Goal: Task Accomplishment & Management: Use online tool/utility

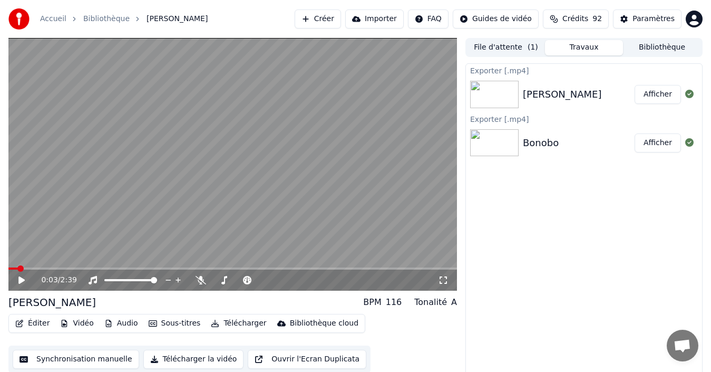
click at [669, 46] on button "Bibliothèque" at bounding box center [662, 47] width 78 height 15
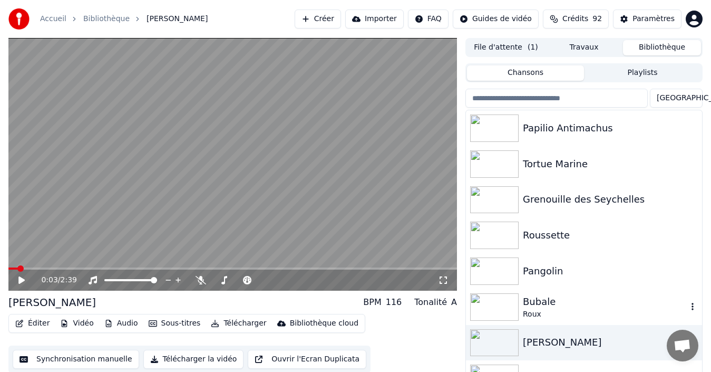
click at [544, 313] on div "Roux" at bounding box center [605, 314] width 165 height 11
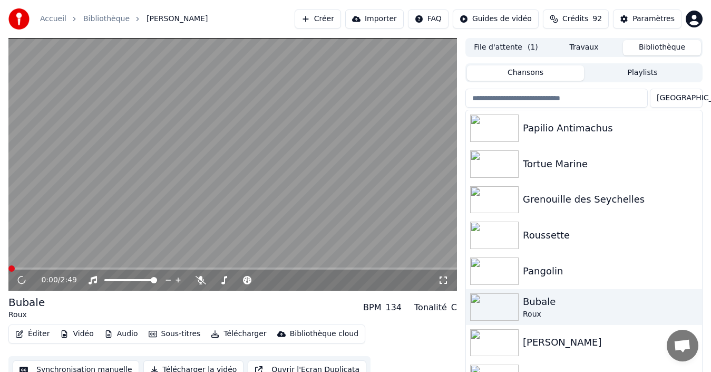
drag, startPoint x: 214, startPoint y: 4, endPoint x: 258, endPoint y: 8, distance: 44.6
click at [258, 8] on div "Accueil Bibliothèque Bubale • Roux Créer Importer FAQ Guides de vidéo Crédits 9…" at bounding box center [355, 19] width 711 height 38
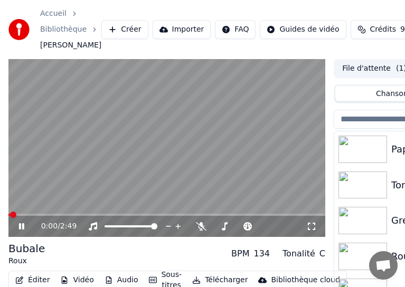
click at [21, 226] on icon at bounding box center [29, 226] width 24 height 8
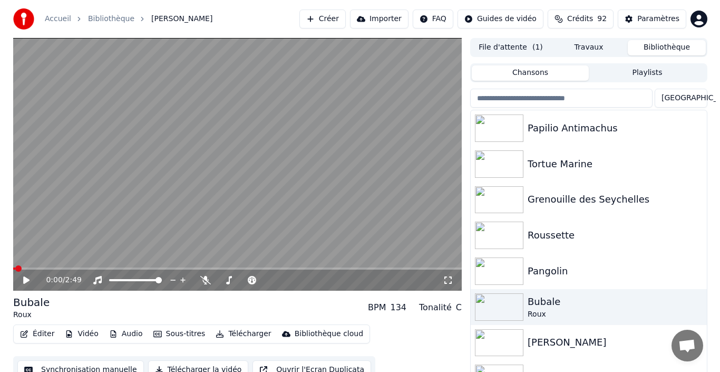
scroll to position [17, 0]
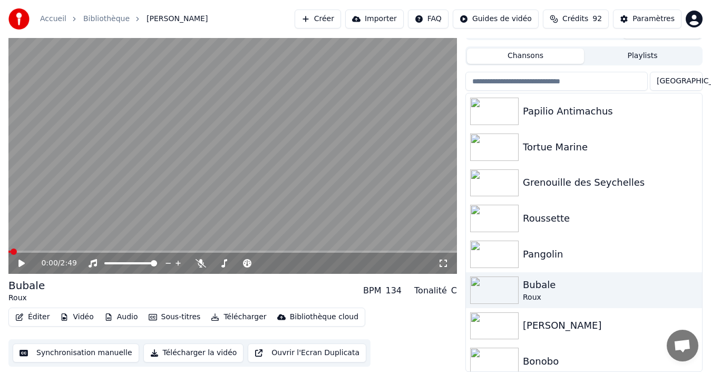
click at [78, 319] on button "Vidéo" at bounding box center [77, 317] width 42 height 15
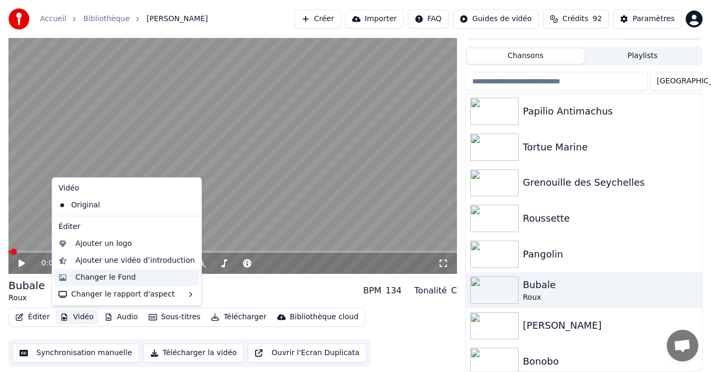
click at [111, 280] on div "Changer le Fond" at bounding box center [105, 277] width 61 height 11
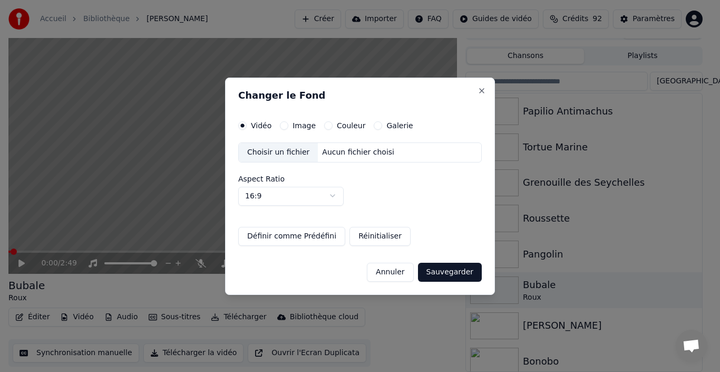
click at [325, 130] on div "Vidéo Image Couleur Galerie Choisir un fichier Aucun fichier choisi Aspect Rati…" at bounding box center [360, 183] width 244 height 124
click at [324, 126] on button "Couleur" at bounding box center [328, 125] width 8 height 8
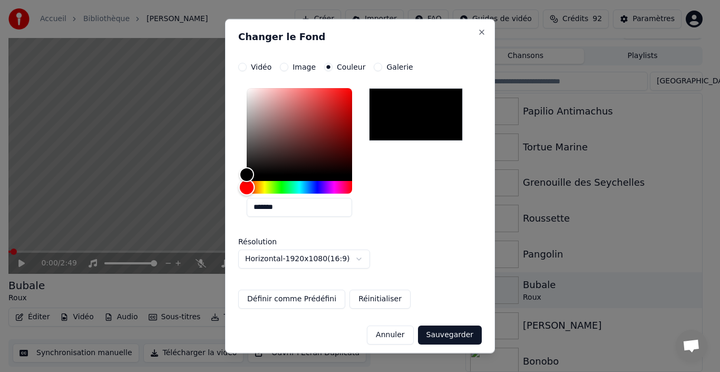
click at [283, 188] on div "Hue" at bounding box center [299, 186] width 105 height 13
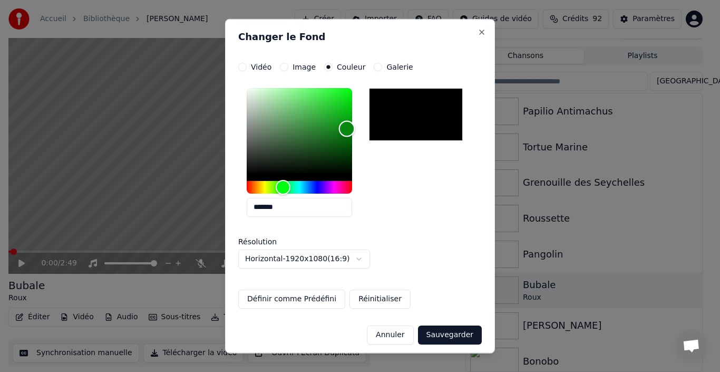
type input "*******"
click at [347, 129] on div "Color" at bounding box center [299, 131] width 105 height 86
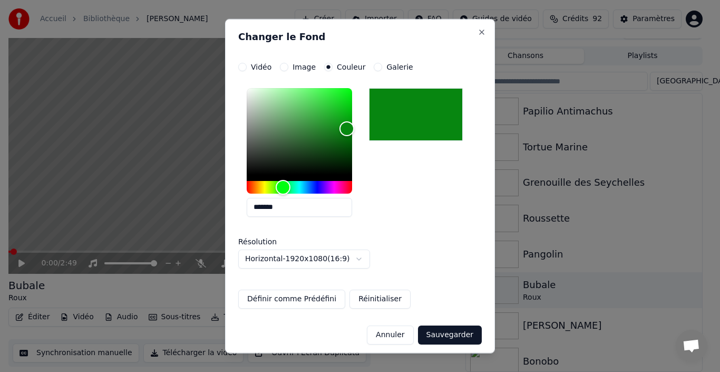
click at [447, 335] on button "Sauvegarder" at bounding box center [450, 334] width 64 height 19
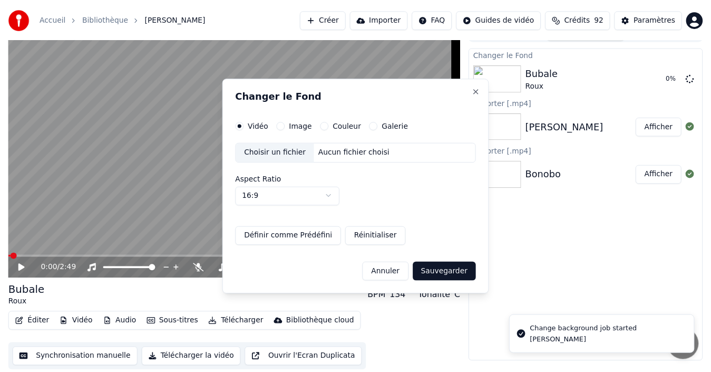
scroll to position [12, 0]
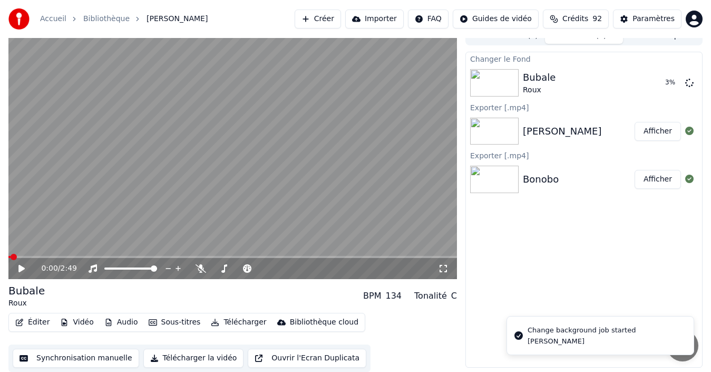
click at [100, 359] on button "Synchronisation manuelle" at bounding box center [76, 358] width 127 height 19
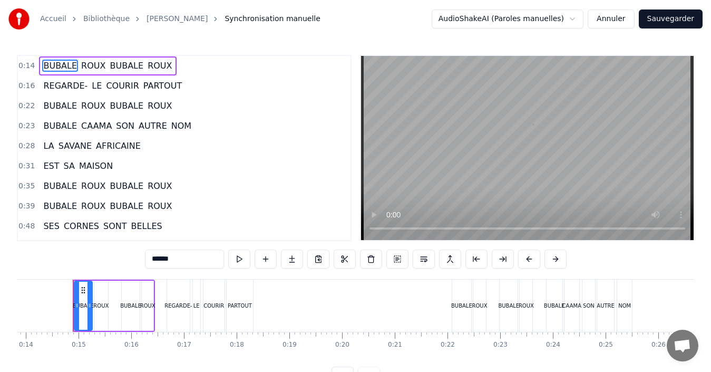
scroll to position [0, 732]
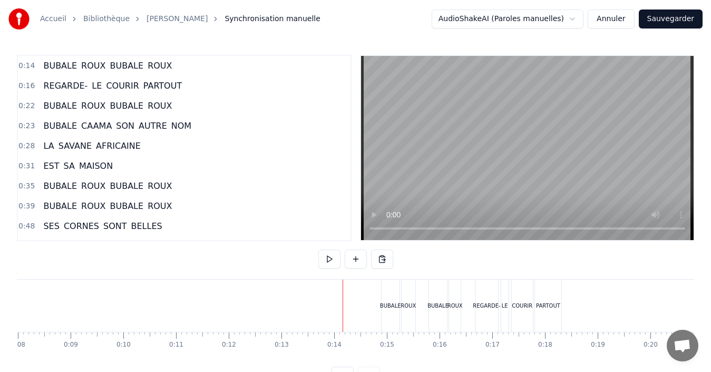
scroll to position [0, 0]
click at [15, 306] on div "Accueil Bibliothèque Bubale • Roux Synchronisation manuelle AudioShakeAI (Parol…" at bounding box center [355, 193] width 711 height 386
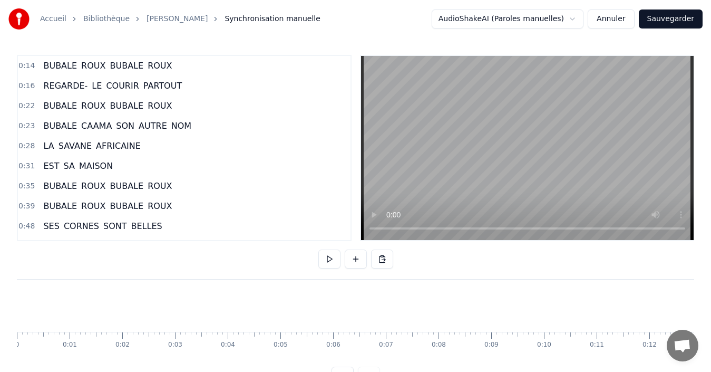
click at [325, 269] on div at bounding box center [356, 259] width 75 height 21
click at [330, 262] on button at bounding box center [330, 258] width 22 height 19
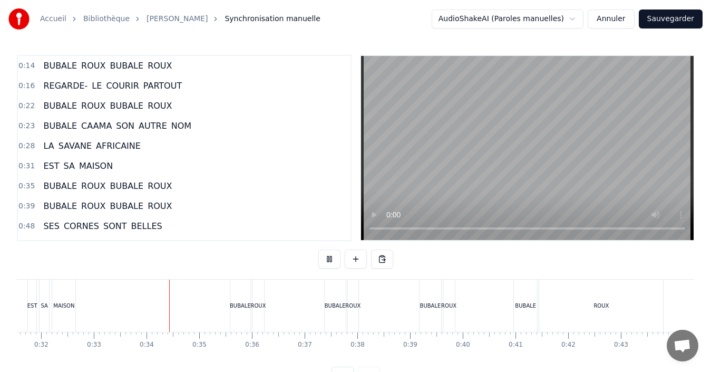
scroll to position [0, 1730]
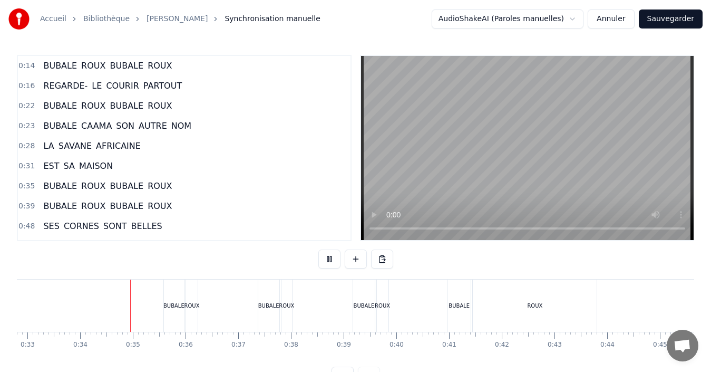
click at [319, 249] on button at bounding box center [330, 258] width 22 height 19
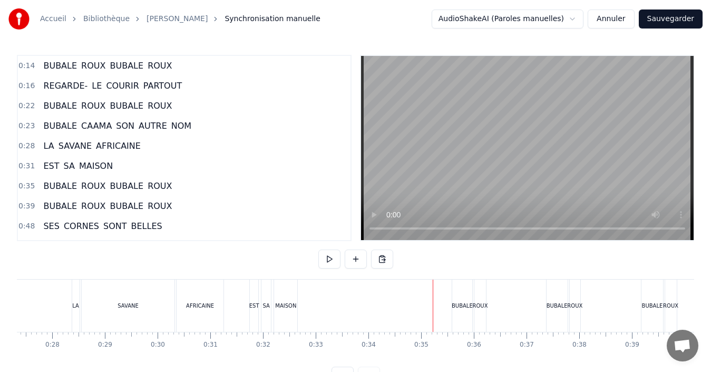
scroll to position [0, 1434]
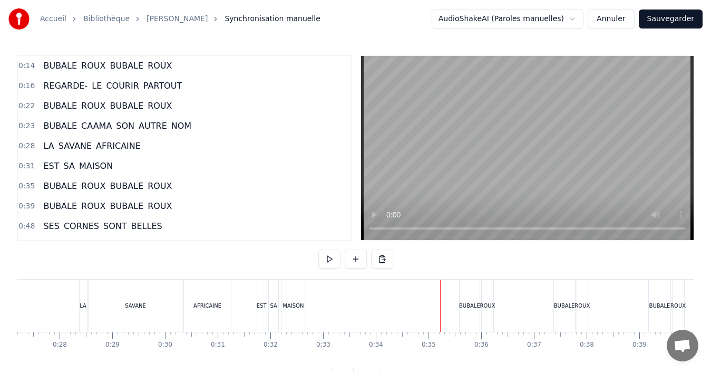
click at [264, 309] on div "EST" at bounding box center [262, 306] width 10 height 8
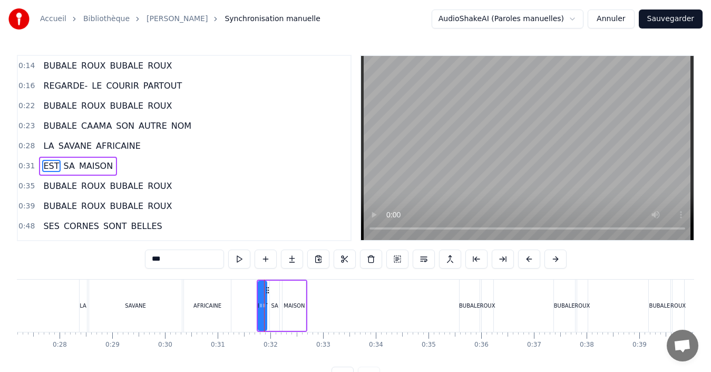
scroll to position [18, 0]
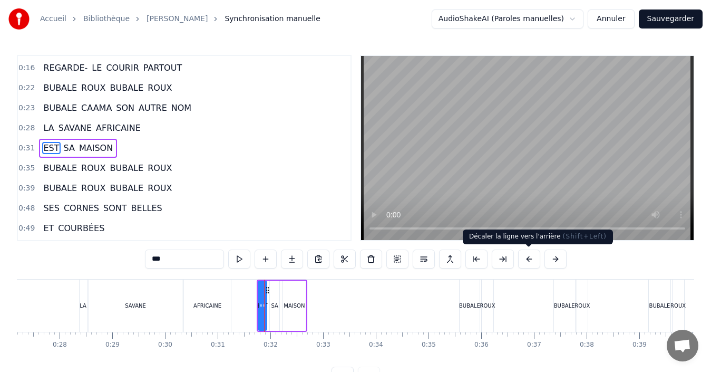
click at [536, 263] on button at bounding box center [529, 258] width 22 height 19
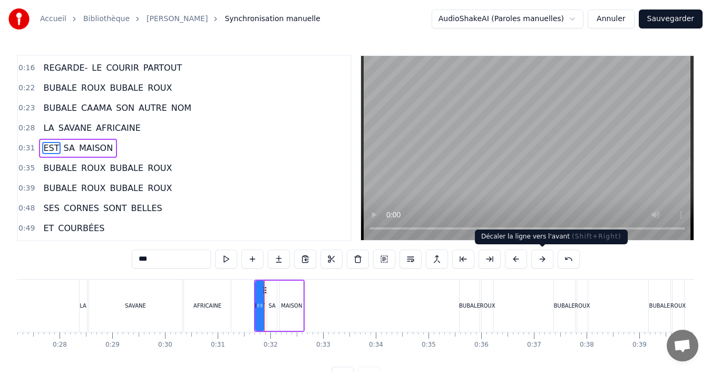
click at [535, 263] on button at bounding box center [543, 258] width 22 height 19
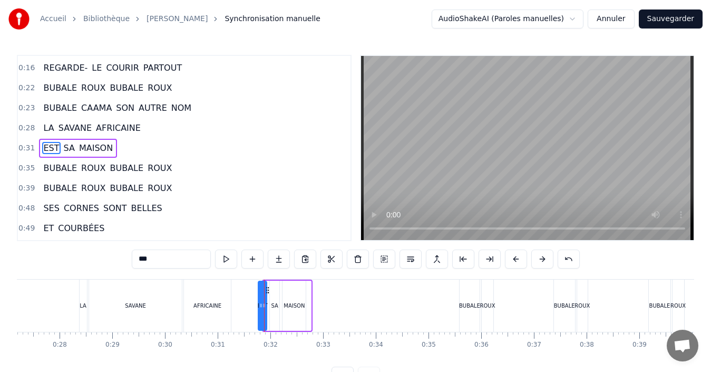
click at [535, 263] on button at bounding box center [543, 258] width 22 height 19
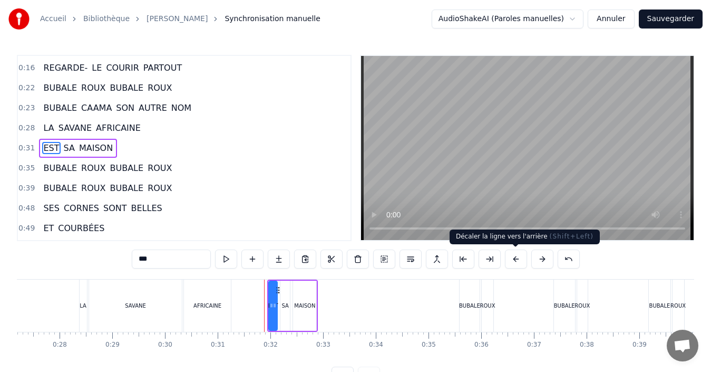
click at [518, 262] on button at bounding box center [516, 258] width 22 height 19
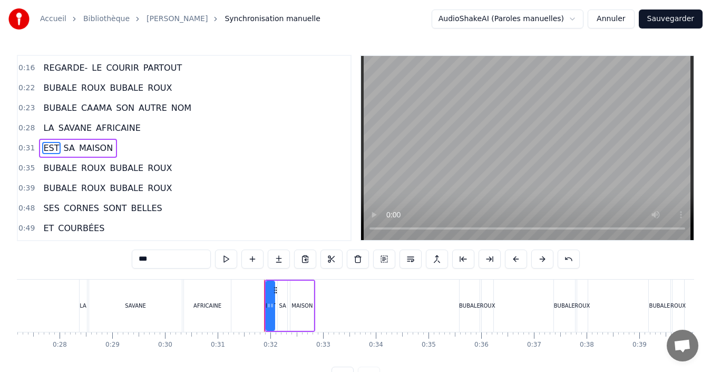
click at [518, 262] on button at bounding box center [516, 258] width 22 height 19
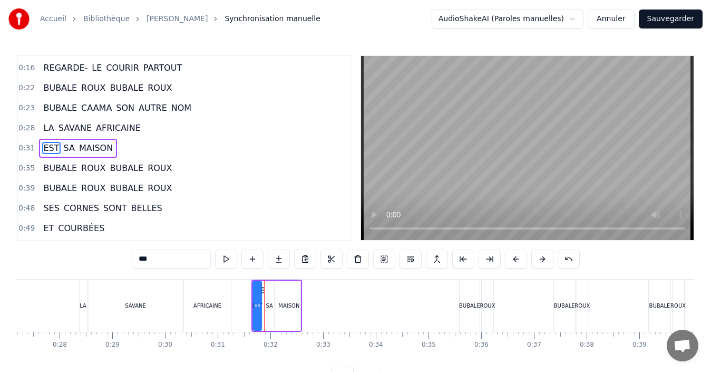
click at [518, 262] on button at bounding box center [516, 258] width 22 height 19
click at [203, 312] on div "AFRICAINE" at bounding box center [207, 306] width 46 height 52
type input "*********"
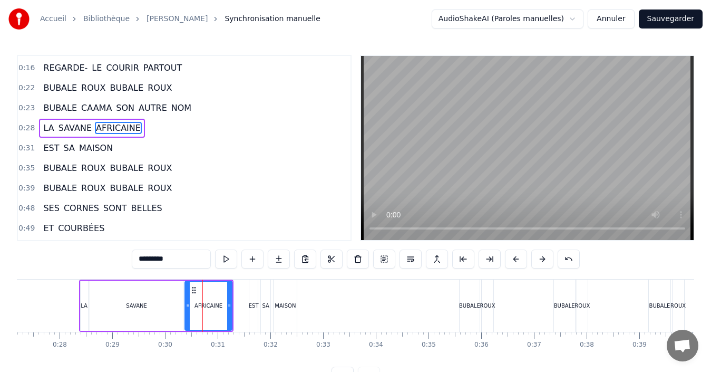
scroll to position [0, 0]
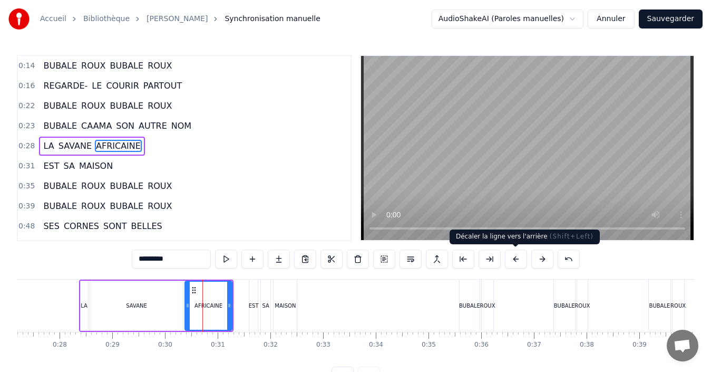
click at [521, 263] on button at bounding box center [516, 258] width 22 height 19
click at [516, 257] on button at bounding box center [516, 258] width 22 height 19
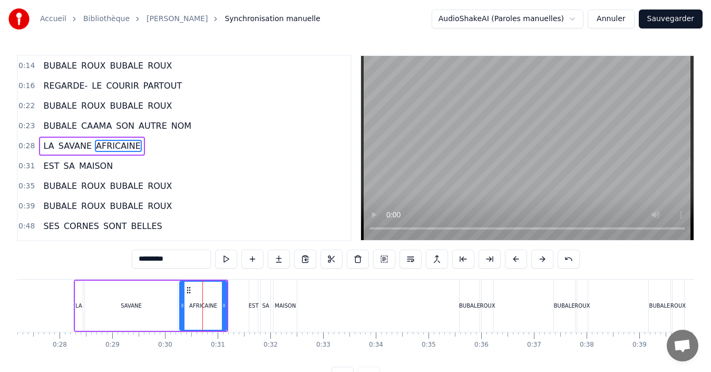
click at [516, 257] on button at bounding box center [516, 258] width 22 height 19
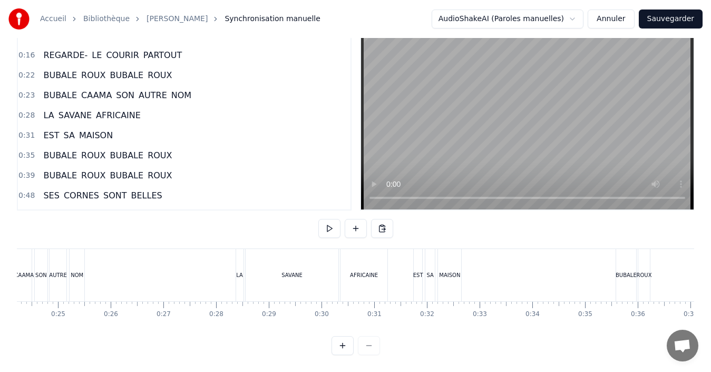
scroll to position [0, 1263]
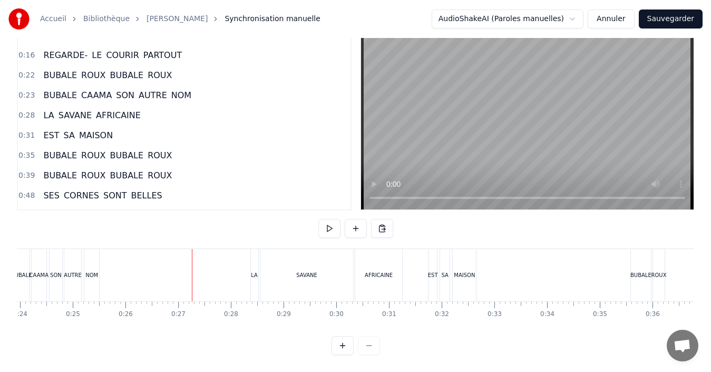
drag, startPoint x: 141, startPoint y: 328, endPoint x: 105, endPoint y: 326, distance: 35.9
click at [105, 326] on div "0:14 [PERSON_NAME] 0:16 REGARDE- LE COURIR PARTOUT 0:22 [PERSON_NAME] 0:23 BUBA…" at bounding box center [356, 189] width 678 height 331
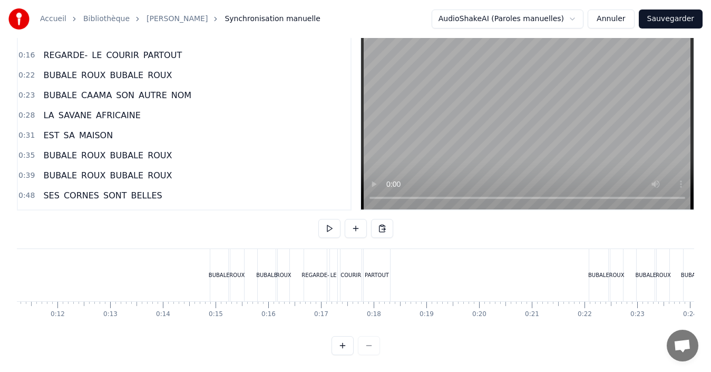
scroll to position [0, 614]
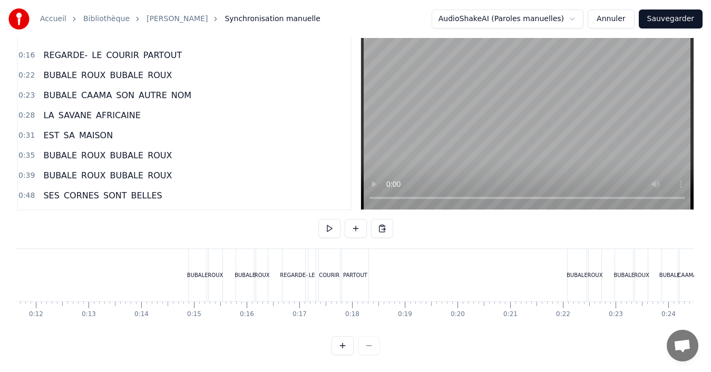
click at [209, 271] on div "ROUX" at bounding box center [215, 275] width 15 height 8
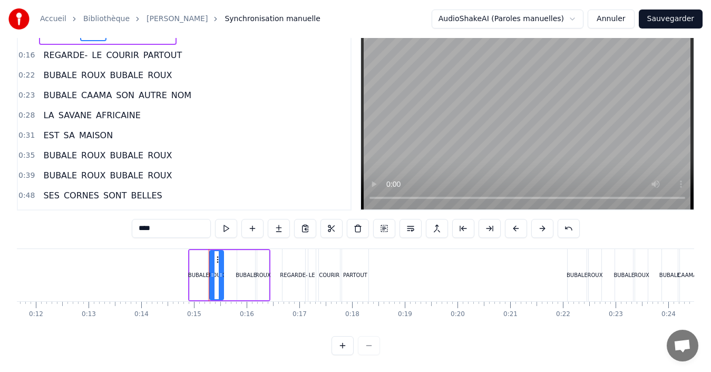
scroll to position [0, 0]
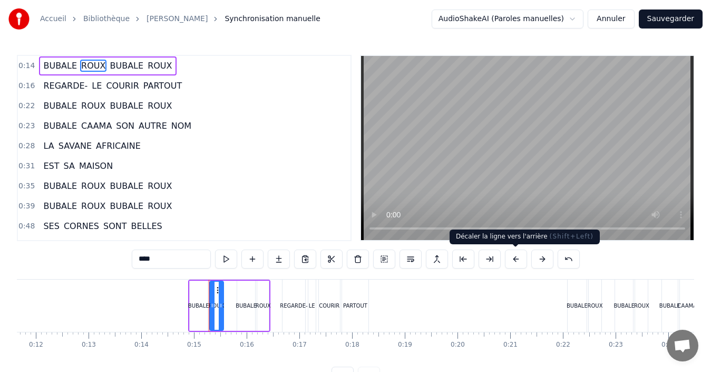
click at [523, 264] on button at bounding box center [516, 258] width 22 height 19
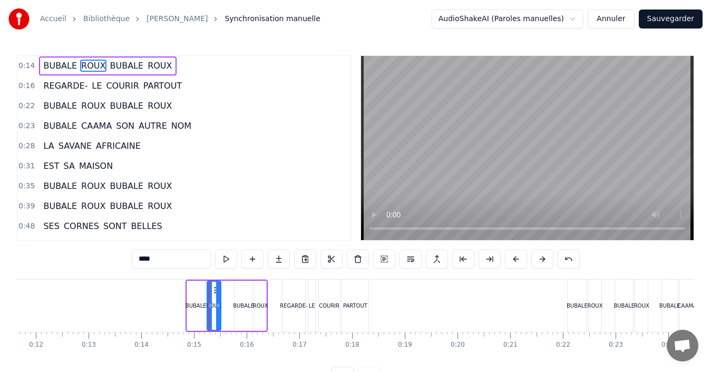
click at [523, 264] on button at bounding box center [516, 258] width 22 height 19
click at [294, 311] on div "REGARDE-" at bounding box center [294, 306] width 22 height 52
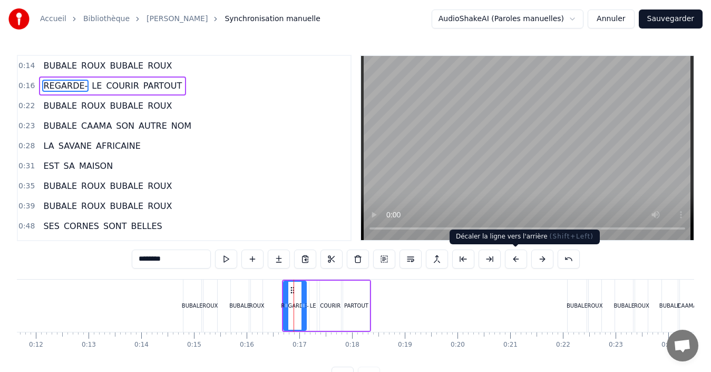
click at [520, 265] on button at bounding box center [516, 258] width 22 height 19
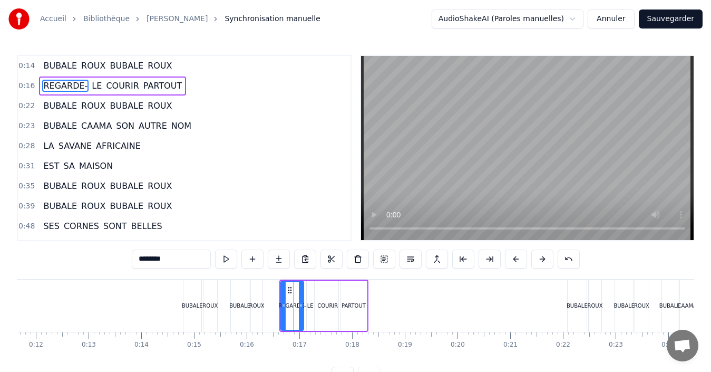
click at [520, 265] on button at bounding box center [516, 258] width 22 height 19
click at [577, 313] on div "BUBALE" at bounding box center [577, 306] width 19 height 52
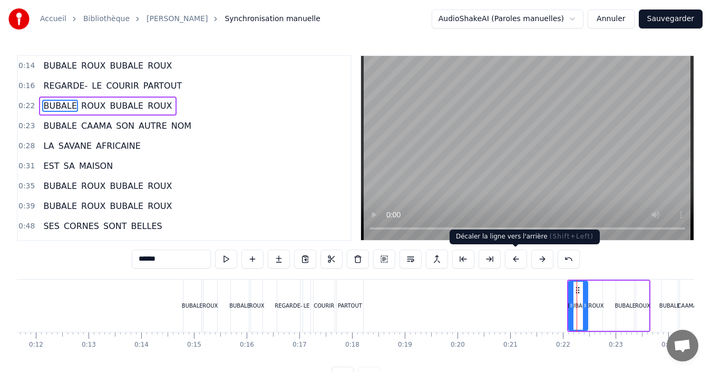
click at [519, 264] on button at bounding box center [516, 258] width 22 height 19
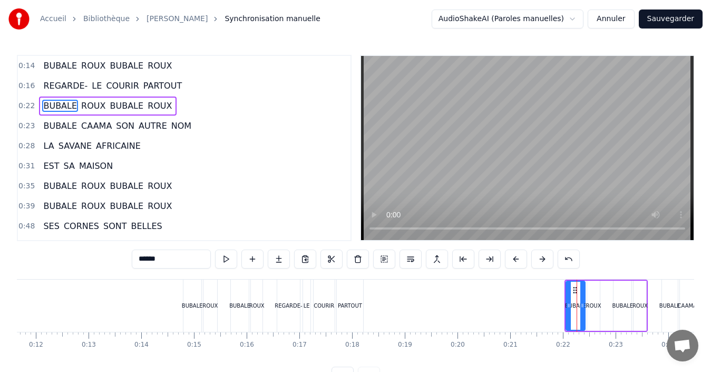
click at [519, 264] on button at bounding box center [516, 258] width 22 height 19
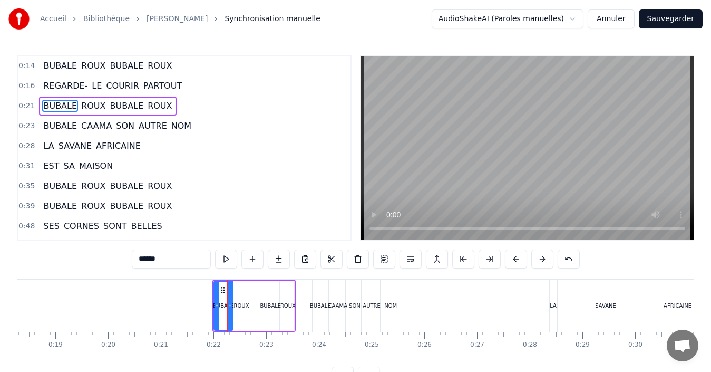
scroll to position [0, 970]
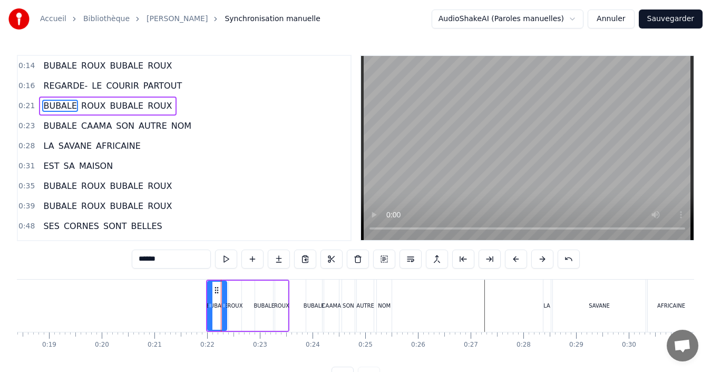
click at [310, 310] on div "BUBALE" at bounding box center [314, 306] width 16 height 52
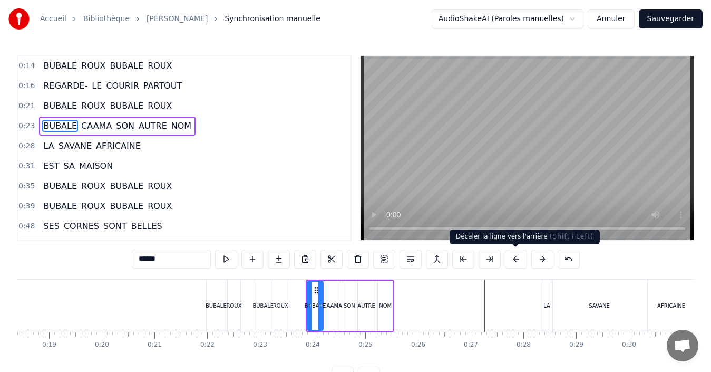
click at [515, 265] on button at bounding box center [516, 258] width 22 height 19
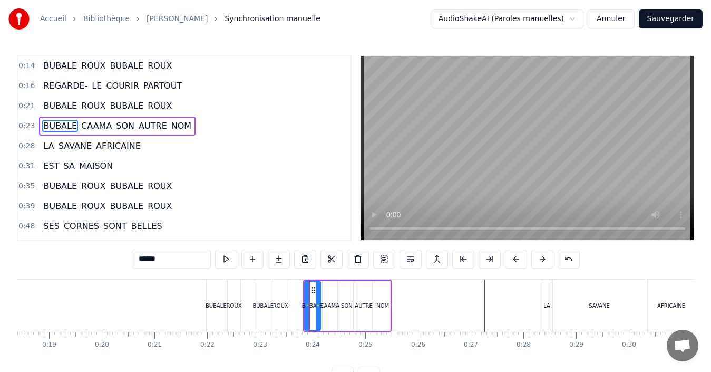
click at [515, 265] on button at bounding box center [516, 258] width 22 height 19
click at [549, 312] on div "LA" at bounding box center [547, 306] width 7 height 52
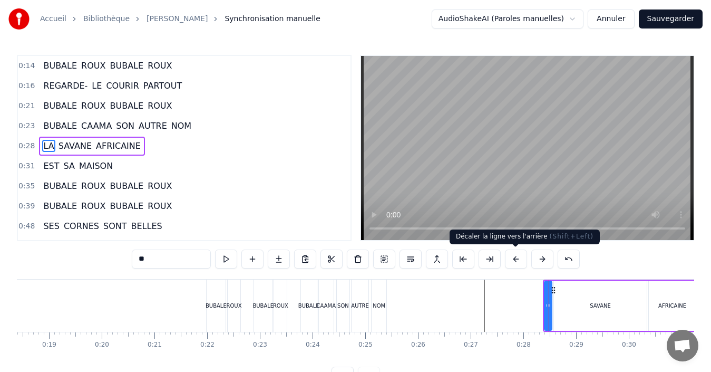
click at [516, 266] on button at bounding box center [516, 258] width 22 height 19
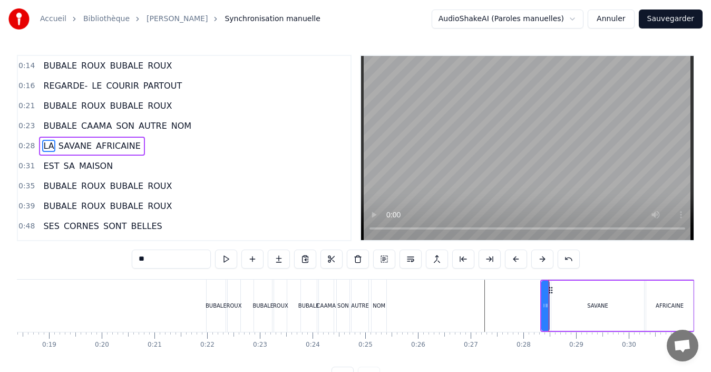
click at [516, 266] on button at bounding box center [516, 258] width 22 height 19
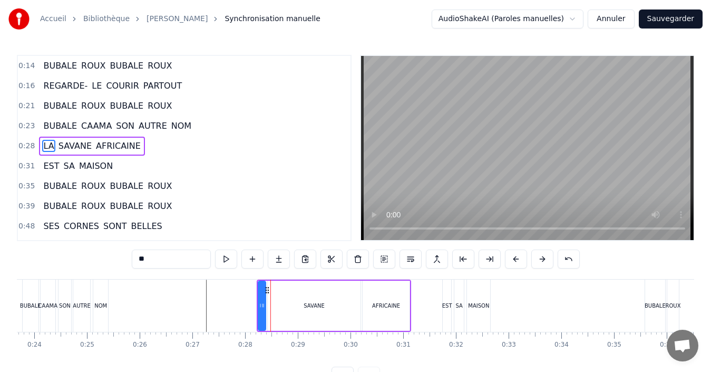
scroll to position [0, 1263]
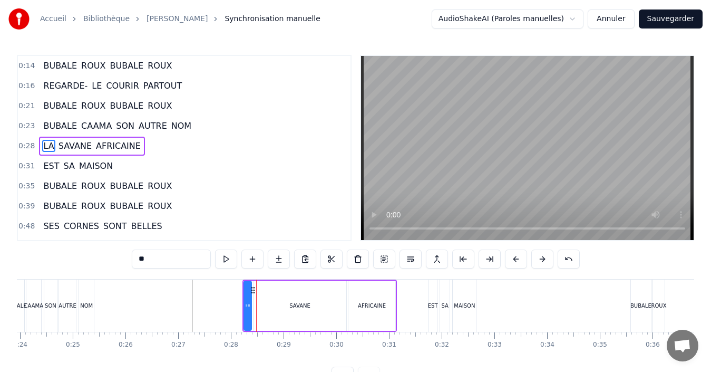
click at [436, 312] on div "EST" at bounding box center [433, 306] width 8 height 52
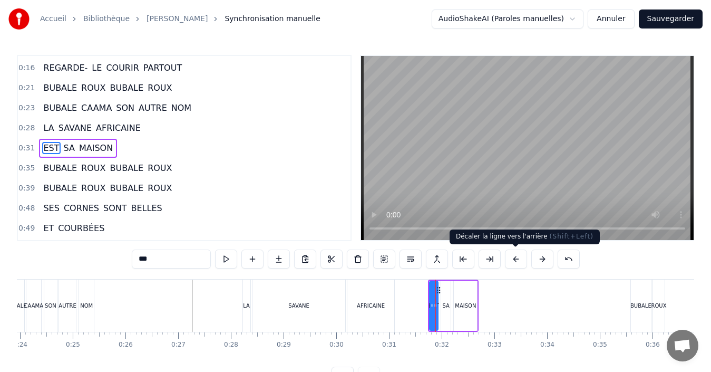
click at [525, 259] on button at bounding box center [516, 258] width 22 height 19
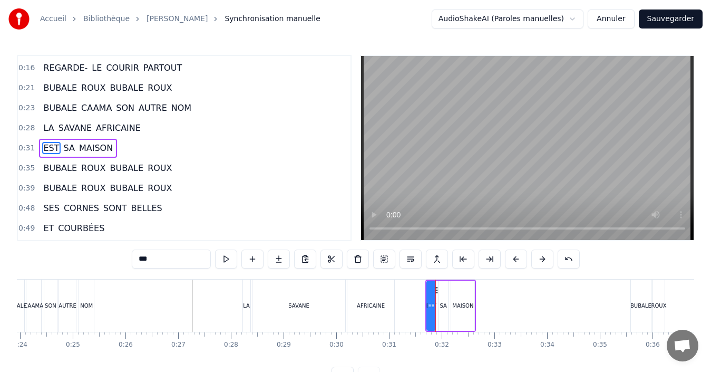
click at [522, 259] on button at bounding box center [516, 258] width 22 height 19
click at [522, 260] on button at bounding box center [516, 258] width 22 height 19
click at [645, 305] on div "BUBALE" at bounding box center [641, 306] width 21 height 8
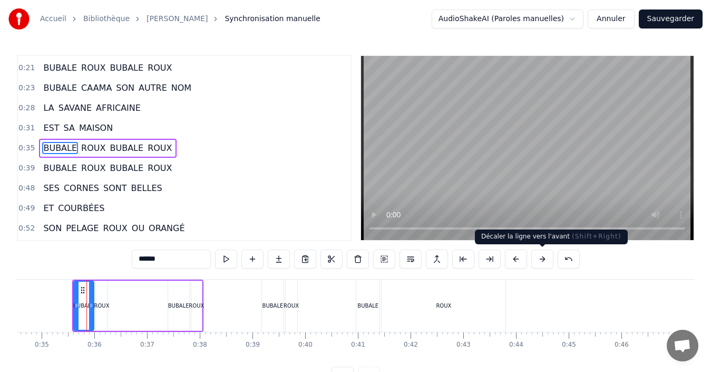
scroll to position [0, 1838]
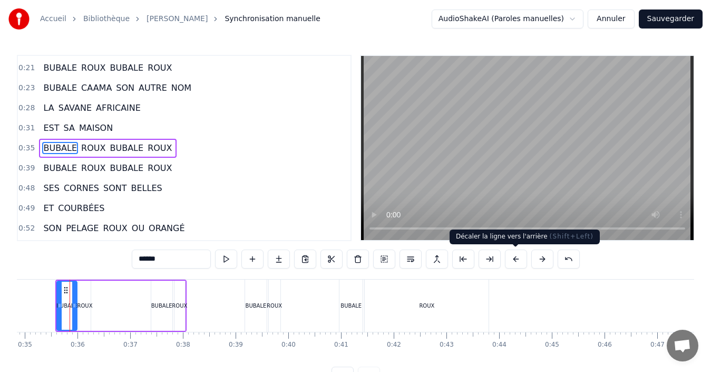
click at [521, 265] on button at bounding box center [516, 258] width 22 height 19
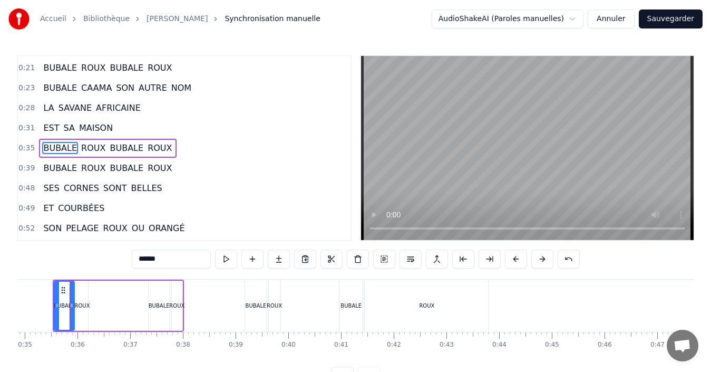
click at [521, 265] on button at bounding box center [516, 258] width 22 height 19
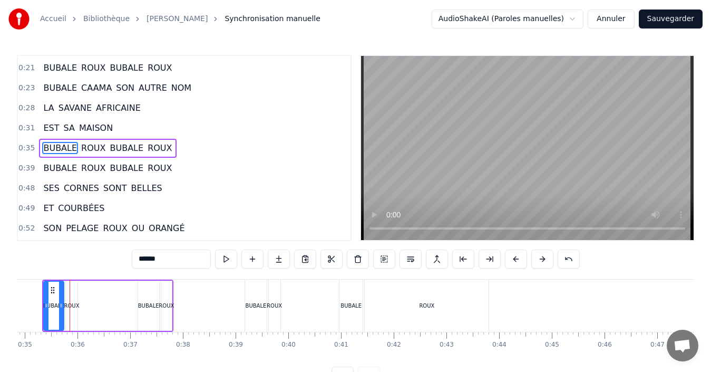
click at [251, 299] on div "BUBALE" at bounding box center [255, 306] width 21 height 52
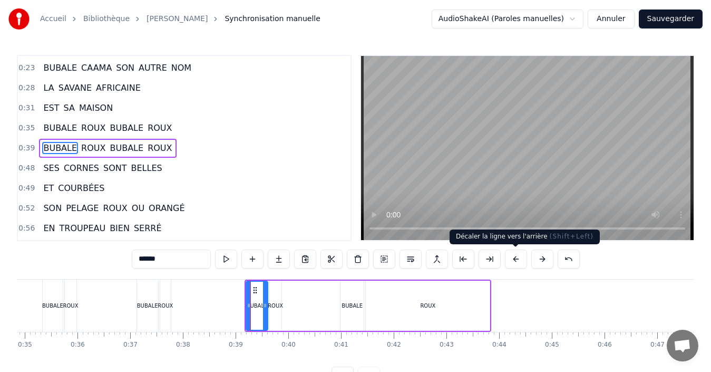
click at [516, 266] on button at bounding box center [516, 258] width 22 height 19
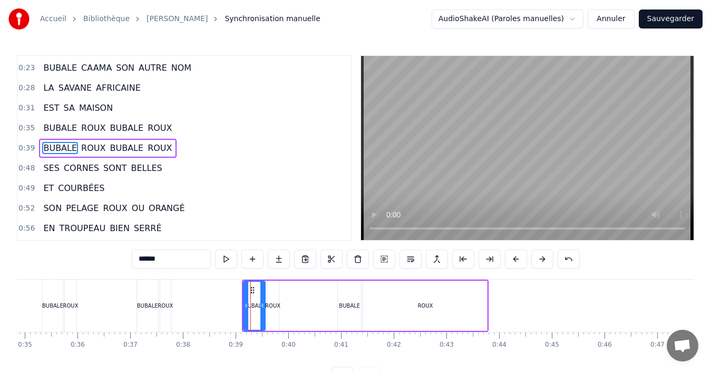
click at [516, 266] on button at bounding box center [516, 258] width 22 height 19
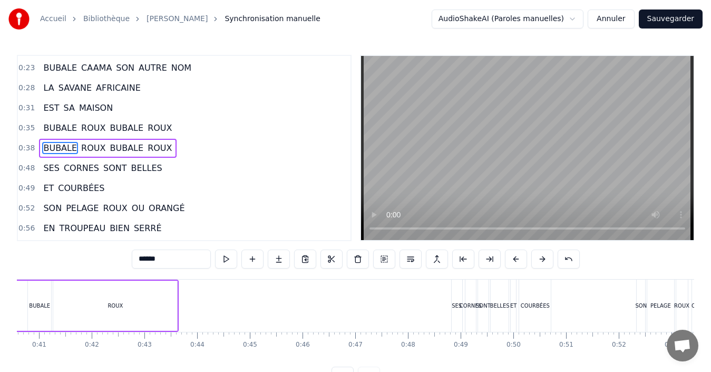
scroll to position [0, 2154]
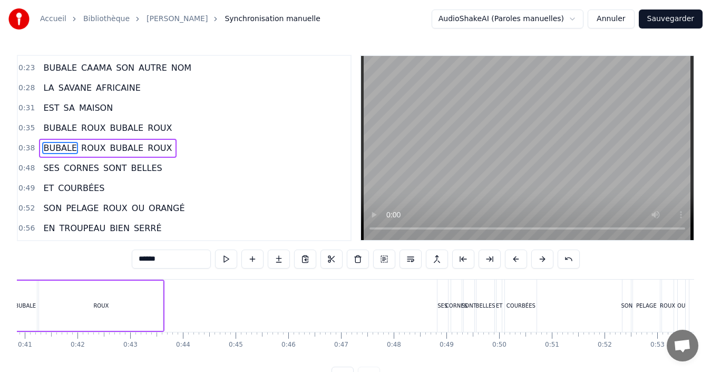
click at [447, 313] on div "SES" at bounding box center [443, 306] width 11 height 52
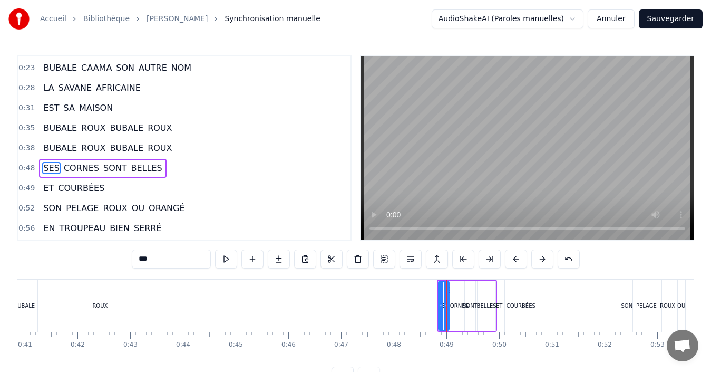
scroll to position [78, 0]
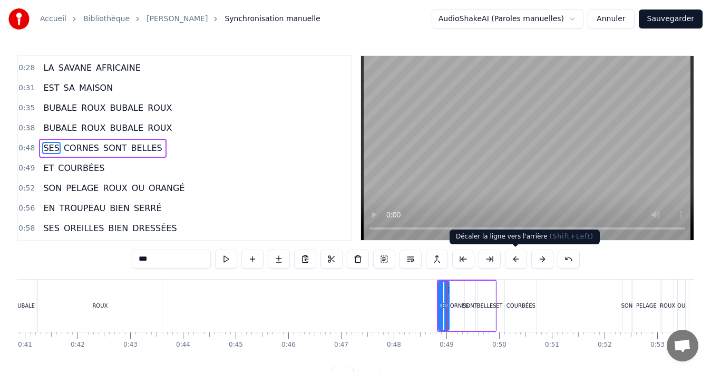
click at [517, 263] on button at bounding box center [516, 258] width 22 height 19
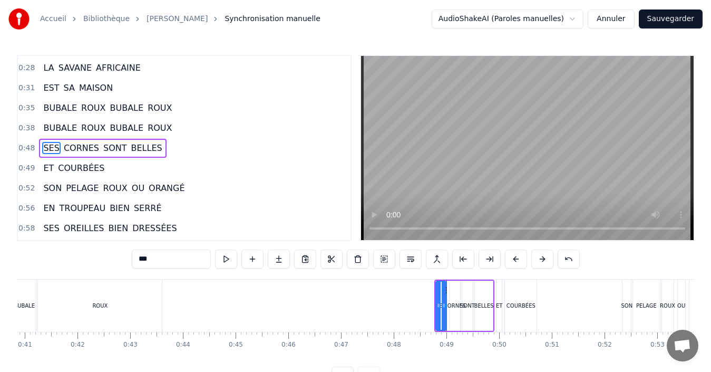
click at [517, 265] on button at bounding box center [516, 258] width 22 height 19
click at [506, 304] on div "COURBÉES" at bounding box center [521, 306] width 32 height 52
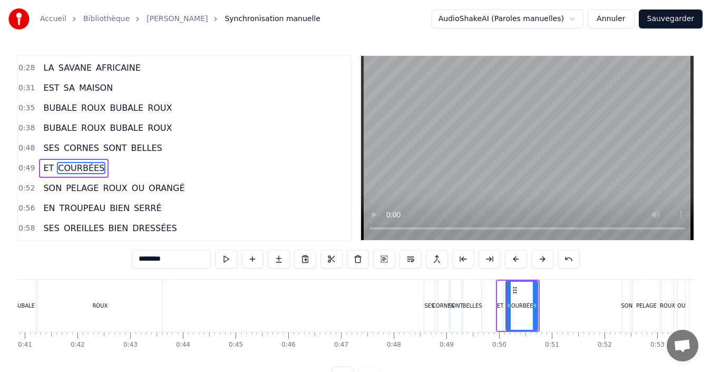
scroll to position [98, 0]
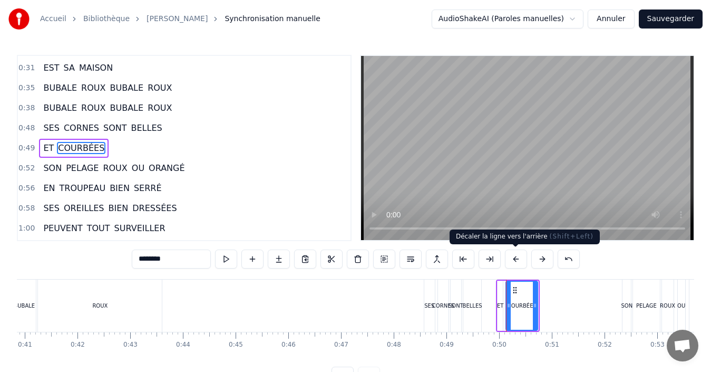
click at [518, 264] on button at bounding box center [516, 258] width 22 height 19
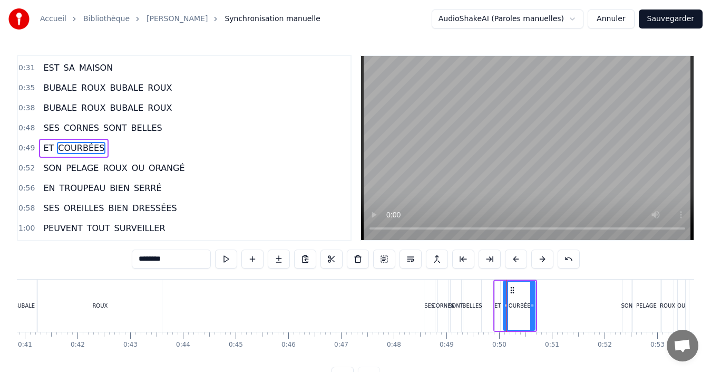
click at [518, 264] on button at bounding box center [516, 258] width 22 height 19
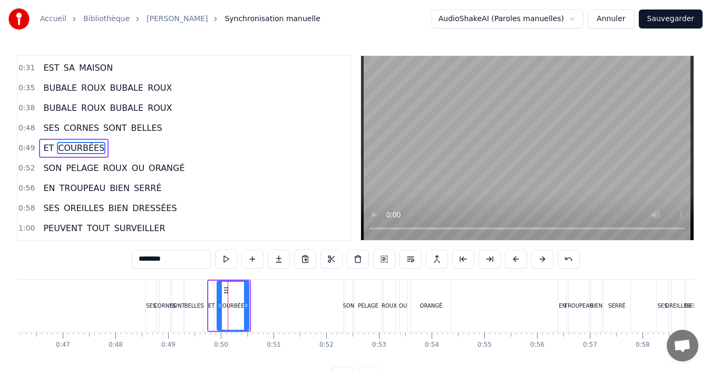
scroll to position [0, 2454]
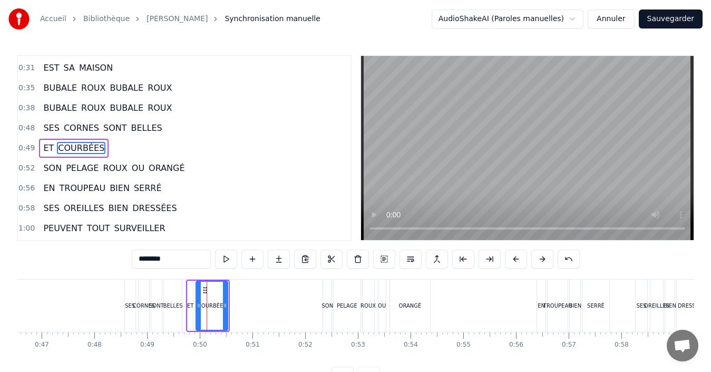
click at [343, 307] on div "PELAGE" at bounding box center [347, 306] width 21 height 8
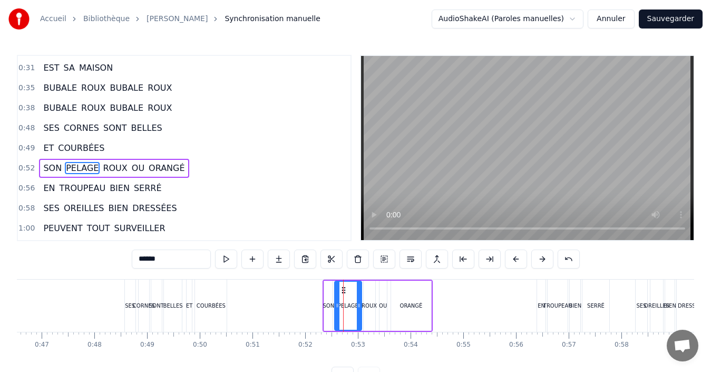
scroll to position [118, 0]
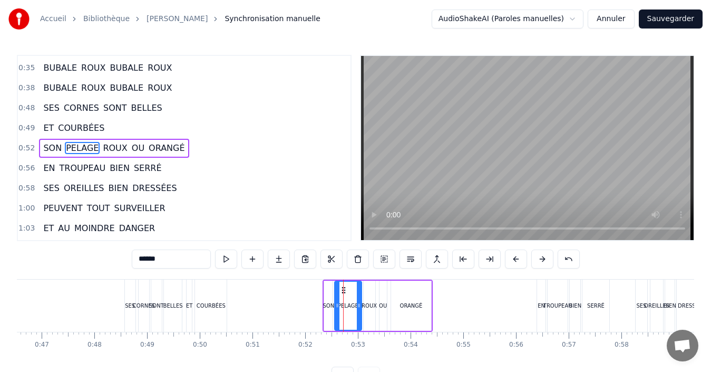
click at [515, 257] on button at bounding box center [516, 258] width 22 height 19
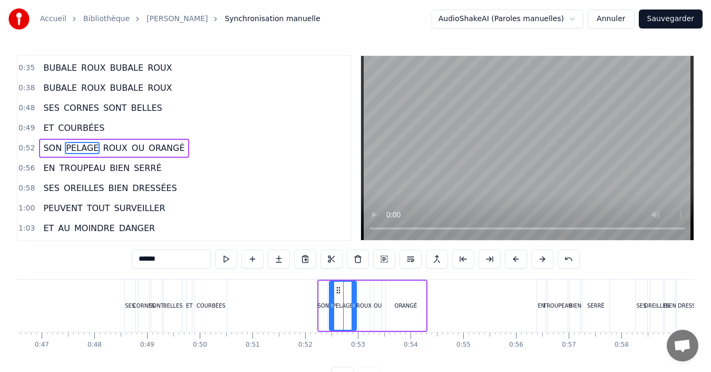
click at [515, 257] on button at bounding box center [516, 258] width 22 height 19
click at [573, 314] on div "BIEN" at bounding box center [575, 306] width 11 height 52
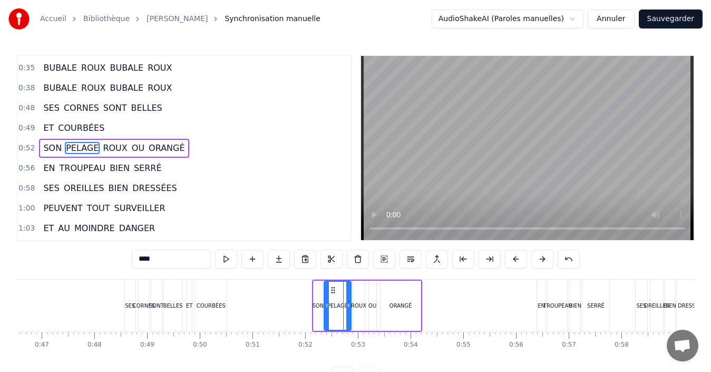
scroll to position [138, 0]
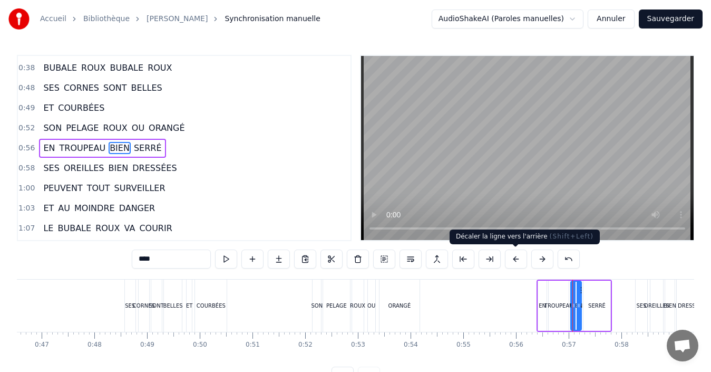
click at [521, 267] on button at bounding box center [516, 258] width 22 height 19
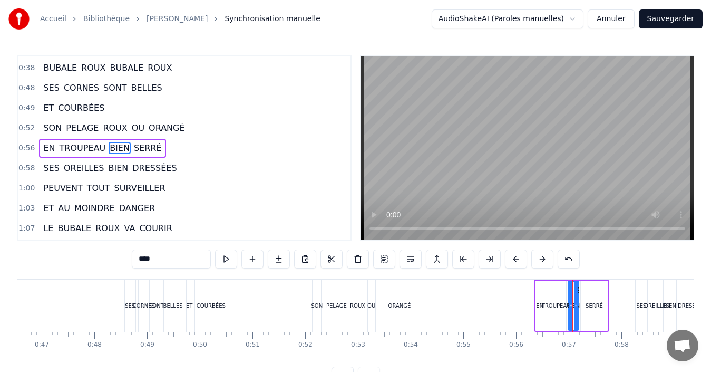
click at [521, 265] on button at bounding box center [516, 258] width 22 height 19
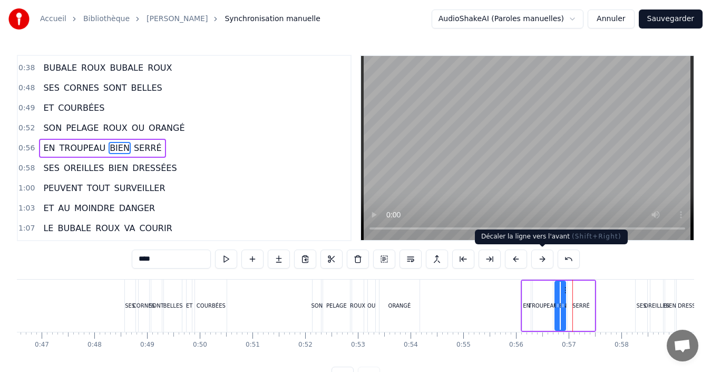
click at [544, 264] on button at bounding box center [543, 258] width 22 height 19
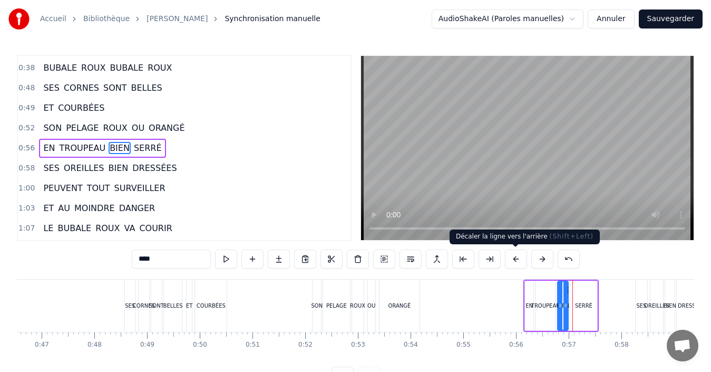
click at [515, 258] on button at bounding box center [516, 258] width 22 height 19
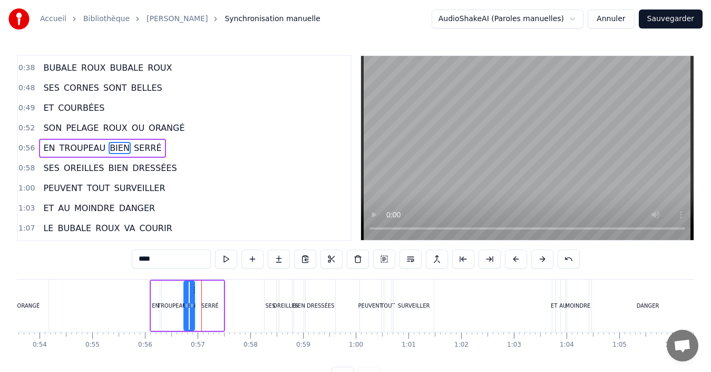
scroll to position [0, 2818]
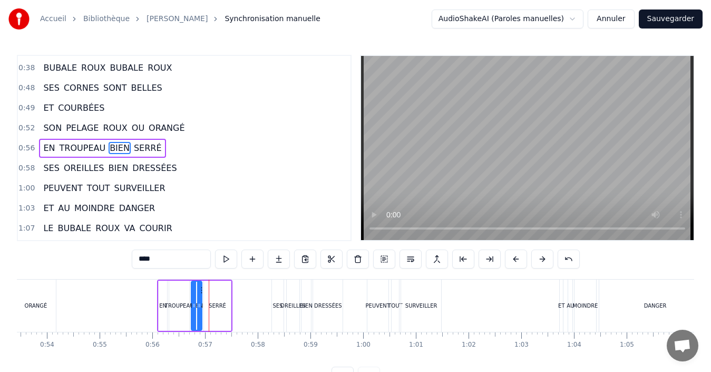
click at [274, 311] on div "SES" at bounding box center [278, 306] width 12 height 52
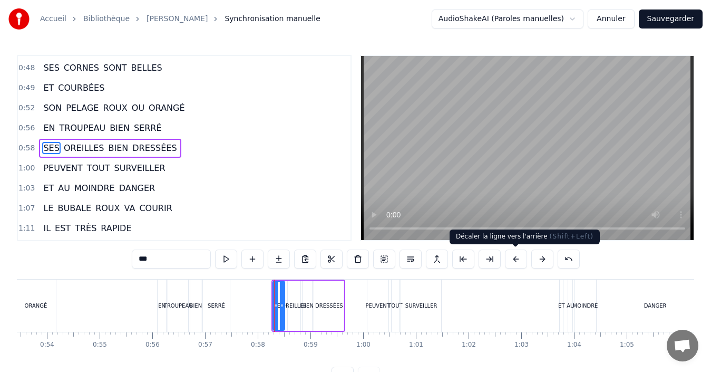
click at [520, 265] on button at bounding box center [516, 258] width 22 height 19
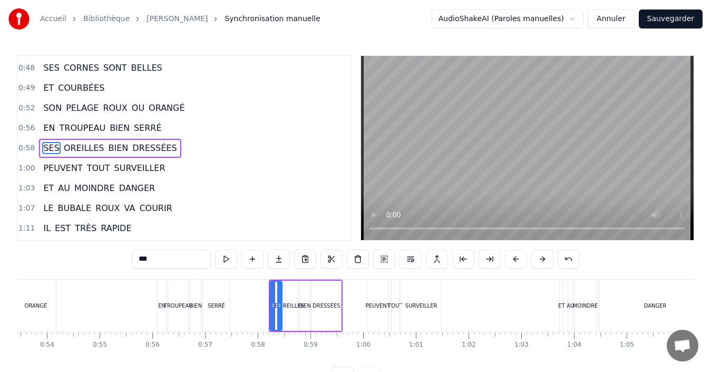
click at [520, 265] on button at bounding box center [516, 258] width 22 height 19
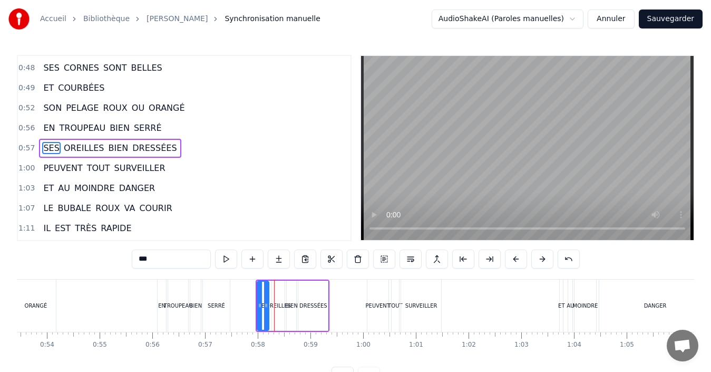
click at [370, 317] on div "PEUVENT" at bounding box center [378, 306] width 21 height 52
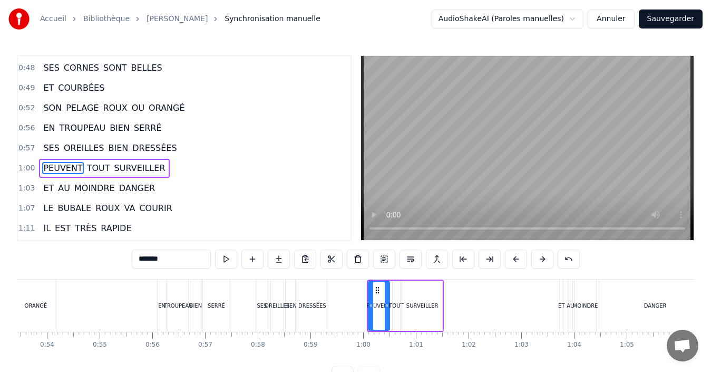
scroll to position [178, 0]
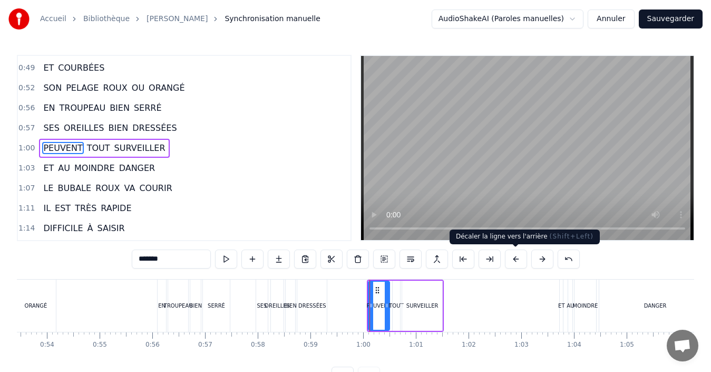
click at [518, 261] on button at bounding box center [516, 258] width 22 height 19
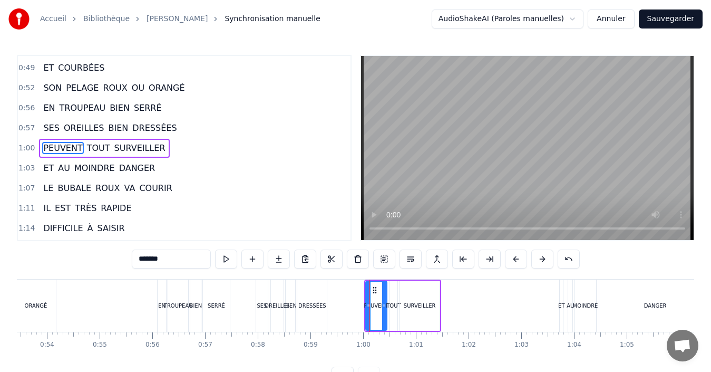
click at [518, 261] on button at bounding box center [516, 258] width 22 height 19
click at [575, 302] on div "MOINDRE" at bounding box center [585, 306] width 25 height 8
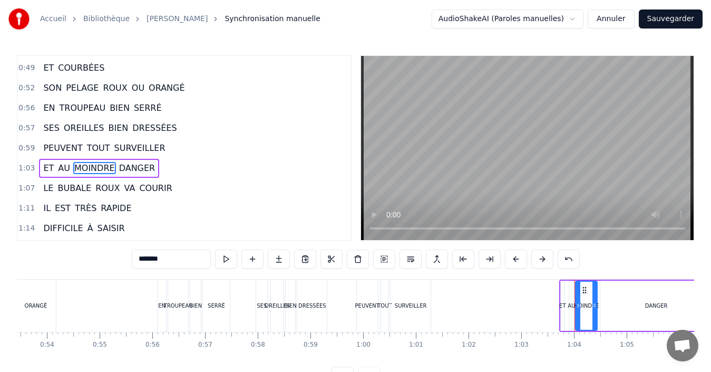
scroll to position [198, 0]
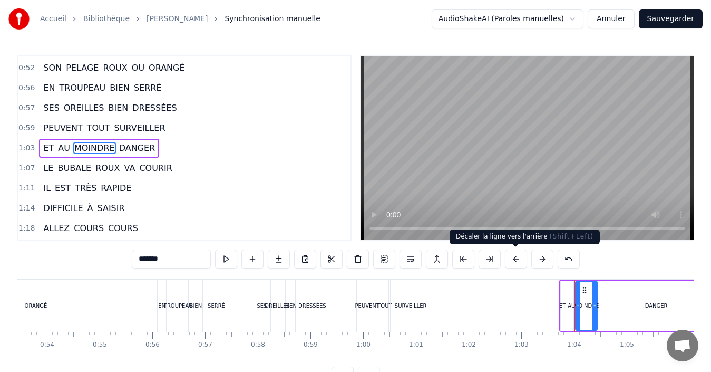
click at [515, 263] on button at bounding box center [516, 258] width 22 height 19
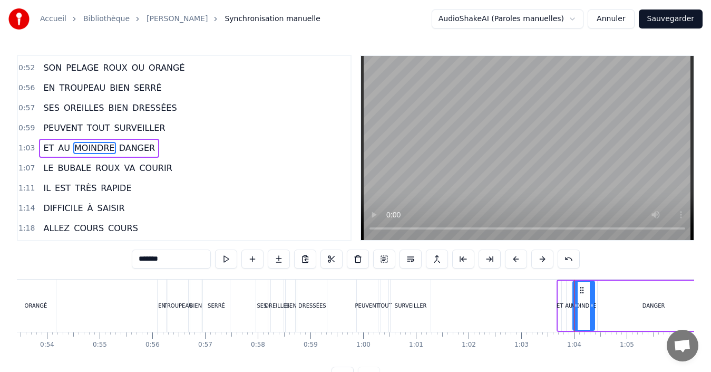
click at [515, 263] on button at bounding box center [516, 258] width 22 height 19
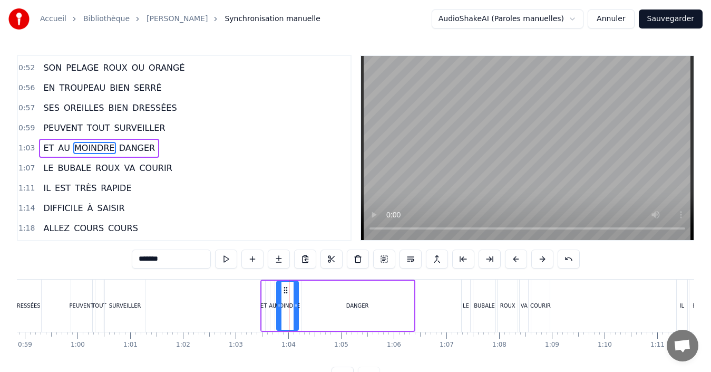
scroll to position [0, 3125]
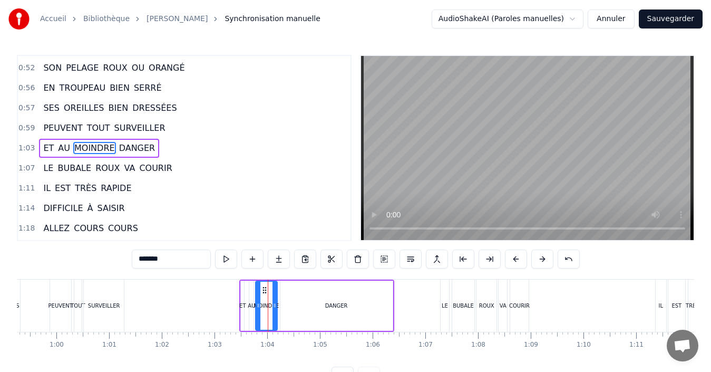
click at [474, 312] on div "BUBALE" at bounding box center [463, 306] width 22 height 52
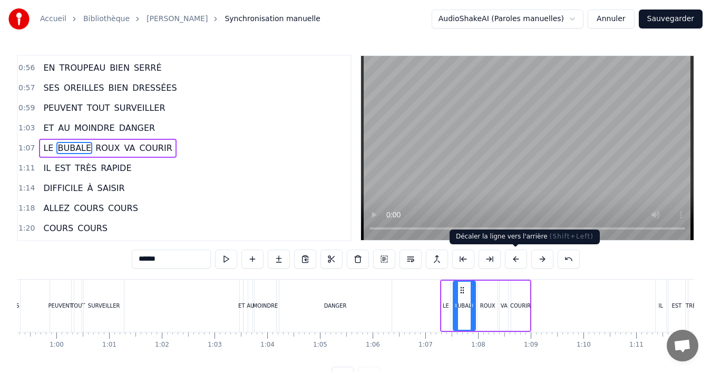
click at [521, 260] on button at bounding box center [516, 258] width 22 height 19
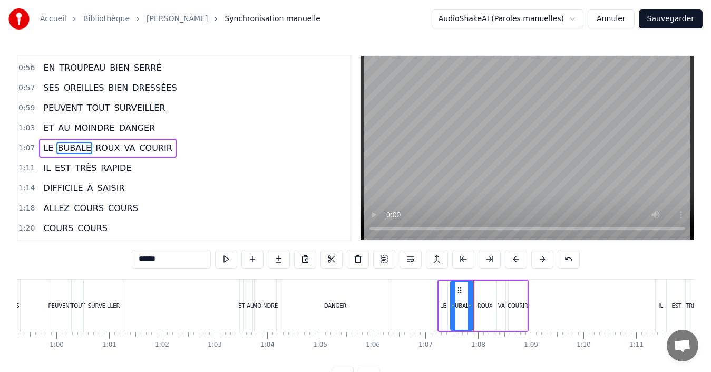
click at [521, 260] on button at bounding box center [516, 258] width 22 height 19
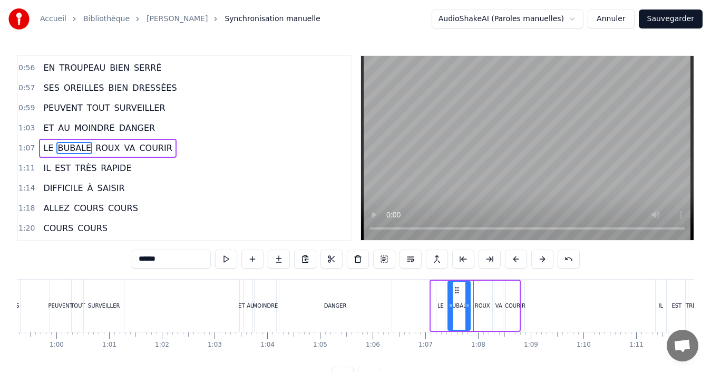
click at [521, 260] on button at bounding box center [516, 258] width 22 height 19
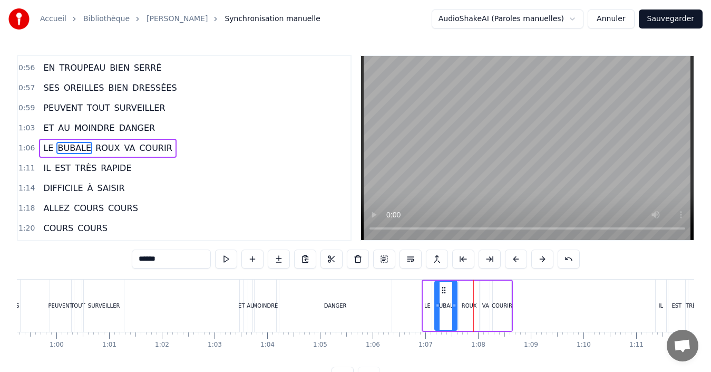
click at [521, 260] on button at bounding box center [516, 258] width 22 height 19
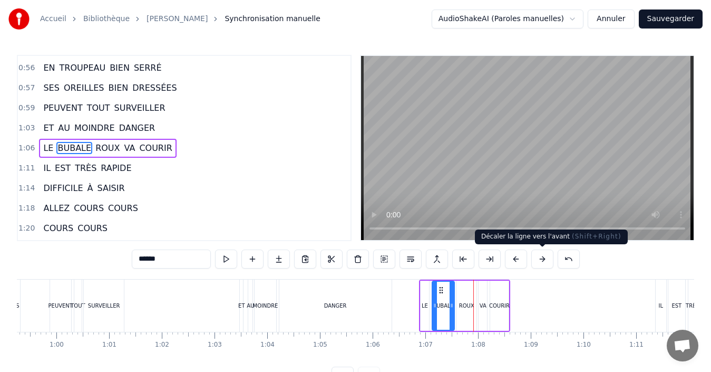
click at [541, 261] on button at bounding box center [543, 258] width 22 height 19
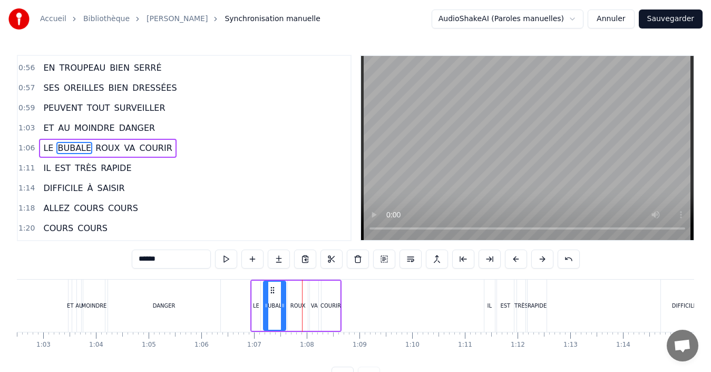
scroll to position [0, 3325]
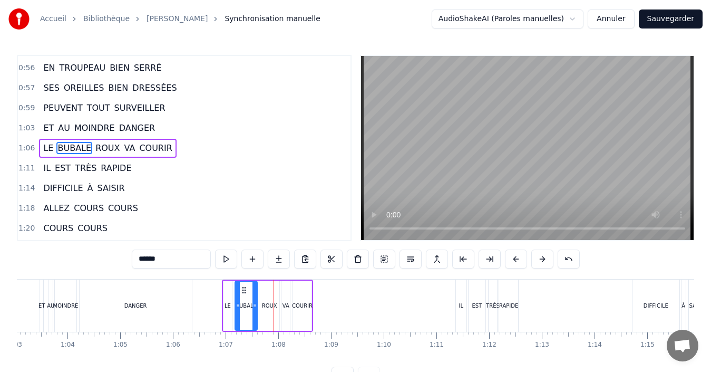
click at [463, 315] on div "IL" at bounding box center [461, 306] width 11 height 52
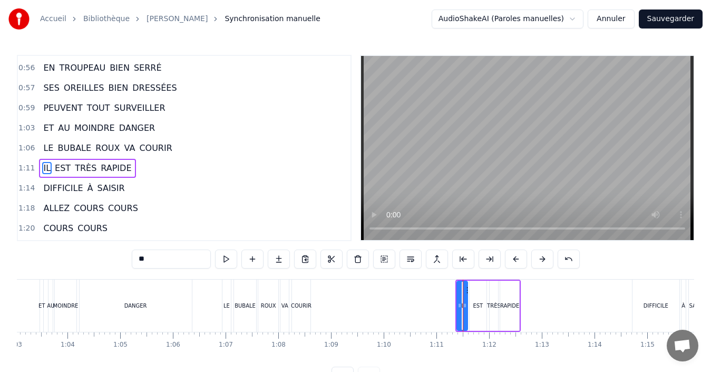
scroll to position [238, 0]
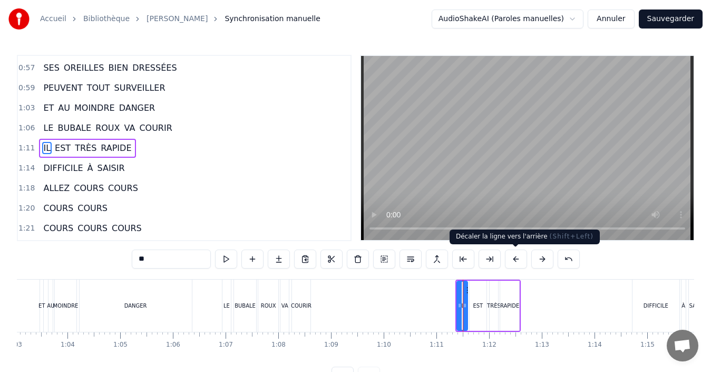
click at [515, 263] on button at bounding box center [516, 258] width 22 height 19
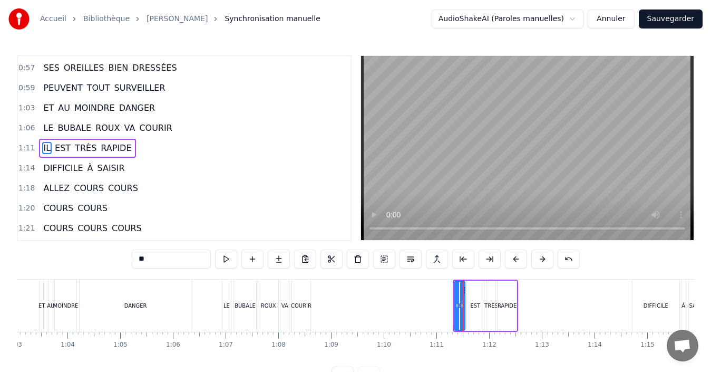
click at [515, 263] on button at bounding box center [516, 258] width 22 height 19
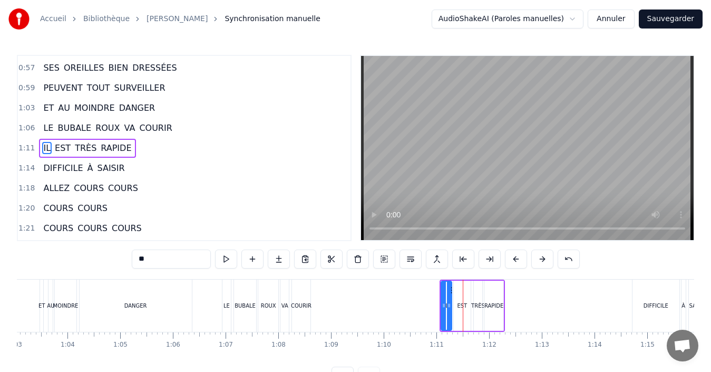
click at [515, 263] on button at bounding box center [516, 258] width 22 height 19
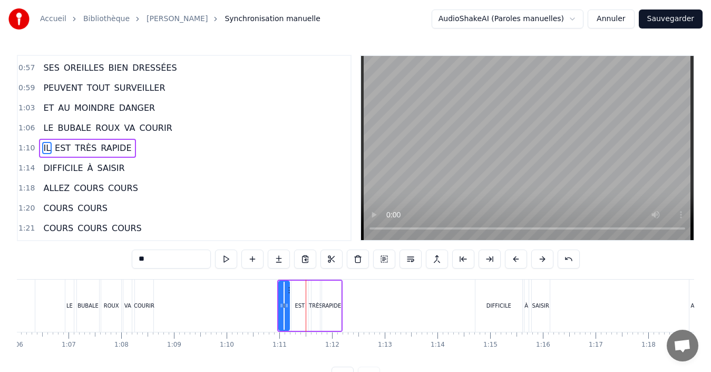
scroll to position [0, 3489]
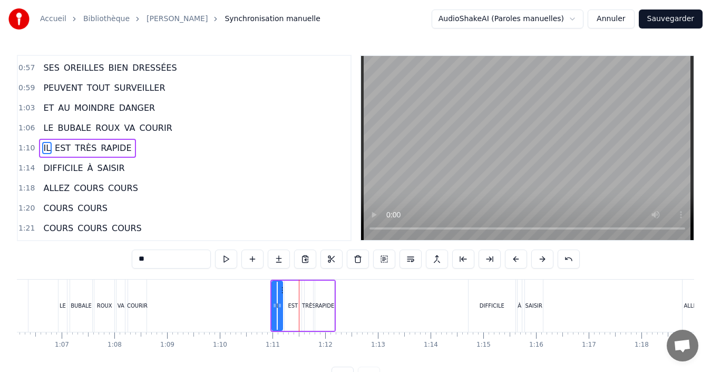
click at [475, 317] on div "DIFFICILE" at bounding box center [492, 306] width 46 height 52
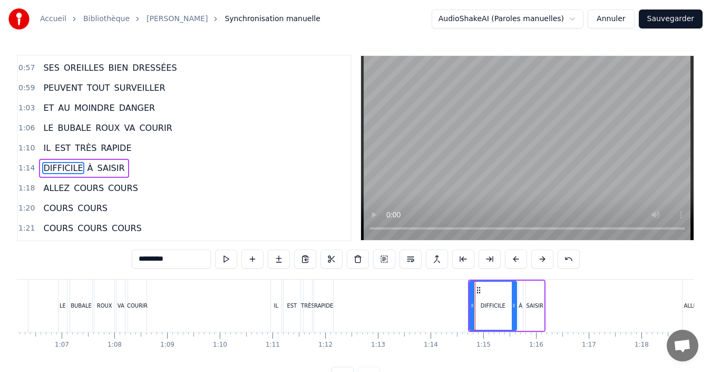
scroll to position [258, 0]
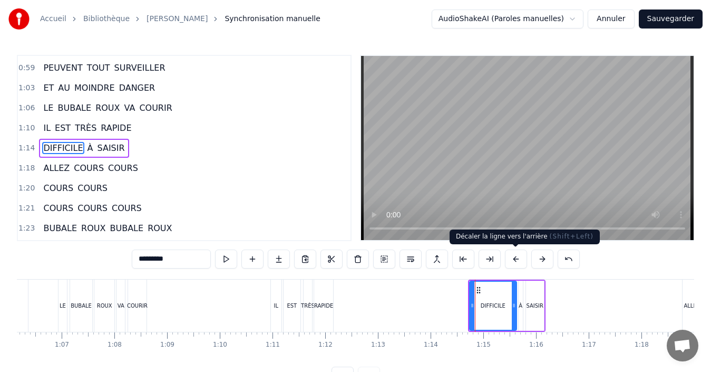
click at [521, 262] on button at bounding box center [516, 258] width 22 height 19
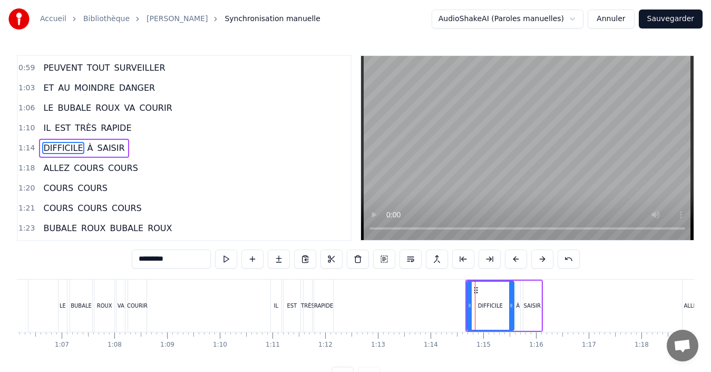
click at [521, 262] on button at bounding box center [516, 258] width 22 height 19
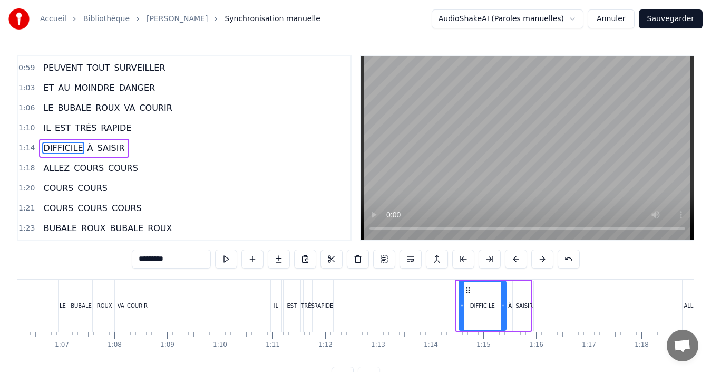
click at [521, 262] on button at bounding box center [516, 258] width 22 height 19
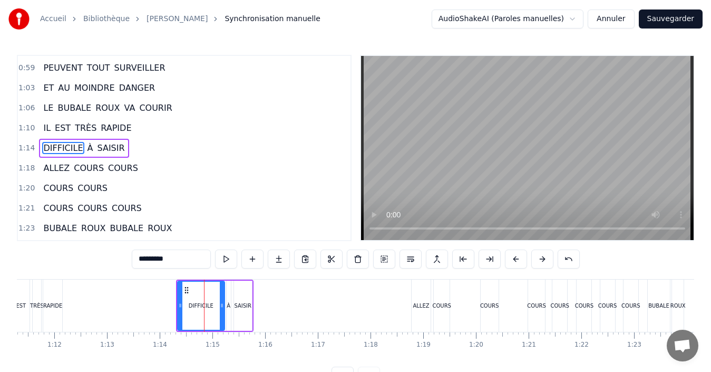
scroll to position [0, 3774]
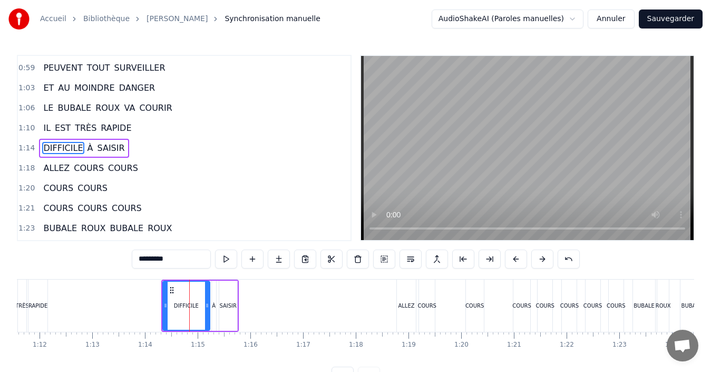
click at [412, 311] on div "ALLEZ" at bounding box center [406, 306] width 19 height 52
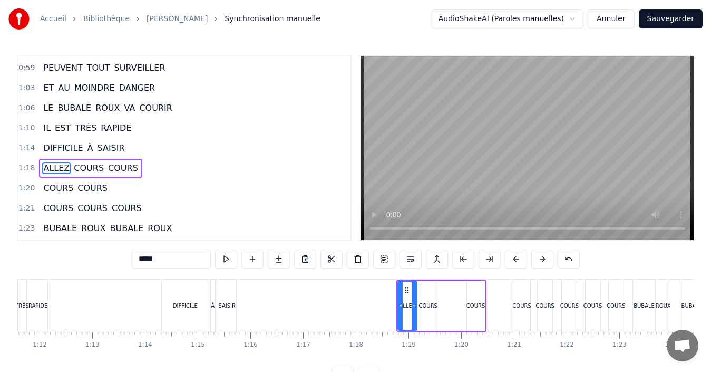
scroll to position [278, 0]
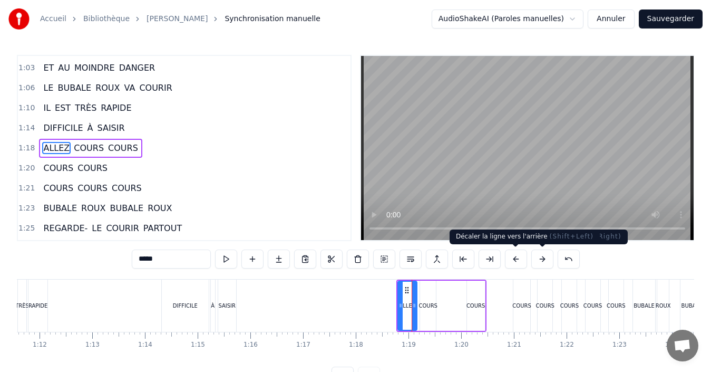
click at [519, 262] on button at bounding box center [516, 258] width 22 height 19
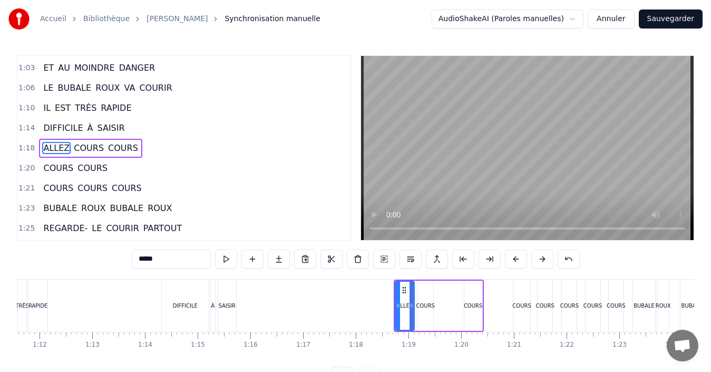
click at [519, 262] on button at bounding box center [516, 258] width 22 height 19
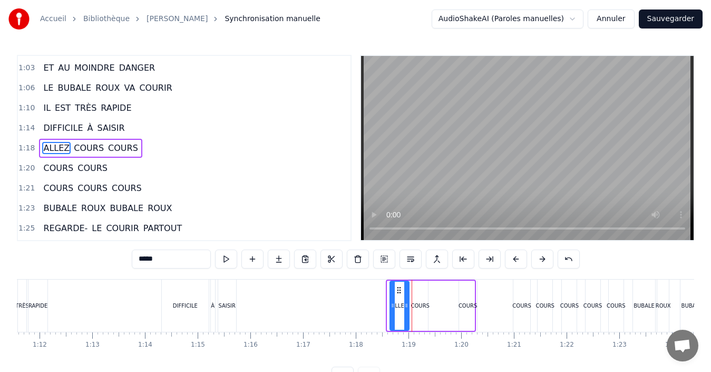
click at [519, 262] on button at bounding box center [516, 258] width 22 height 19
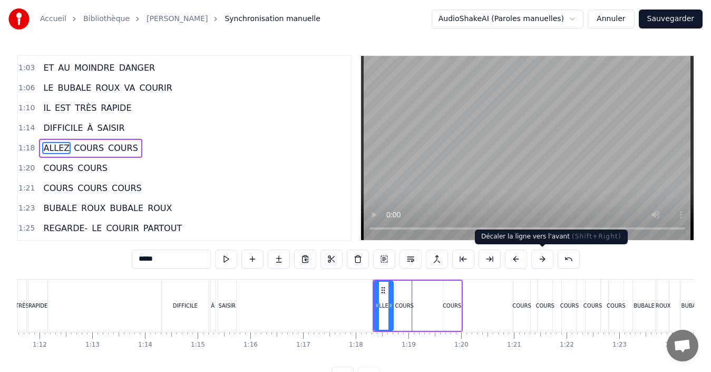
click at [536, 263] on button at bounding box center [543, 258] width 22 height 19
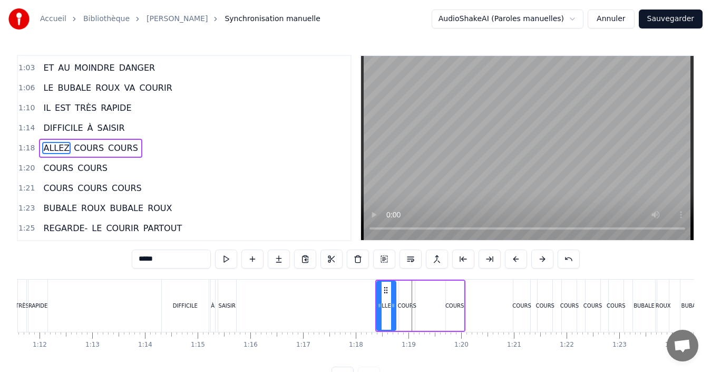
click at [528, 313] on div "COURS" at bounding box center [522, 306] width 17 height 52
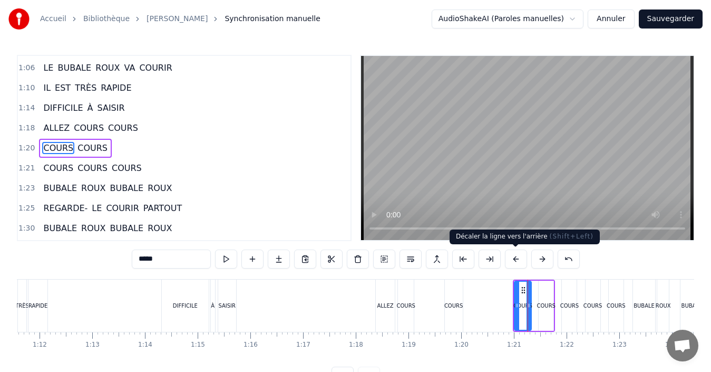
click at [513, 260] on button at bounding box center [516, 258] width 22 height 19
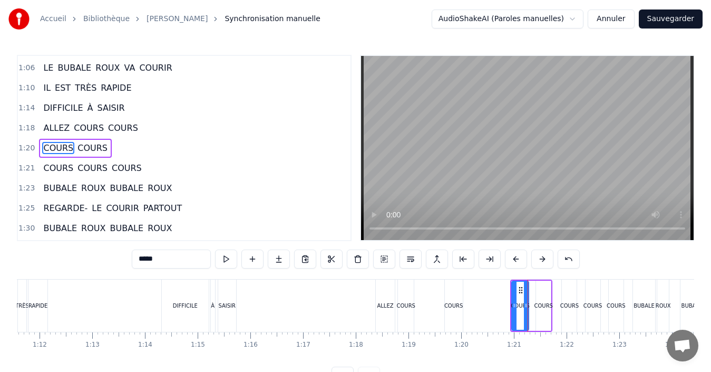
click at [512, 263] on button at bounding box center [516, 258] width 22 height 19
click at [511, 264] on button at bounding box center [516, 258] width 22 height 19
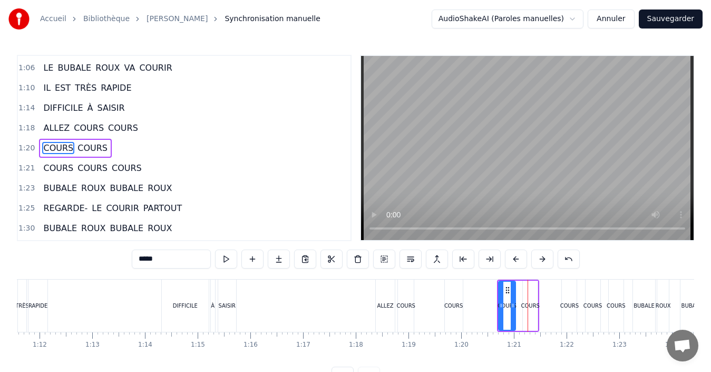
click at [511, 264] on button at bounding box center [516, 258] width 22 height 19
click at [577, 317] on div "COURS" at bounding box center [570, 306] width 16 height 52
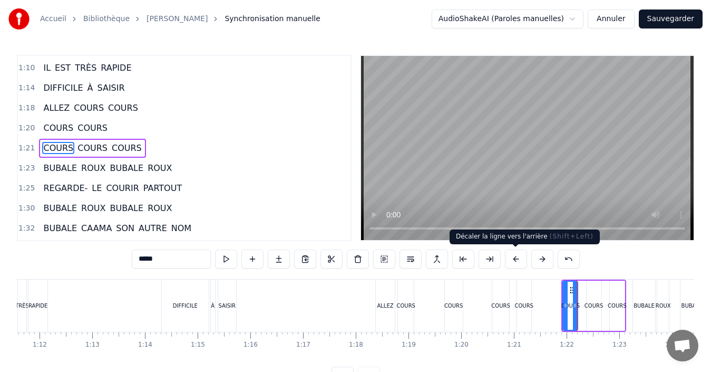
click at [515, 266] on button at bounding box center [516, 258] width 22 height 19
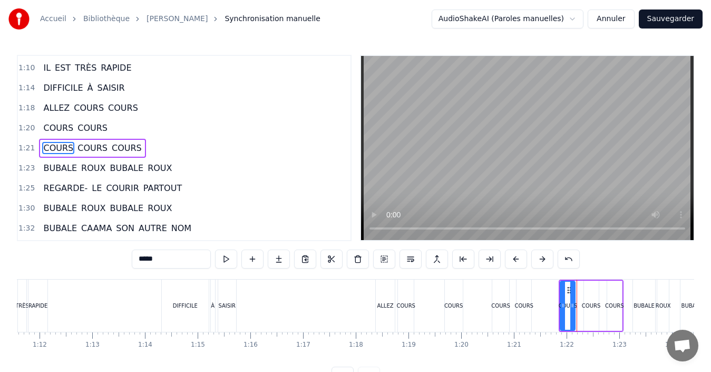
click at [515, 266] on button at bounding box center [516, 258] width 22 height 19
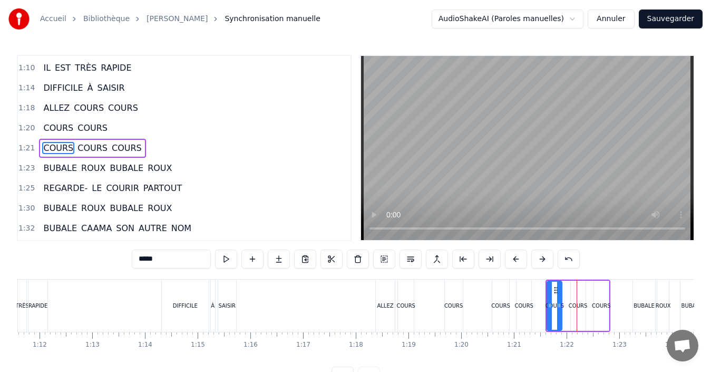
click at [514, 266] on button at bounding box center [516, 258] width 22 height 19
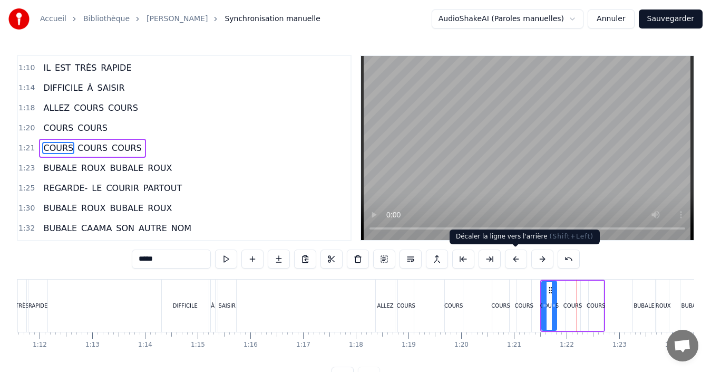
click at [510, 263] on button at bounding box center [516, 258] width 22 height 19
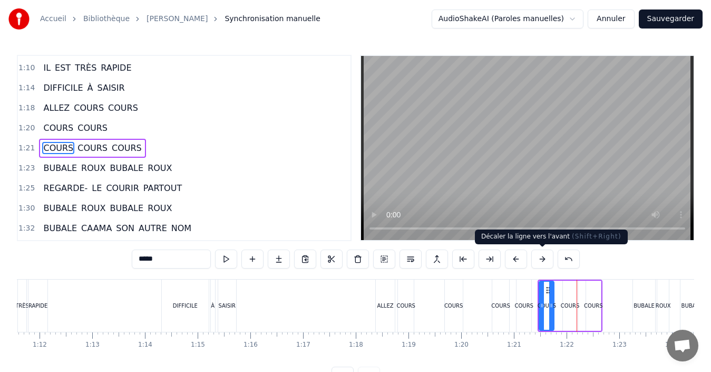
click at [534, 263] on button at bounding box center [543, 258] width 22 height 19
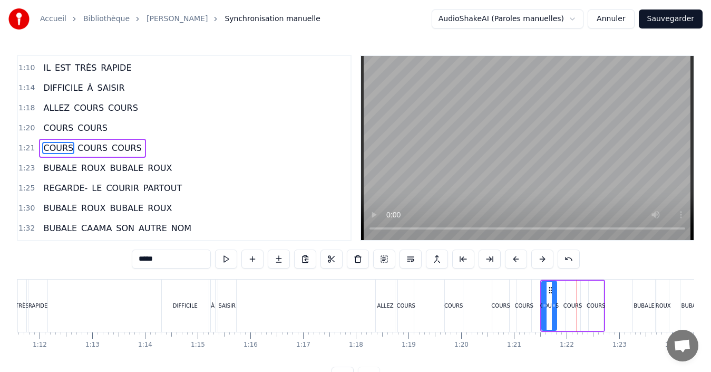
scroll to position [0, 3838]
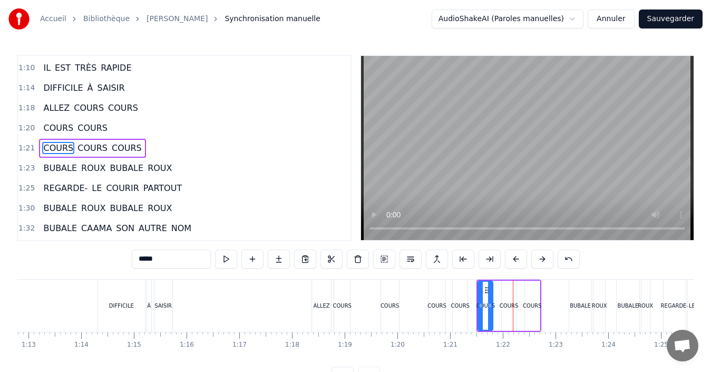
click at [335, 368] on div "0:14 [PERSON_NAME] 0:16 REGARDE- LE COURIR PARTOUT 0:21 [PERSON_NAME] BUBALE RO…" at bounding box center [356, 220] width 678 height 331
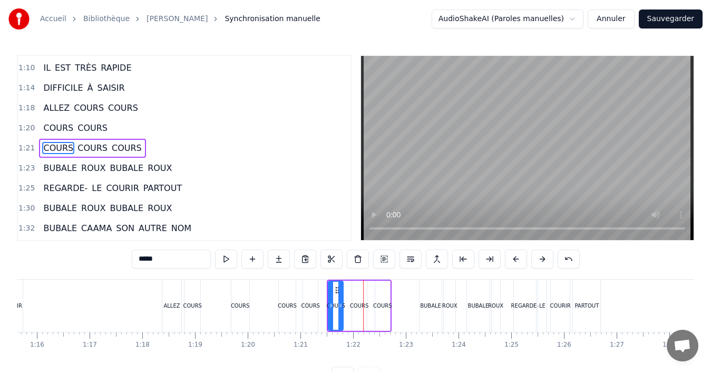
scroll to position [0, 3995]
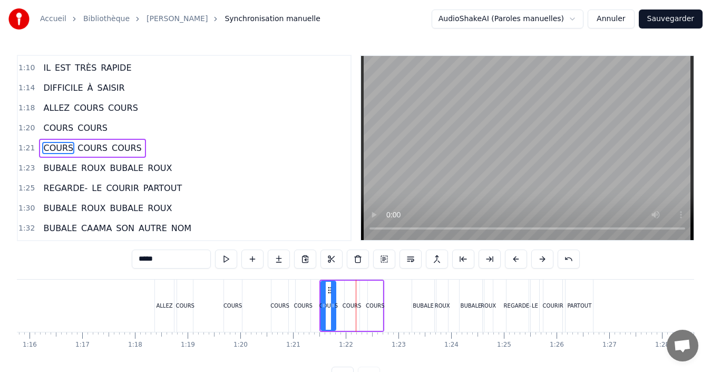
click at [439, 312] on div "ROUX" at bounding box center [443, 306] width 12 height 52
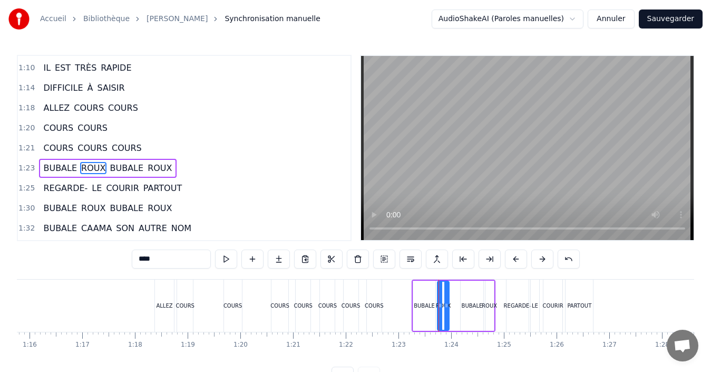
scroll to position [339, 0]
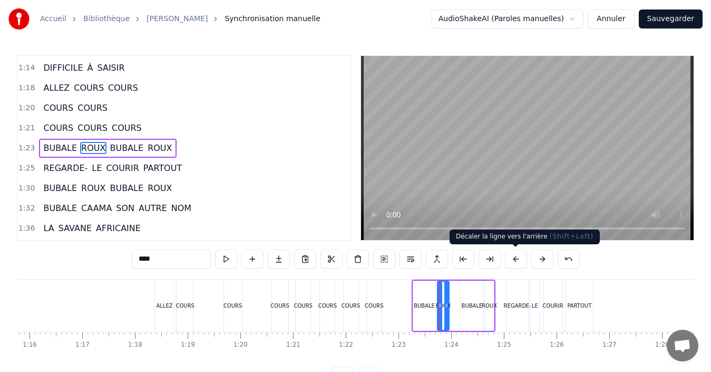
click at [520, 262] on button at bounding box center [516, 258] width 22 height 19
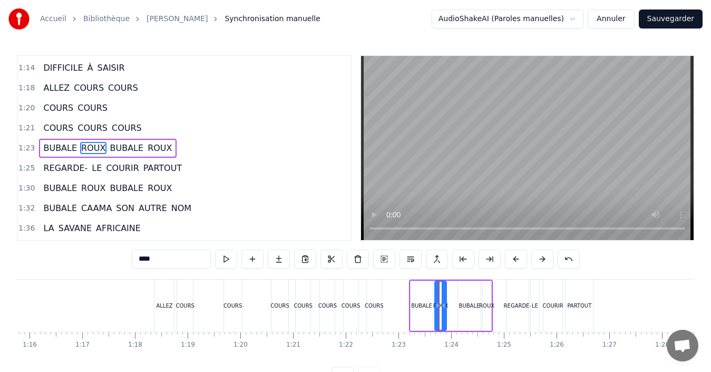
click at [520, 262] on button at bounding box center [516, 258] width 22 height 19
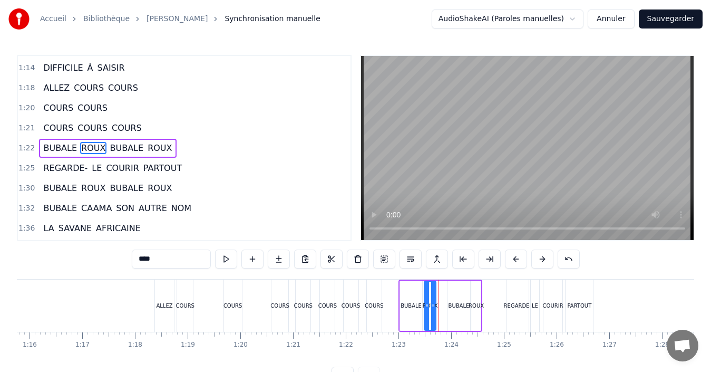
click at [519, 262] on button at bounding box center [516, 258] width 22 height 19
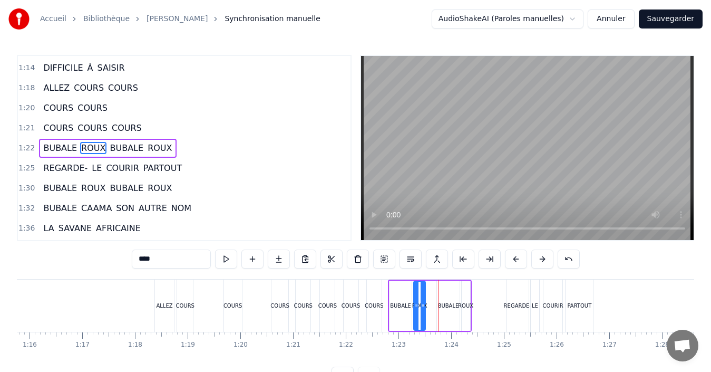
click at [515, 311] on div "REGARDE-" at bounding box center [518, 306] width 22 height 52
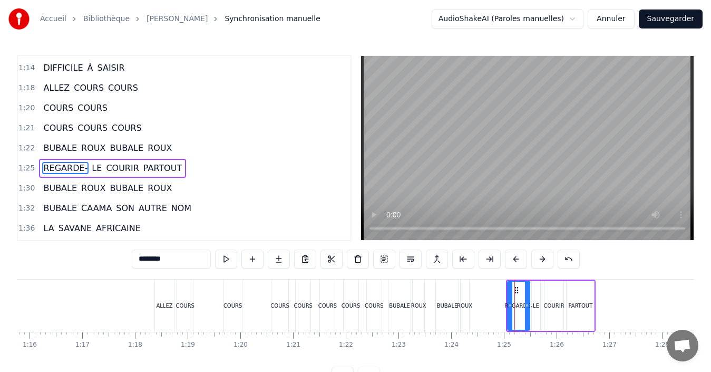
scroll to position [359, 0]
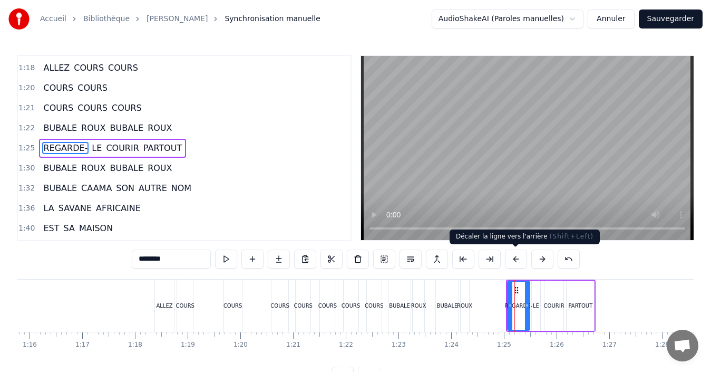
click at [515, 261] on button at bounding box center [516, 258] width 22 height 19
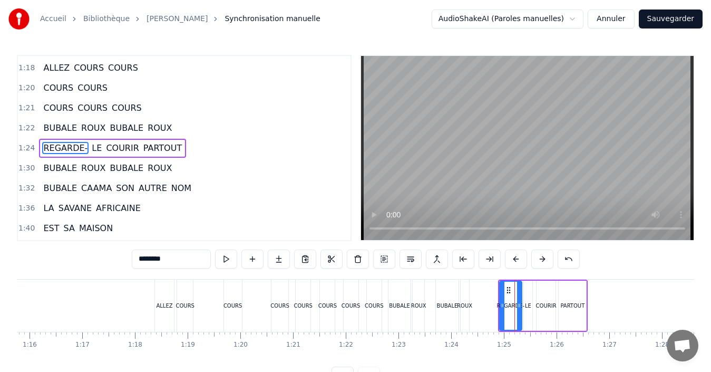
click at [515, 261] on button at bounding box center [516, 258] width 22 height 19
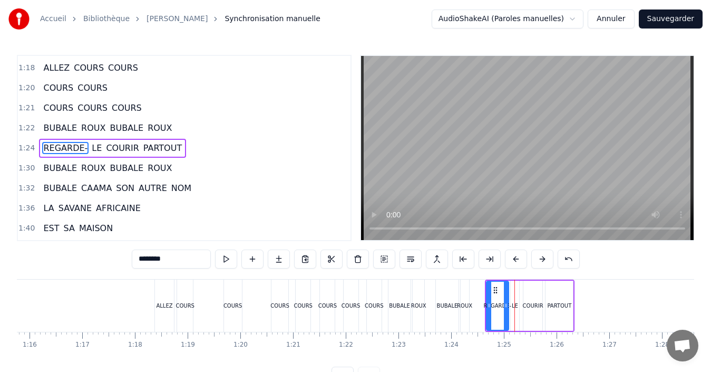
click at [515, 261] on button at bounding box center [516, 258] width 22 height 19
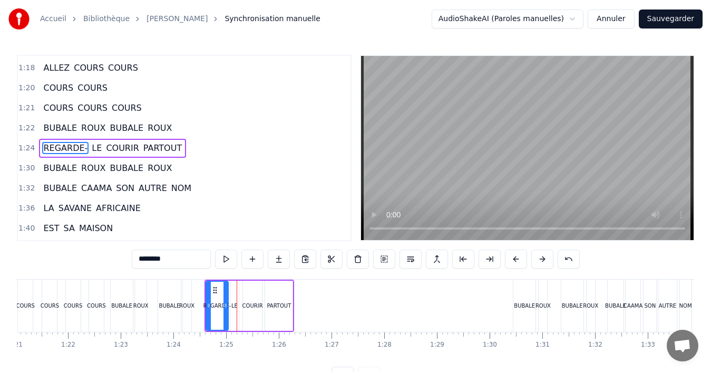
scroll to position [0, 4352]
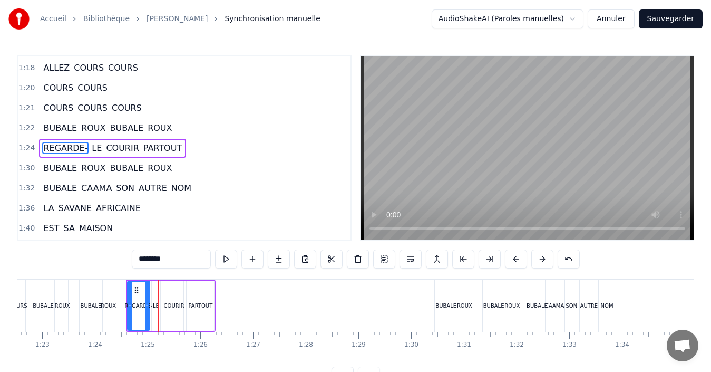
click at [445, 307] on div "BUBALE" at bounding box center [446, 306] width 21 height 8
type input "******"
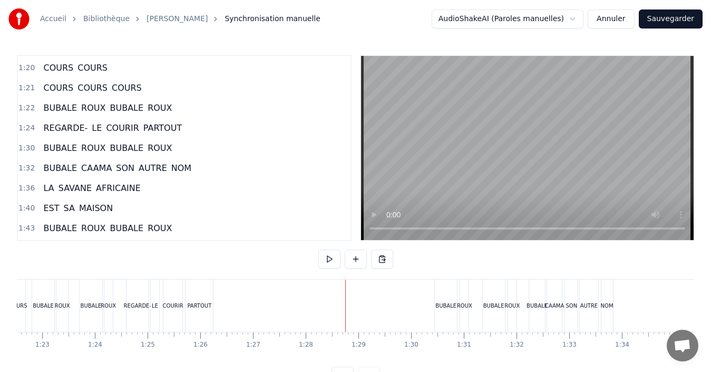
click at [455, 315] on div "BUBALE" at bounding box center [446, 306] width 22 height 52
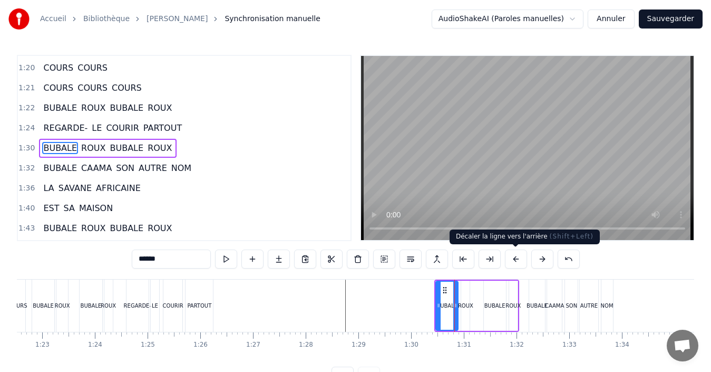
click at [517, 263] on button at bounding box center [516, 258] width 22 height 19
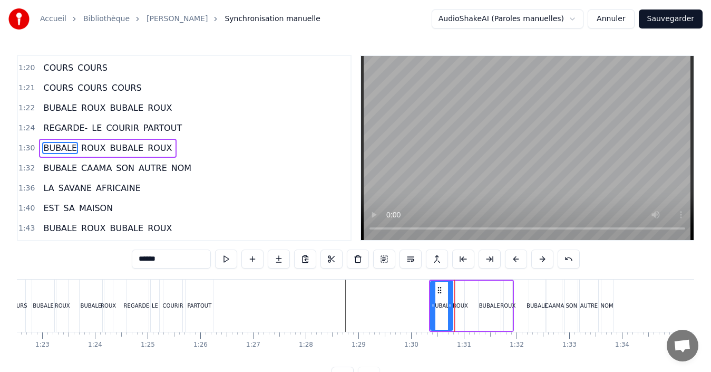
click at [517, 263] on button at bounding box center [516, 258] width 22 height 19
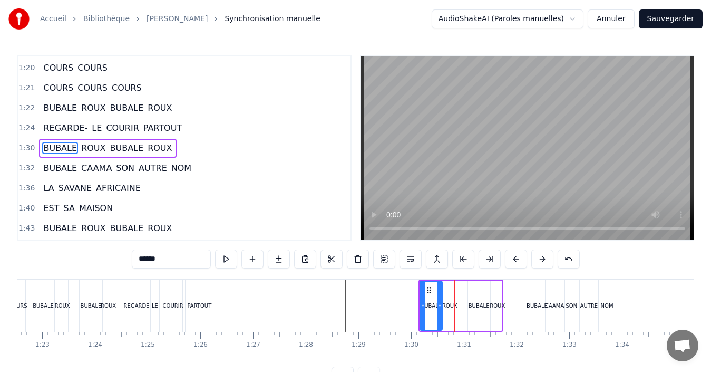
click at [517, 263] on button at bounding box center [516, 258] width 22 height 19
click at [531, 307] on div "BUBALE" at bounding box center [537, 306] width 21 height 8
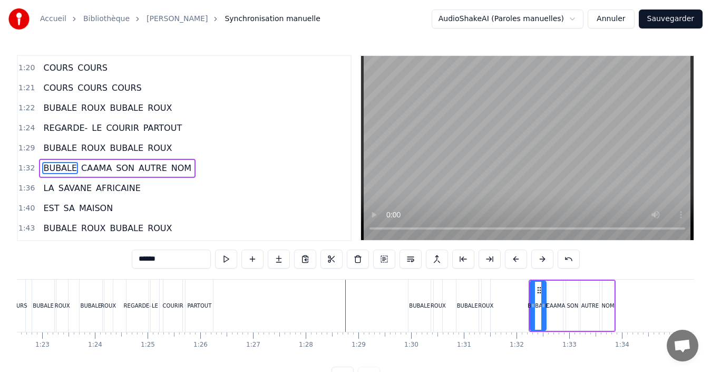
scroll to position [399, 0]
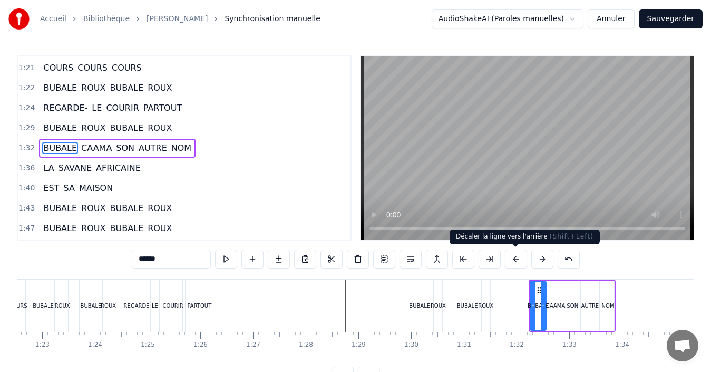
click at [521, 263] on button at bounding box center [516, 258] width 22 height 19
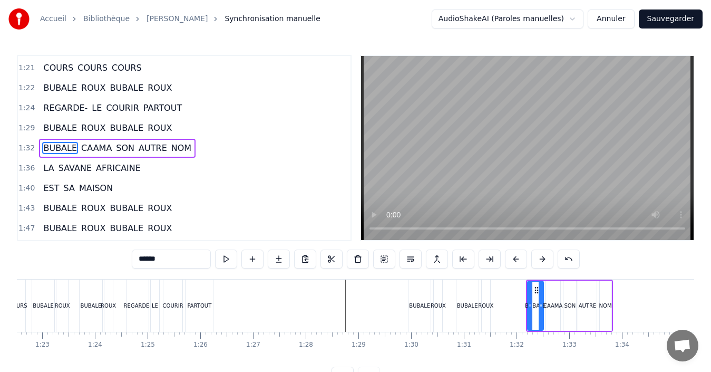
click at [521, 263] on button at bounding box center [516, 258] width 22 height 19
click at [520, 263] on button at bounding box center [516, 258] width 22 height 19
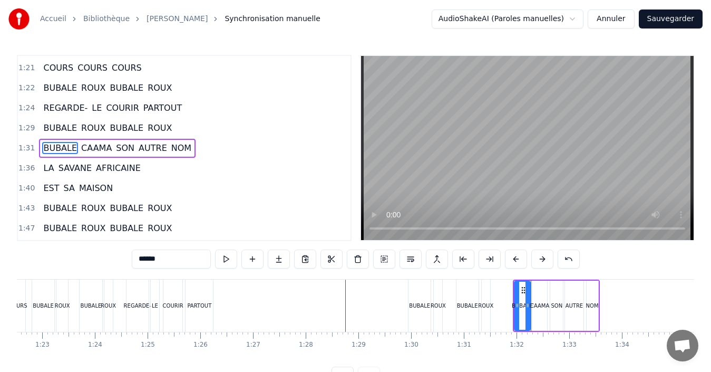
click at [520, 263] on button at bounding box center [516, 258] width 22 height 19
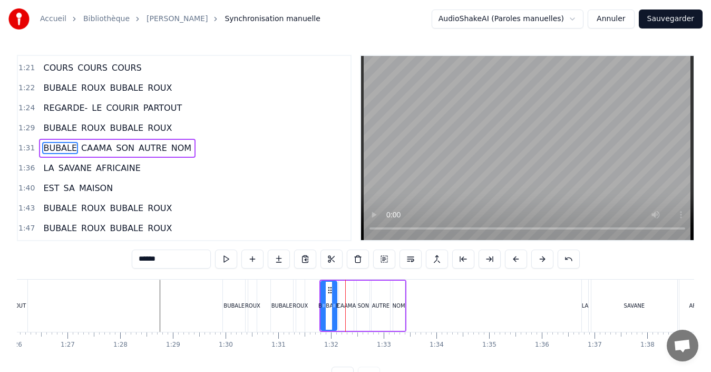
scroll to position [0, 4552]
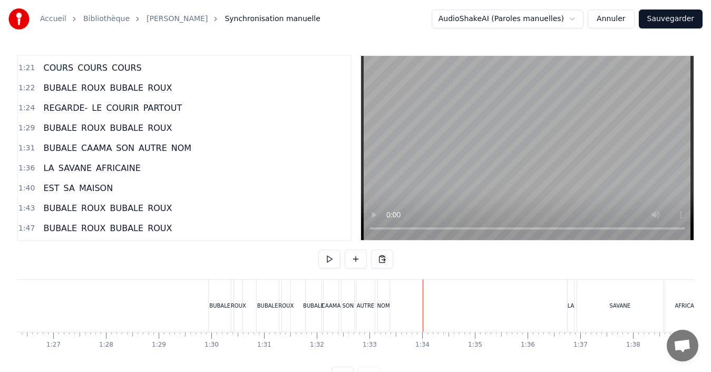
click at [570, 312] on div "LA" at bounding box center [571, 306] width 6 height 52
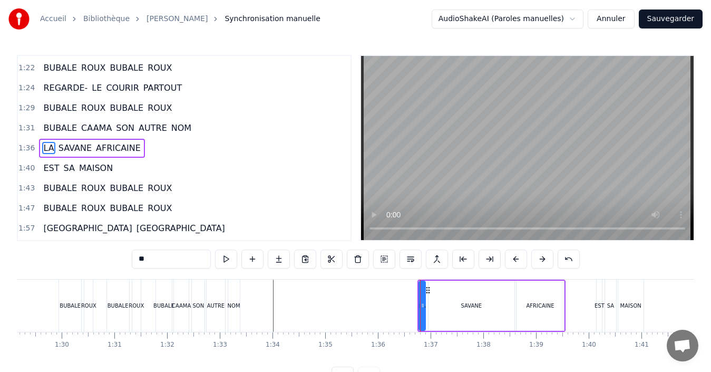
scroll to position [0, 4716]
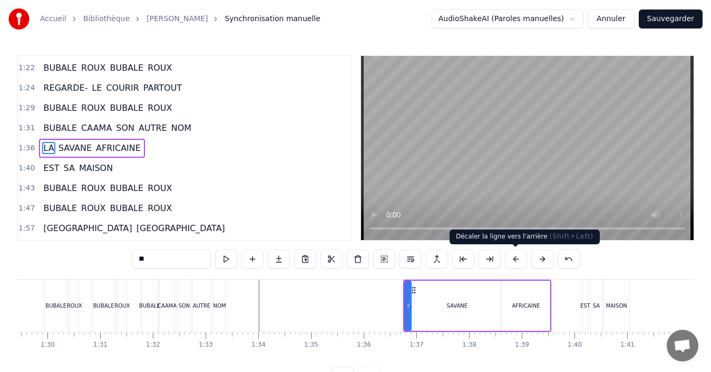
click at [514, 263] on button at bounding box center [516, 258] width 22 height 19
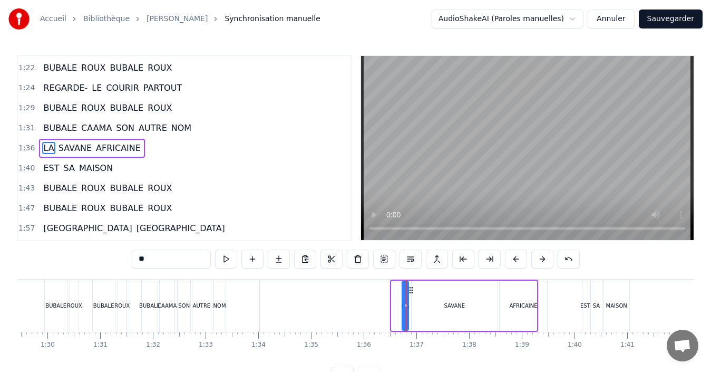
click at [514, 263] on button at bounding box center [516, 258] width 22 height 19
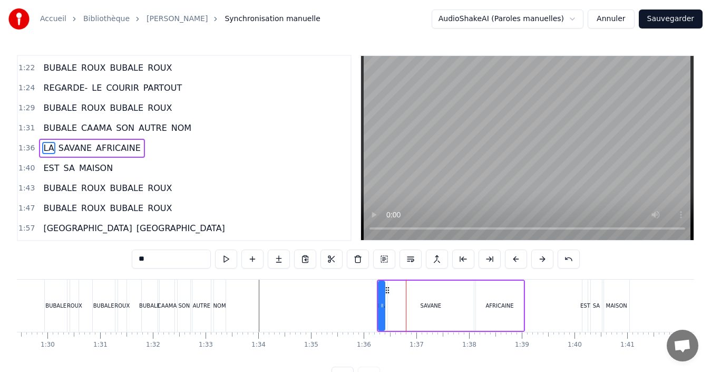
click at [511, 263] on button at bounding box center [516, 258] width 22 height 19
click at [510, 263] on button at bounding box center [516, 258] width 22 height 19
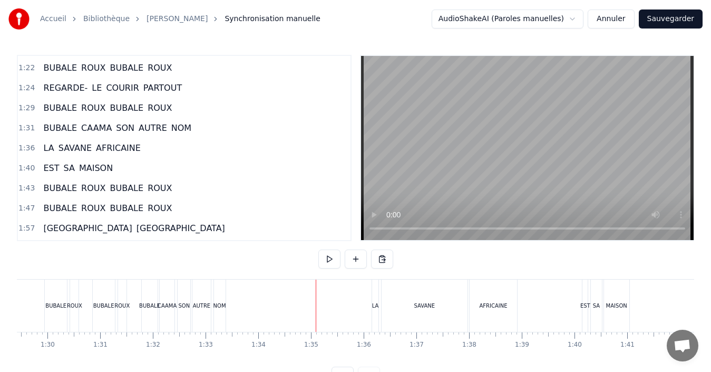
click at [584, 310] on div "EST" at bounding box center [585, 306] width 5 height 52
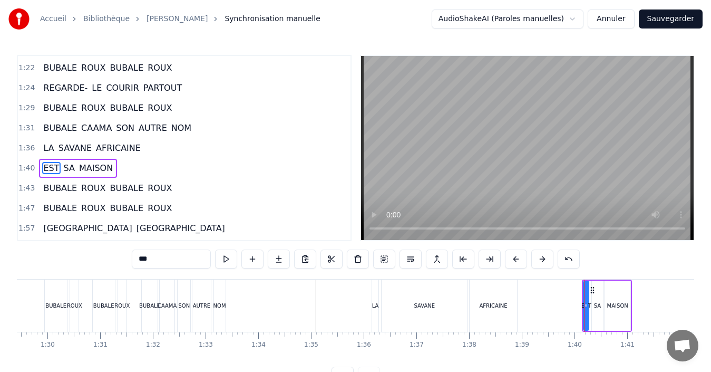
scroll to position [439, 0]
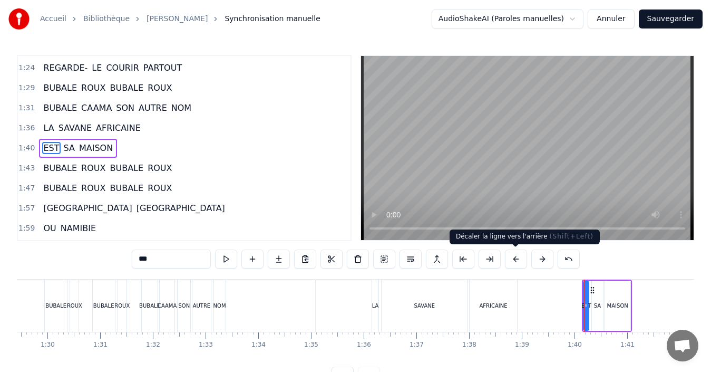
click at [517, 265] on button at bounding box center [516, 258] width 22 height 19
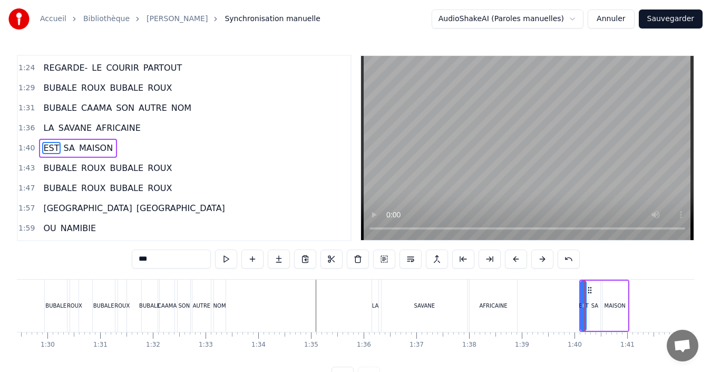
click at [517, 265] on button at bounding box center [516, 258] width 22 height 19
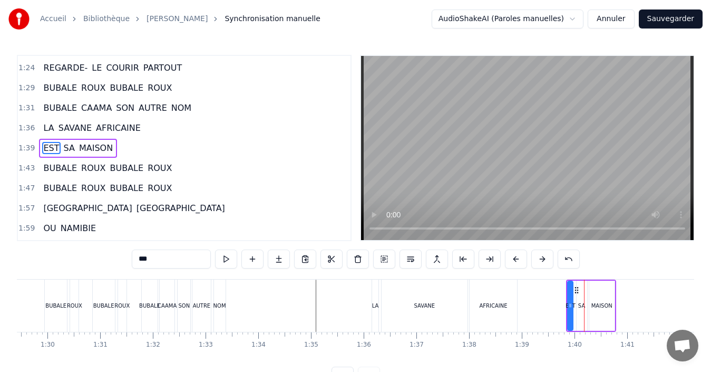
click at [517, 265] on button at bounding box center [516, 258] width 22 height 19
click at [516, 265] on button at bounding box center [516, 258] width 22 height 19
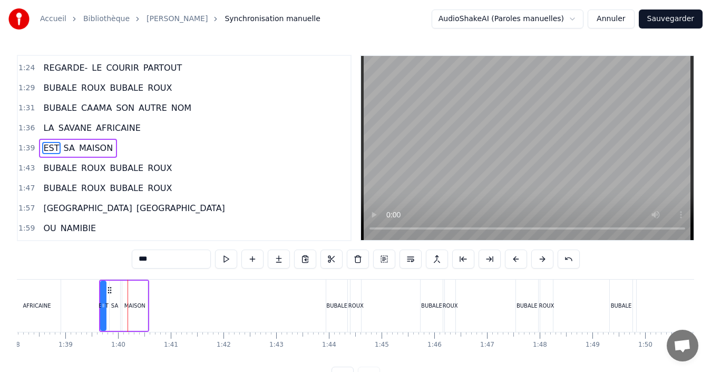
scroll to position [0, 5165]
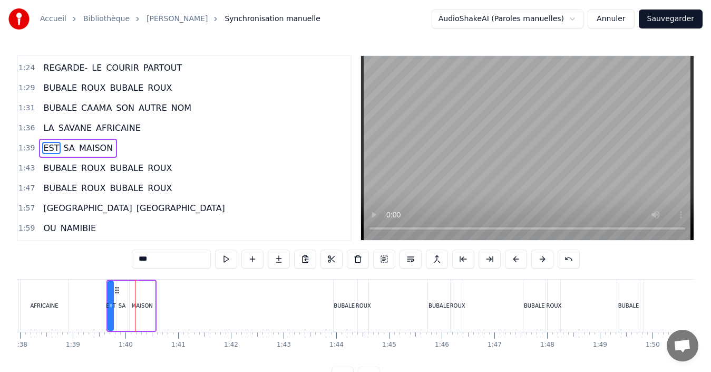
click at [336, 308] on div "BUBALE" at bounding box center [344, 306] width 21 height 8
type input "******"
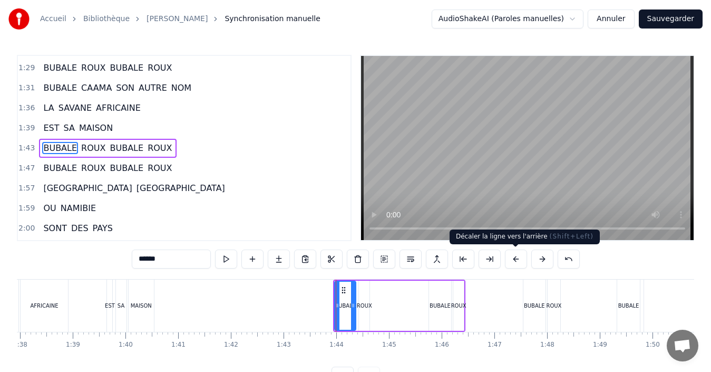
click at [519, 259] on button at bounding box center [516, 258] width 22 height 19
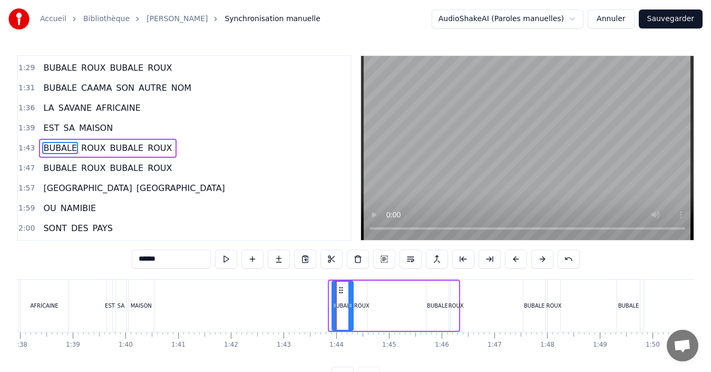
click at [519, 259] on button at bounding box center [516, 258] width 22 height 19
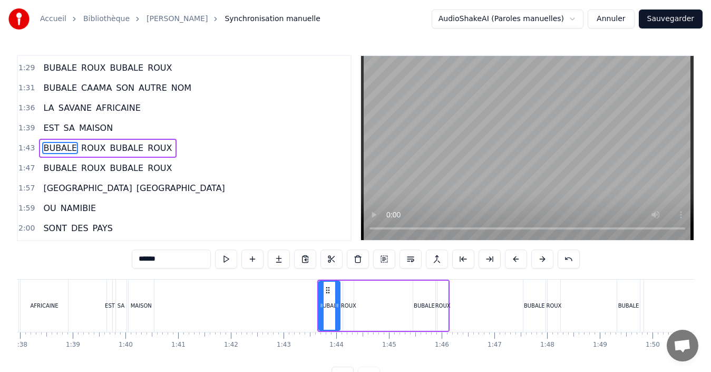
click at [519, 259] on button at bounding box center [516, 258] width 22 height 19
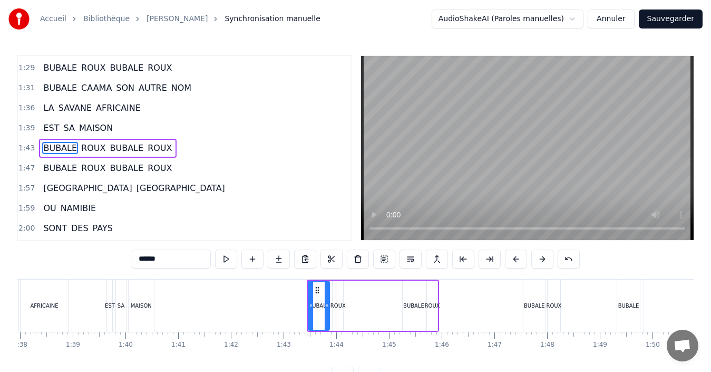
click at [421, 320] on div "BUBALE" at bounding box center [414, 306] width 22 height 50
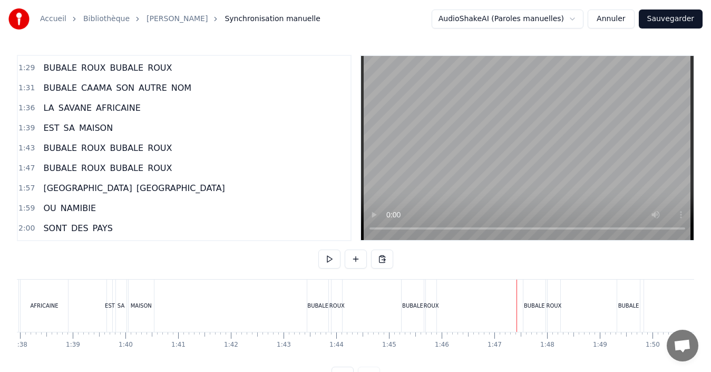
click at [542, 315] on div "BUBALE" at bounding box center [535, 306] width 22 height 52
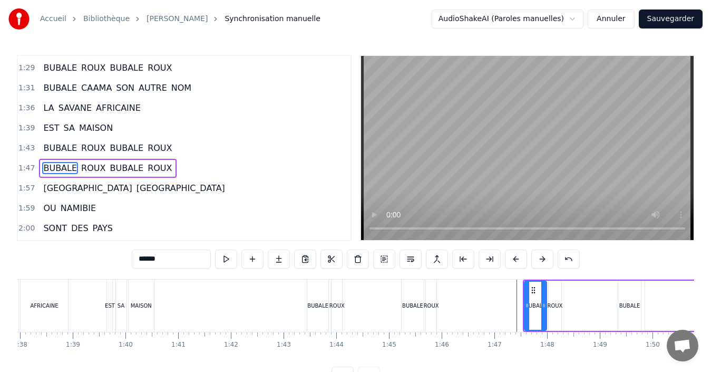
scroll to position [479, 0]
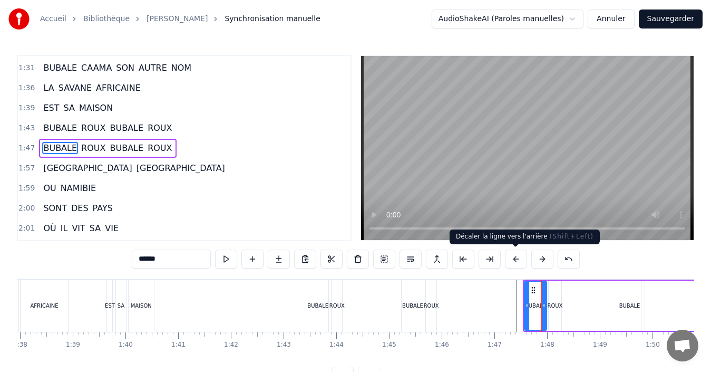
click at [519, 261] on button at bounding box center [516, 258] width 22 height 19
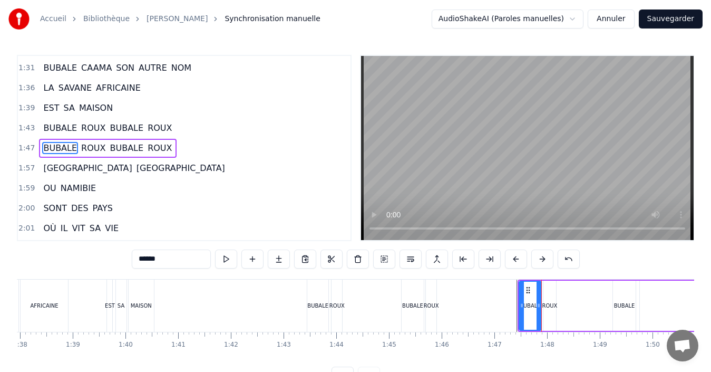
click at [519, 261] on button at bounding box center [516, 258] width 22 height 19
click at [518, 261] on button at bounding box center [516, 258] width 22 height 19
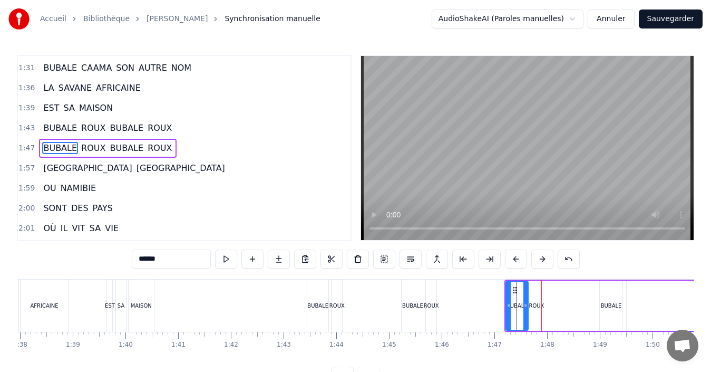
click at [518, 261] on button at bounding box center [516, 258] width 22 height 19
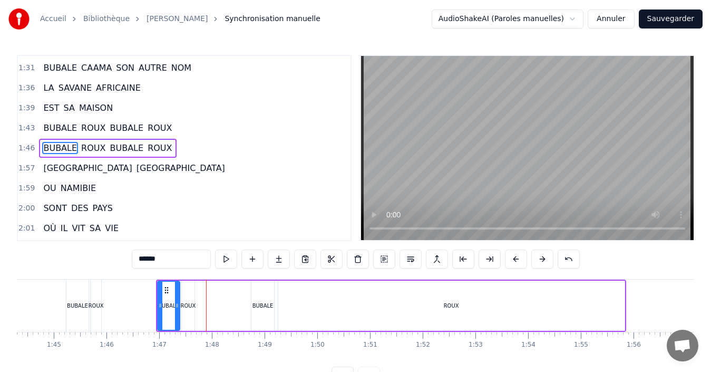
scroll to position [0, 5529]
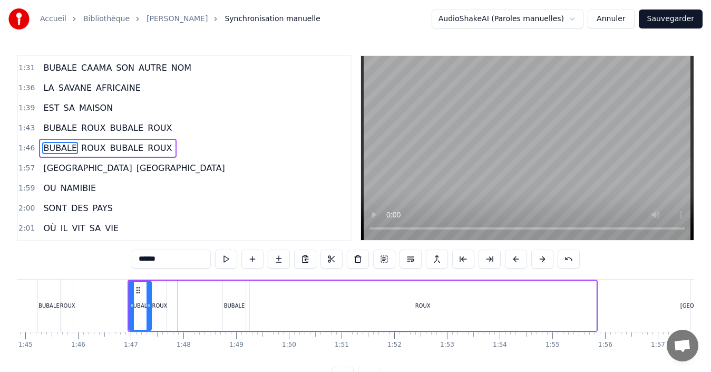
click at [586, 308] on div "ROUX" at bounding box center [423, 306] width 346 height 50
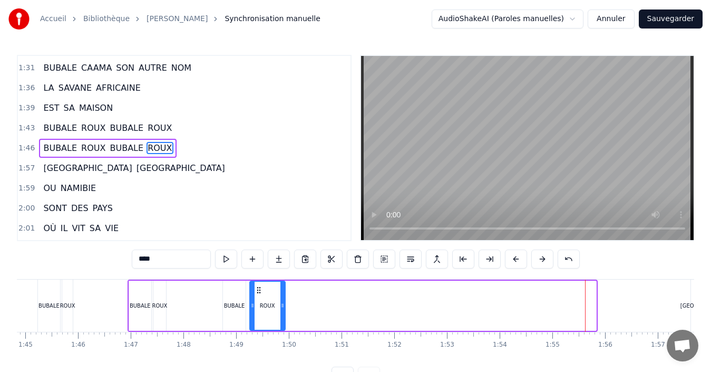
drag, startPoint x: 594, startPoint y: 310, endPoint x: 283, endPoint y: 311, distance: 311.2
click at [283, 311] on div at bounding box center [283, 306] width 4 height 48
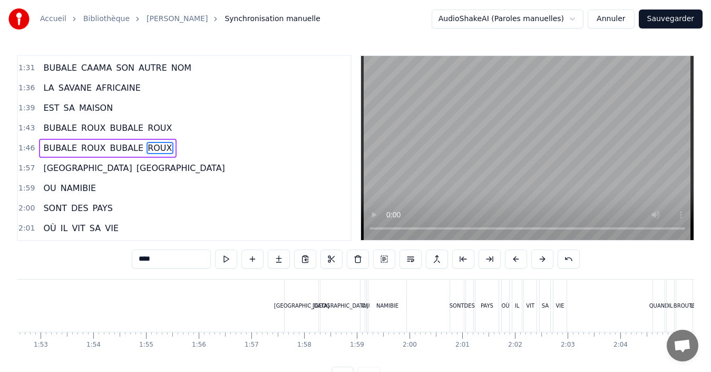
scroll to position [0, 5964]
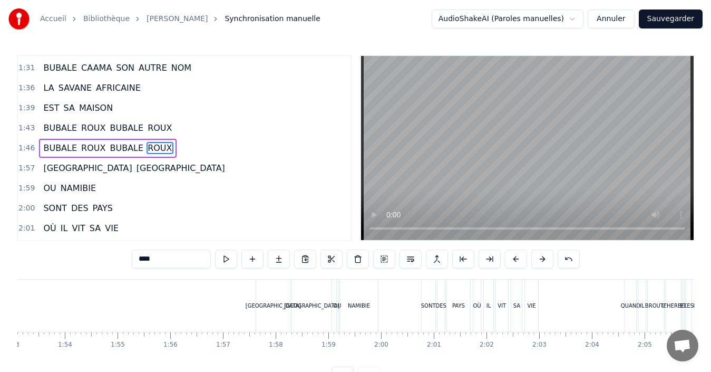
click at [273, 310] on div "[GEOGRAPHIC_DATA]" at bounding box center [273, 306] width 34 height 52
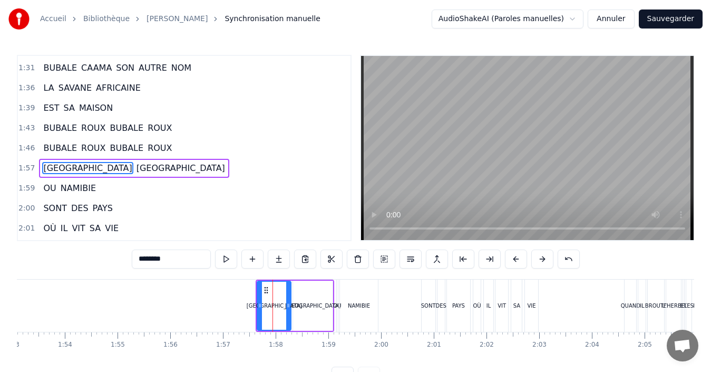
scroll to position [499, 0]
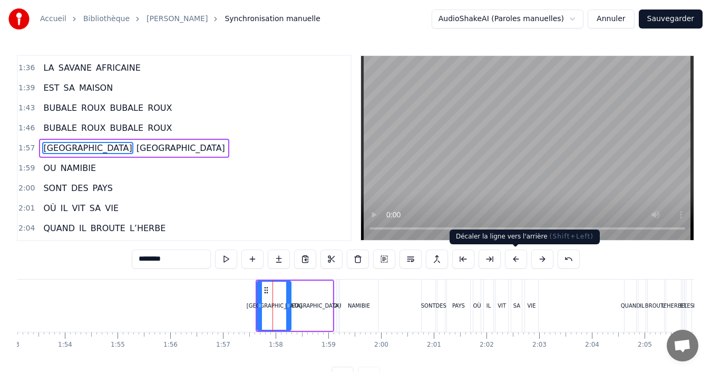
click at [520, 266] on button at bounding box center [516, 258] width 22 height 19
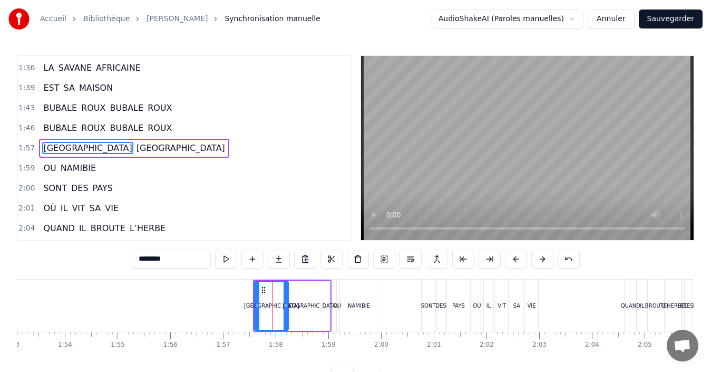
click at [520, 266] on button at bounding box center [516, 258] width 22 height 19
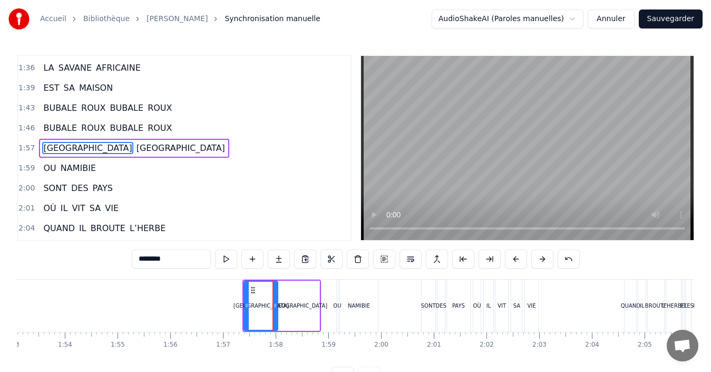
click at [520, 266] on button at bounding box center [516, 258] width 22 height 19
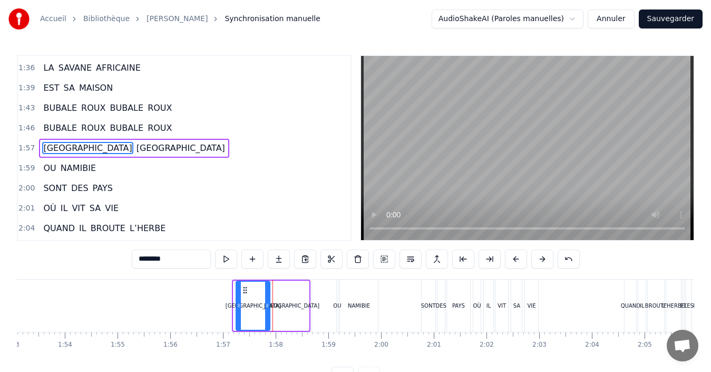
click at [520, 266] on button at bounding box center [516, 258] width 22 height 19
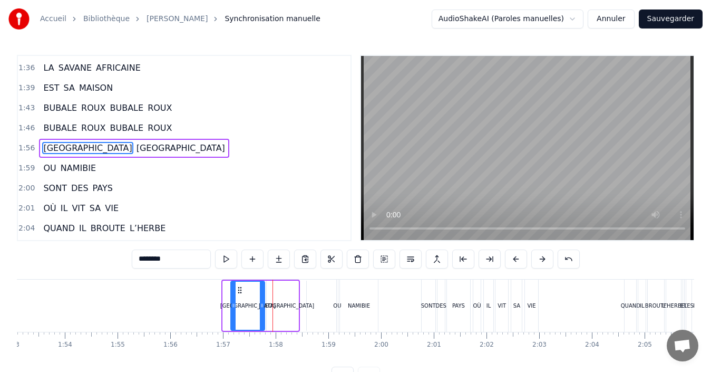
click at [520, 266] on button at bounding box center [516, 258] width 22 height 19
click at [351, 310] on div "NAMIBIE" at bounding box center [359, 306] width 38 height 52
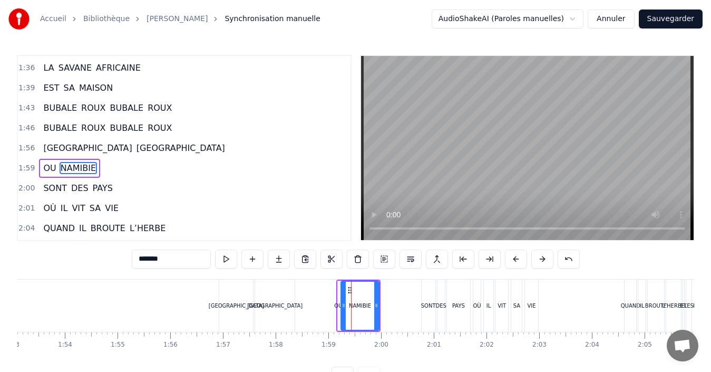
scroll to position [519, 0]
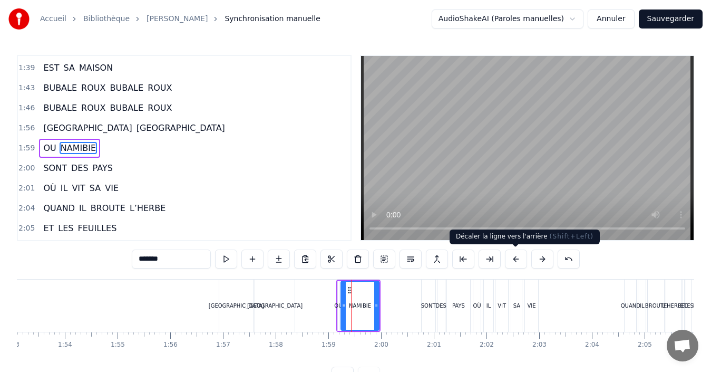
click at [519, 257] on button at bounding box center [516, 258] width 22 height 19
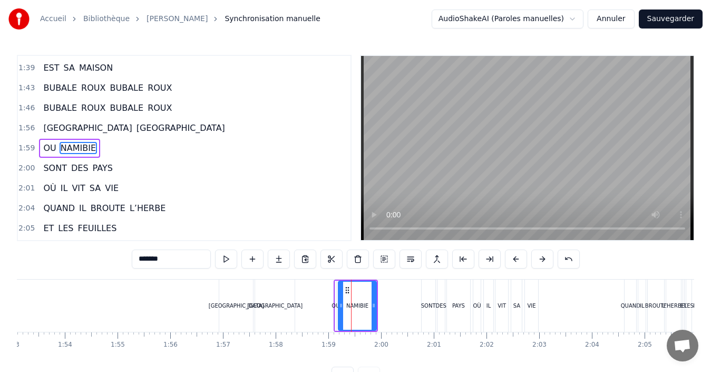
click at [519, 257] on button at bounding box center [516, 258] width 22 height 19
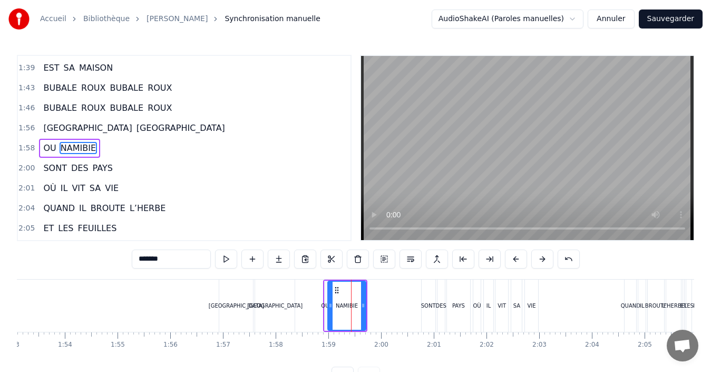
click at [519, 257] on button at bounding box center [516, 258] width 22 height 19
click at [429, 313] on div "SONT" at bounding box center [429, 306] width 14 height 52
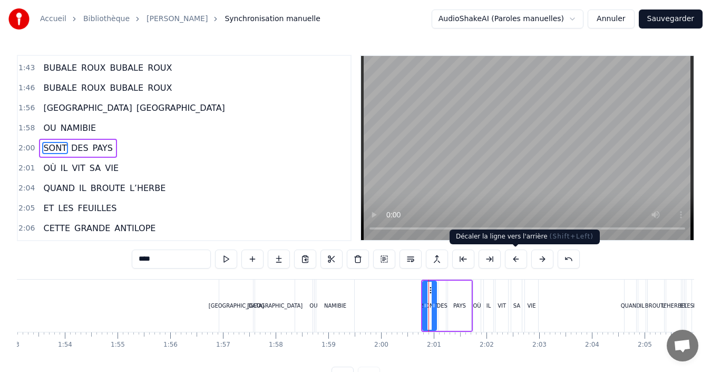
click at [523, 262] on button at bounding box center [516, 258] width 22 height 19
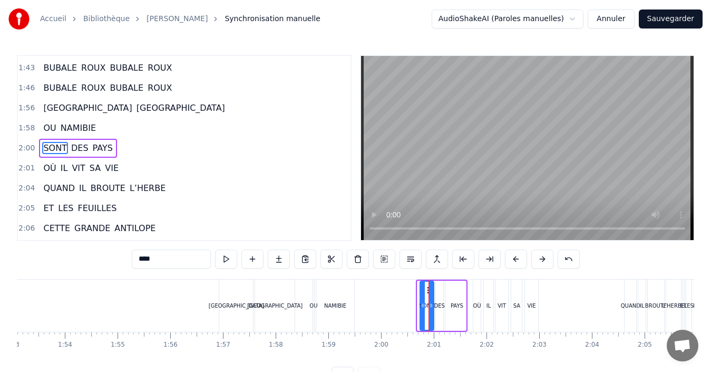
click at [523, 262] on button at bounding box center [516, 258] width 22 height 19
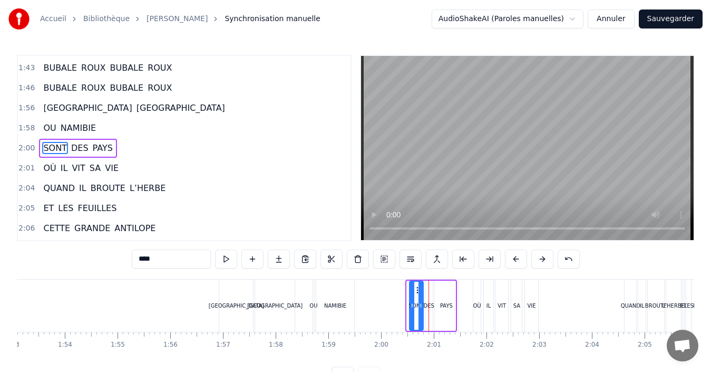
click at [523, 262] on button at bounding box center [516, 258] width 22 height 19
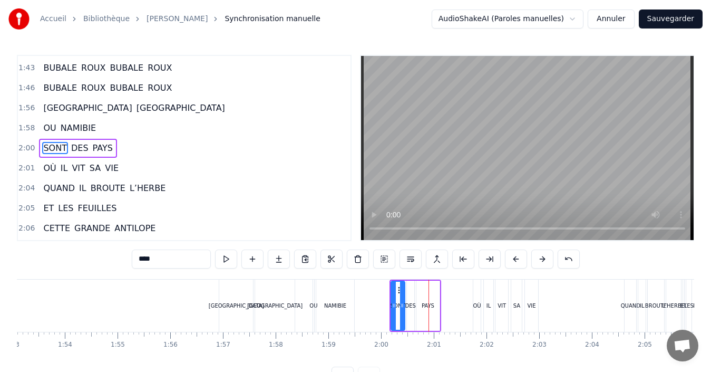
click at [474, 308] on div "OÙ" at bounding box center [477, 306] width 8 height 8
type input "**"
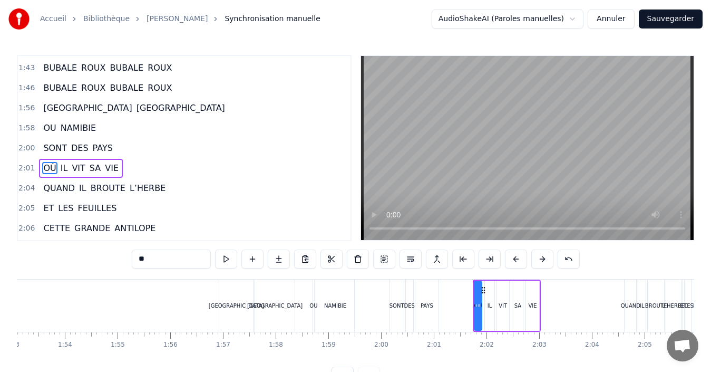
scroll to position [559, 0]
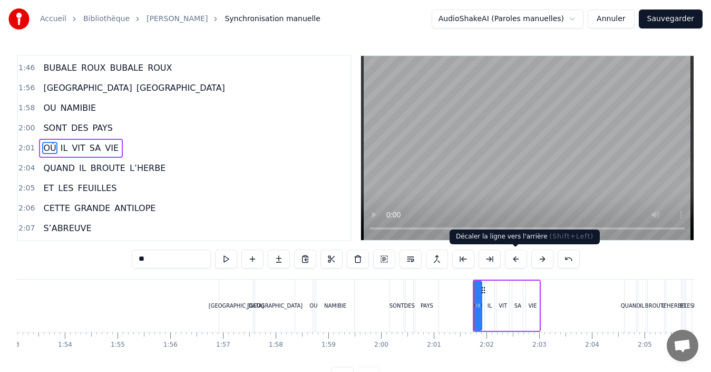
click at [518, 262] on button at bounding box center [516, 258] width 22 height 19
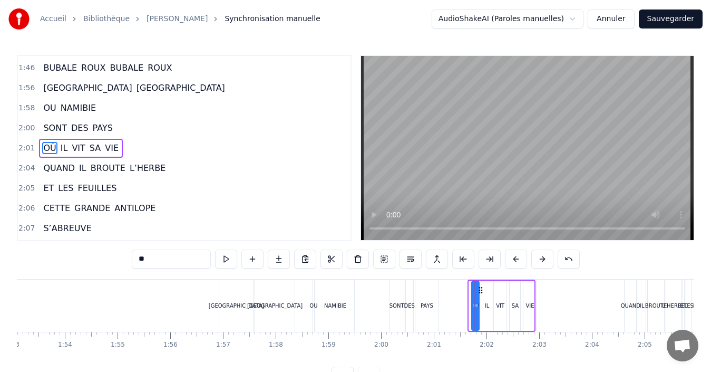
click at [518, 262] on button at bounding box center [516, 258] width 22 height 19
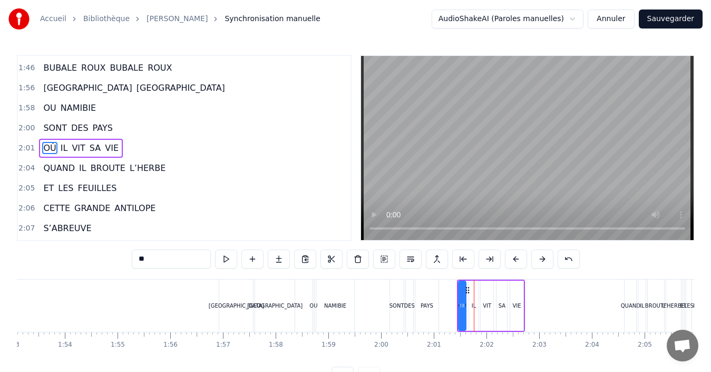
click at [518, 262] on button at bounding box center [516, 258] width 22 height 19
click at [518, 263] on button at bounding box center [516, 258] width 22 height 19
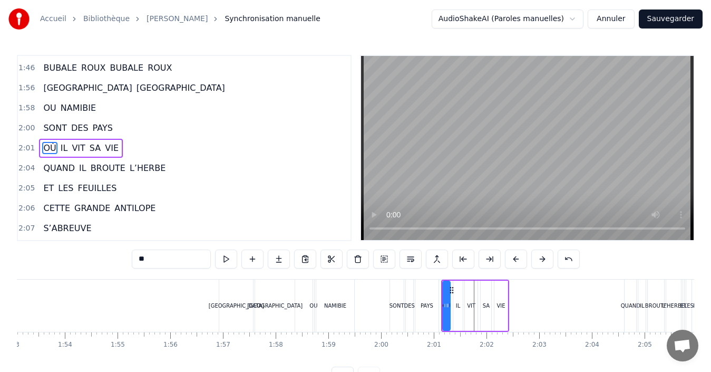
click at [518, 263] on button at bounding box center [516, 258] width 22 height 19
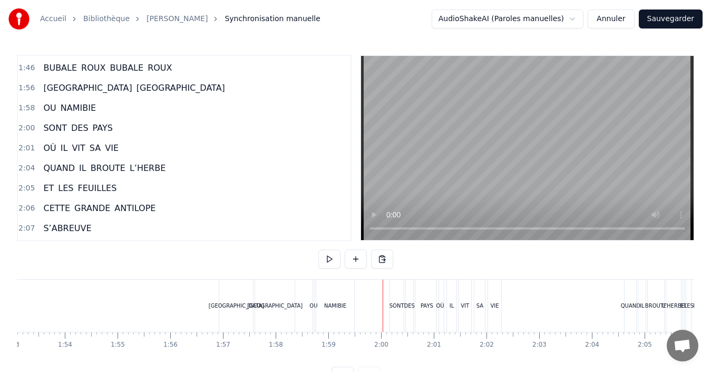
scroll to position [40, 0]
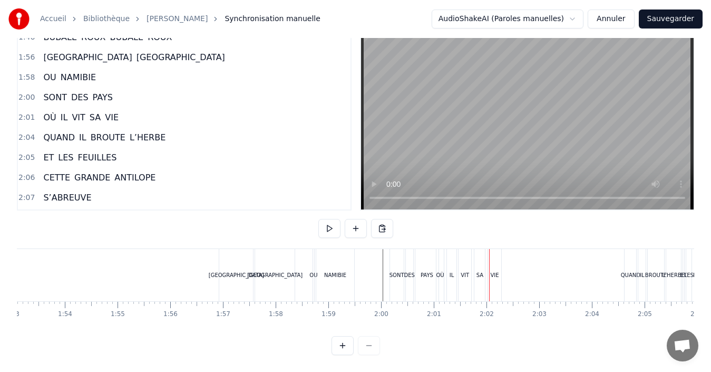
click at [654, 271] on div "BROUTE" at bounding box center [657, 275] width 22 height 8
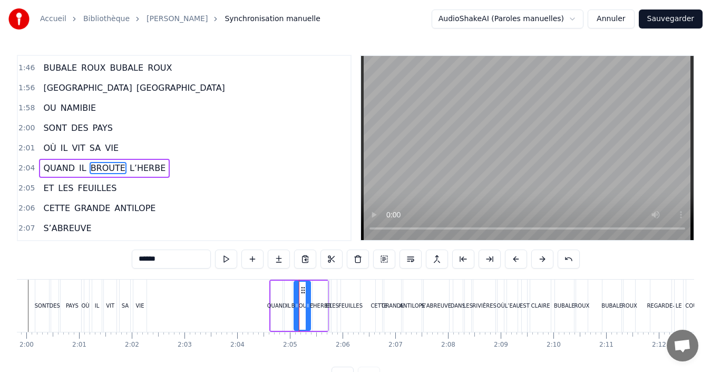
scroll to position [0, 6548]
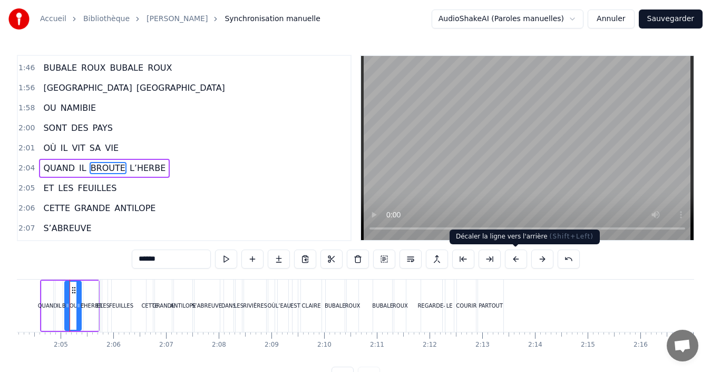
click at [513, 263] on button at bounding box center [516, 258] width 22 height 19
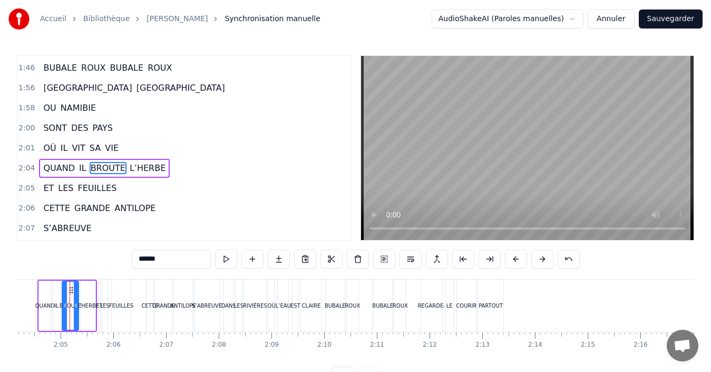
click at [513, 263] on button at bounding box center [516, 258] width 22 height 19
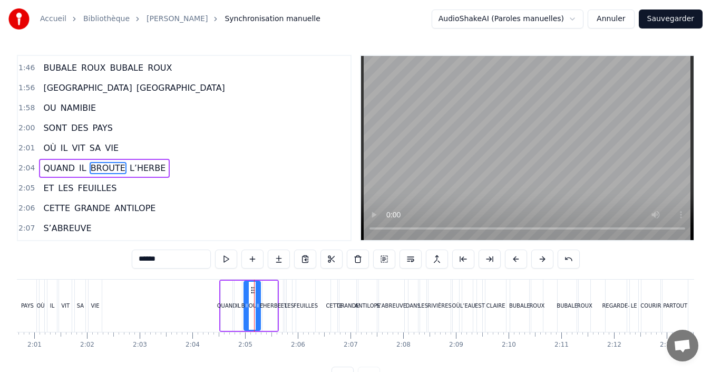
scroll to position [0, 6328]
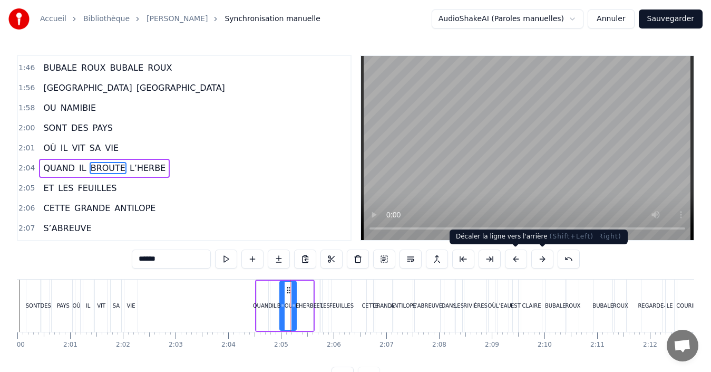
click at [519, 261] on button at bounding box center [516, 258] width 22 height 19
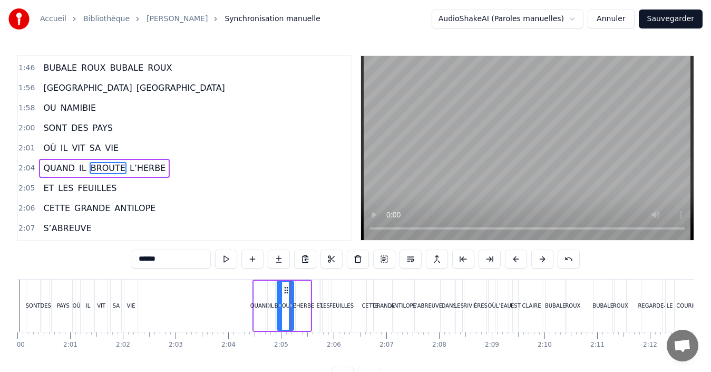
click at [519, 261] on button at bounding box center [516, 258] width 22 height 19
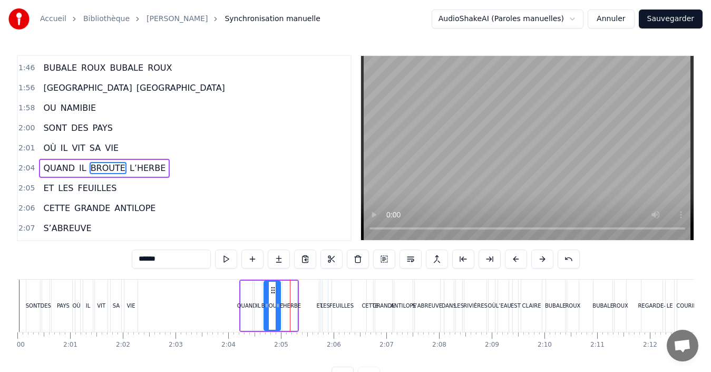
click at [519, 261] on button at bounding box center [516, 258] width 22 height 19
click at [346, 301] on div "FEUILLES" at bounding box center [341, 306] width 19 height 52
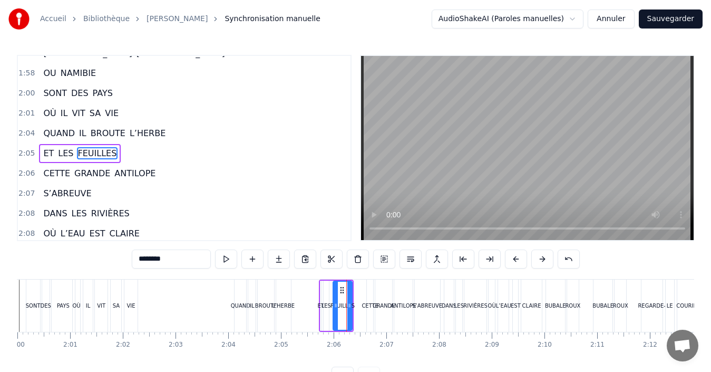
scroll to position [599, 0]
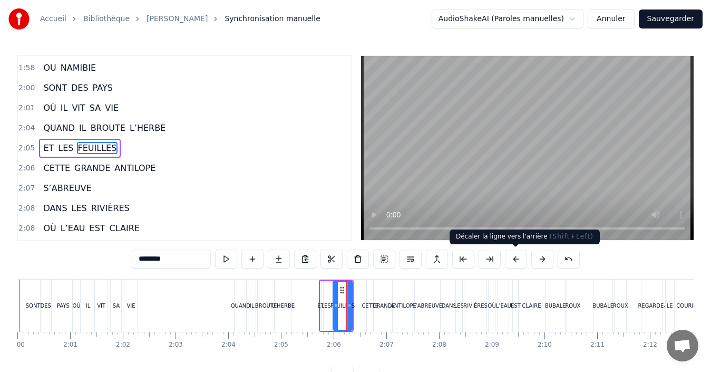
click at [509, 263] on button at bounding box center [516, 258] width 22 height 19
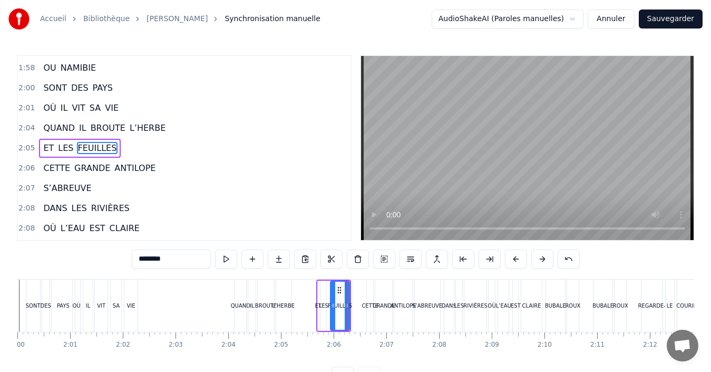
click at [509, 263] on button at bounding box center [516, 258] width 22 height 19
click at [510, 263] on button at bounding box center [516, 258] width 22 height 19
click at [511, 263] on button at bounding box center [516, 258] width 22 height 19
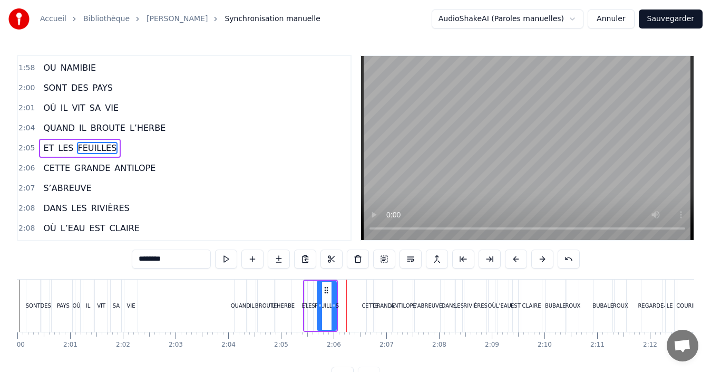
click at [368, 302] on div "CETTE" at bounding box center [370, 306] width 17 height 8
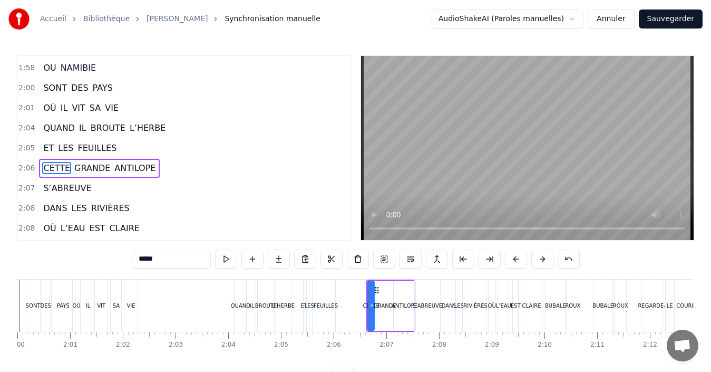
scroll to position [619, 0]
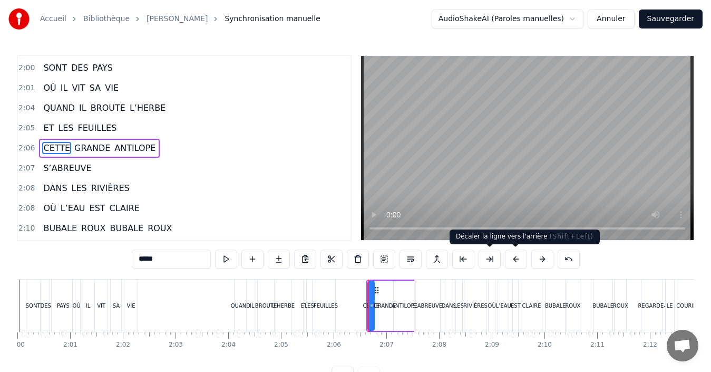
click at [511, 261] on button at bounding box center [516, 258] width 22 height 19
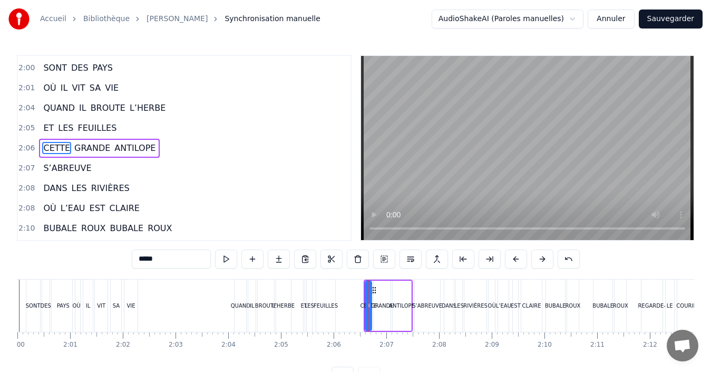
click at [511, 261] on button at bounding box center [516, 258] width 22 height 19
click at [235, 313] on div "QUAND" at bounding box center [241, 306] width 12 height 52
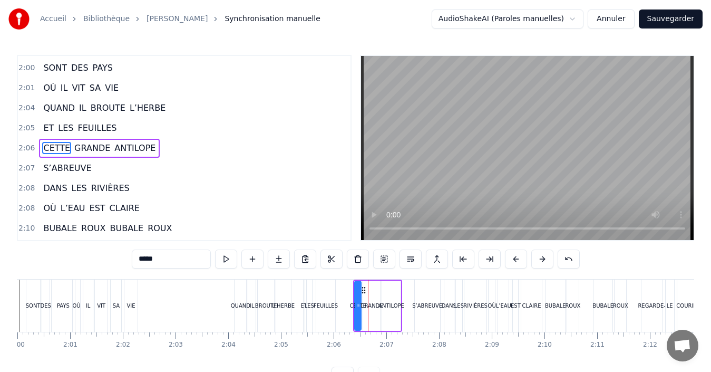
type input "*****"
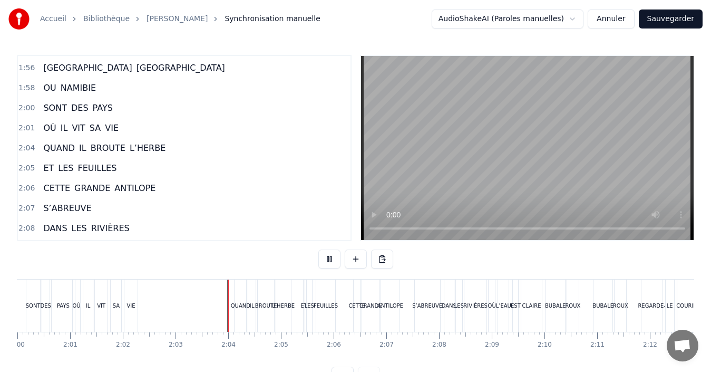
scroll to position [40, 0]
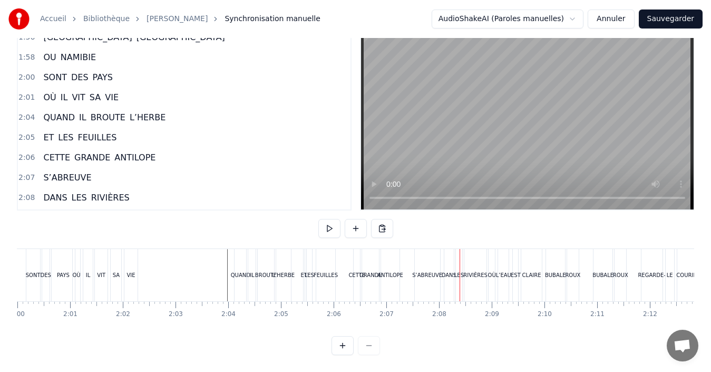
click at [355, 272] on div "CETTE" at bounding box center [357, 275] width 6 height 52
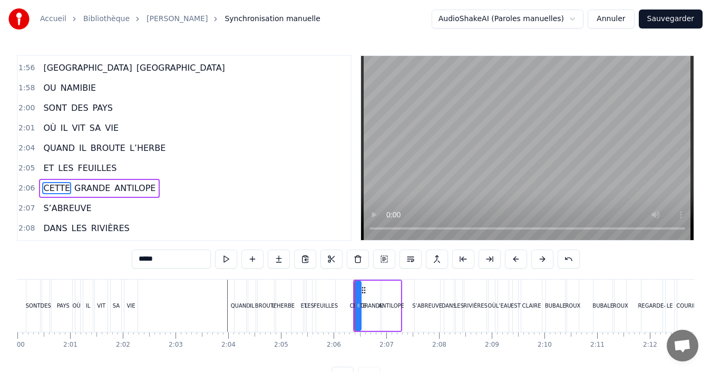
scroll to position [619, 0]
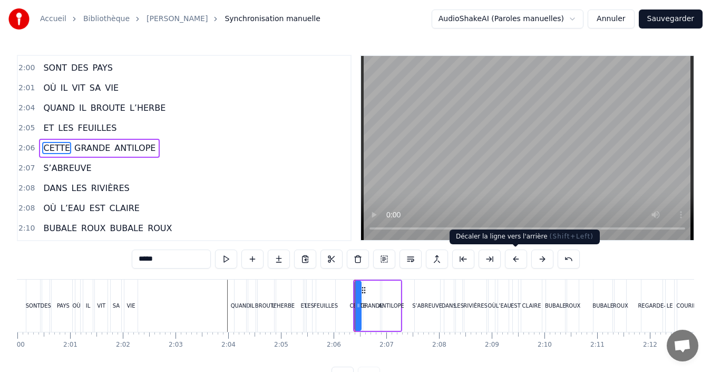
click at [518, 261] on button at bounding box center [516, 258] width 22 height 19
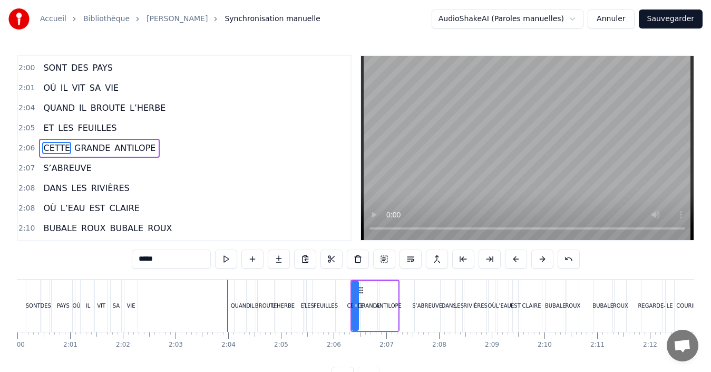
click at [518, 261] on button at bounding box center [516, 258] width 22 height 19
click at [428, 302] on div "S’ABREUVE" at bounding box center [427, 306] width 30 height 8
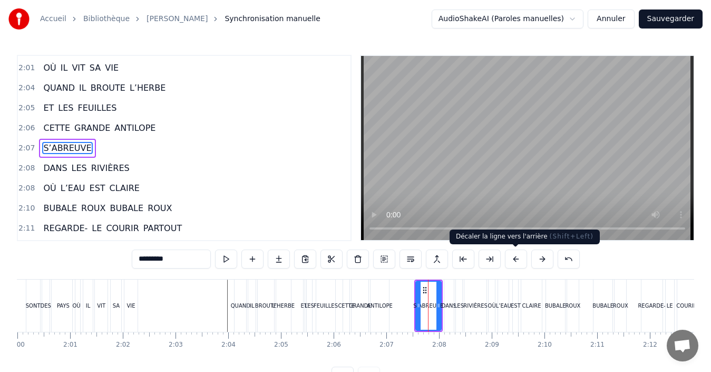
click at [511, 264] on button at bounding box center [516, 258] width 22 height 19
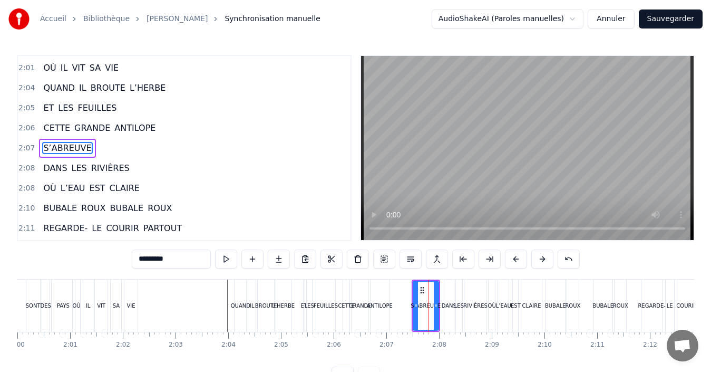
click at [511, 264] on button at bounding box center [516, 258] width 22 height 19
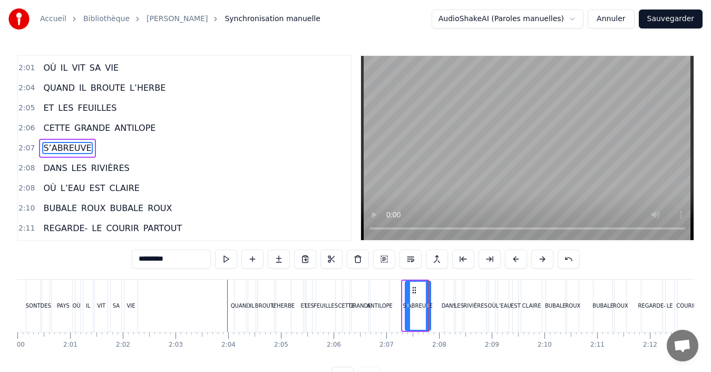
click at [511, 264] on button at bounding box center [516, 258] width 22 height 19
click at [446, 308] on div "DANS" at bounding box center [449, 306] width 15 height 8
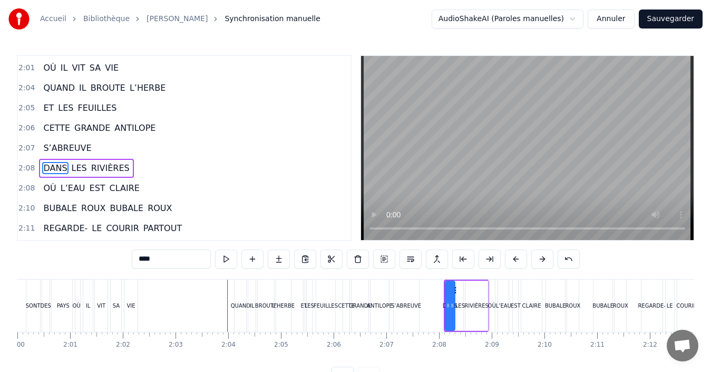
scroll to position [659, 0]
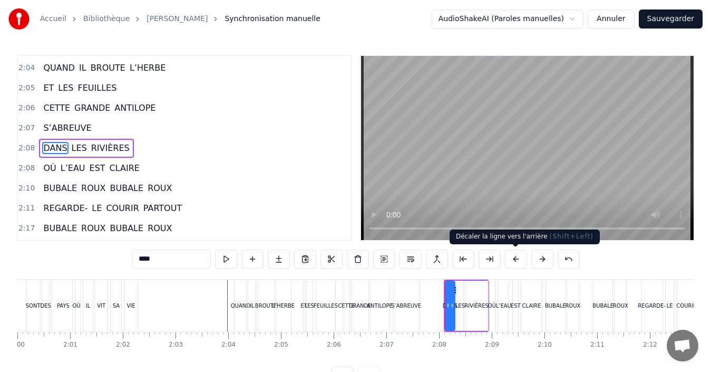
click at [517, 264] on button at bounding box center [516, 258] width 22 height 19
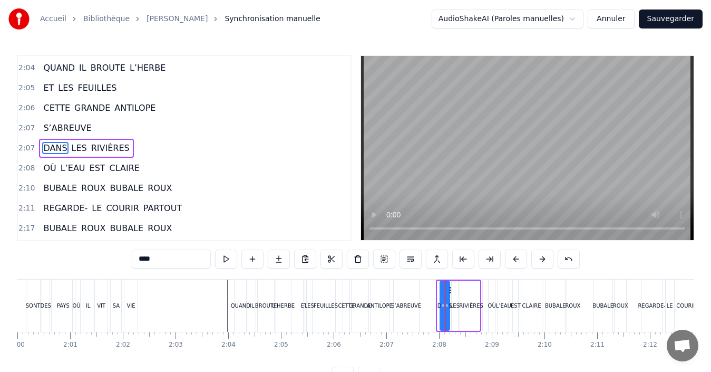
click at [517, 264] on button at bounding box center [516, 258] width 22 height 19
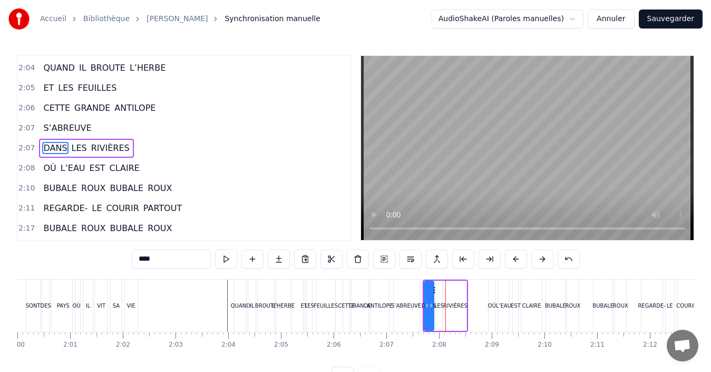
click at [491, 310] on div "OÙ" at bounding box center [492, 306] width 6 height 52
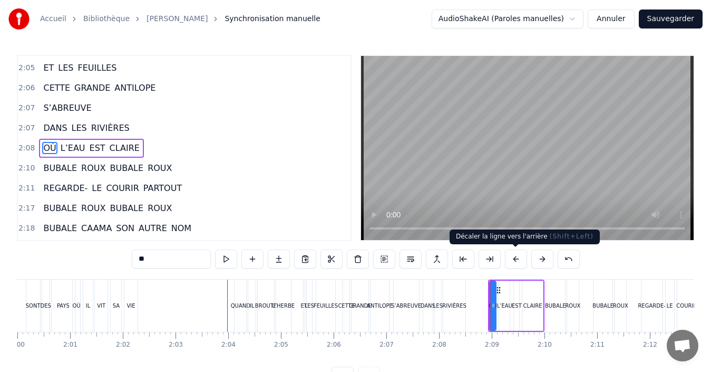
click at [513, 264] on button at bounding box center [516, 258] width 22 height 19
click at [514, 264] on button at bounding box center [516, 258] width 22 height 19
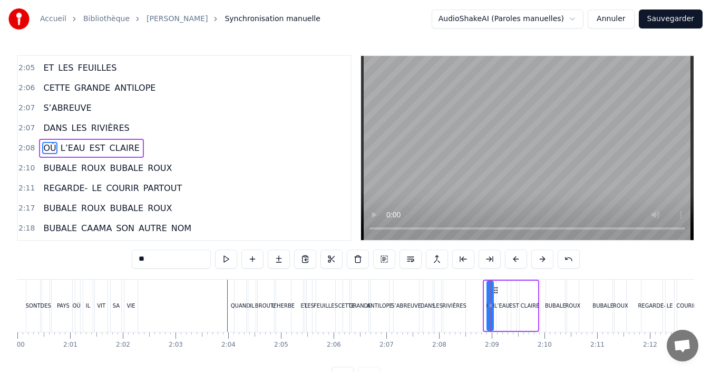
click at [514, 264] on button at bounding box center [516, 258] width 22 height 19
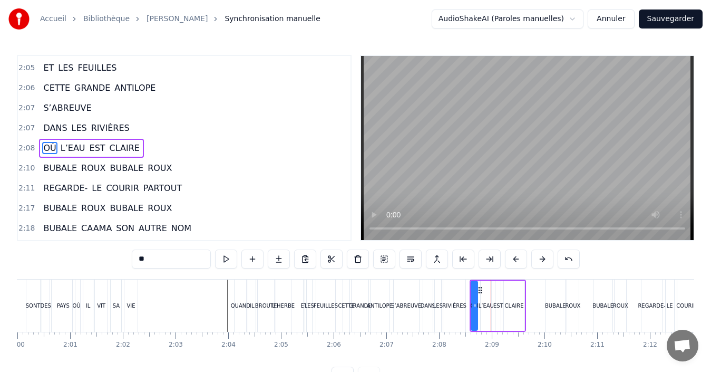
click at [514, 264] on button at bounding box center [516, 258] width 22 height 19
click at [553, 302] on div "BUBALE" at bounding box center [555, 306] width 21 height 8
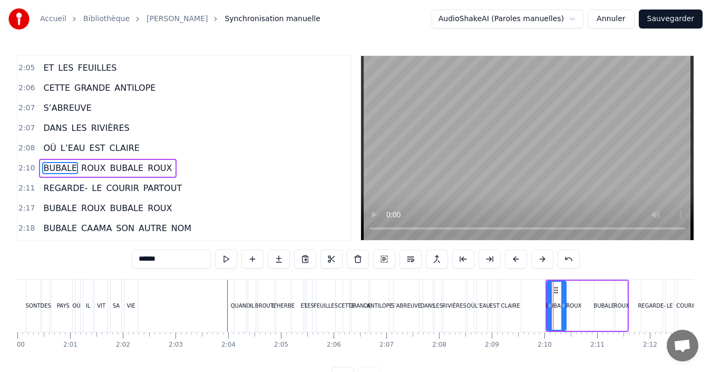
scroll to position [699, 0]
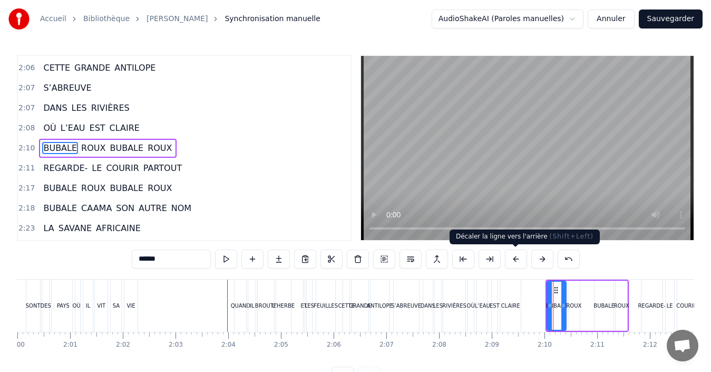
click at [520, 261] on button at bounding box center [516, 258] width 22 height 19
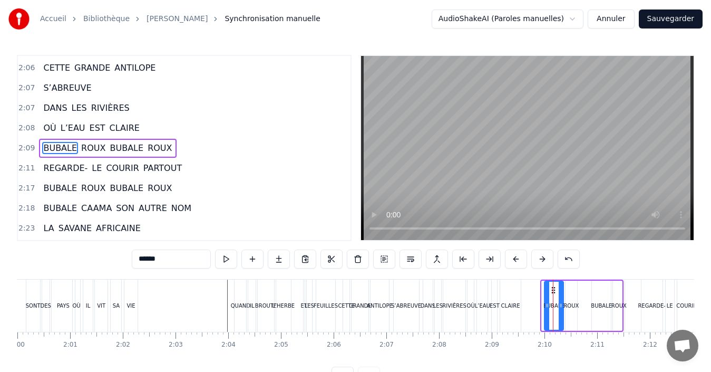
click at [520, 261] on button at bounding box center [516, 258] width 22 height 19
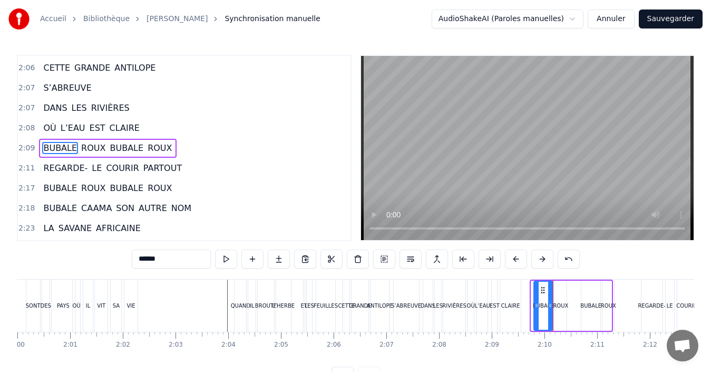
click at [520, 261] on button at bounding box center [516, 258] width 22 height 19
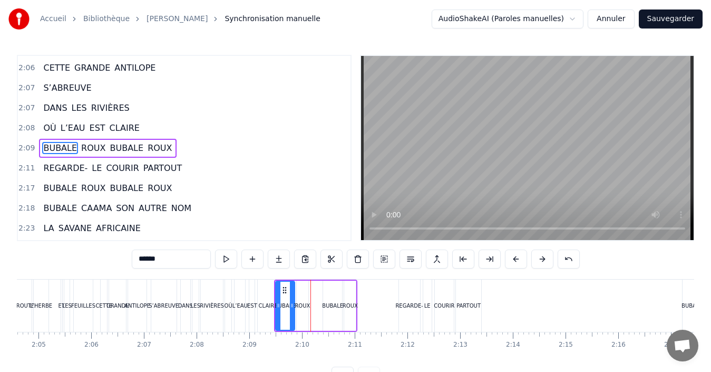
scroll to position [0, 6585]
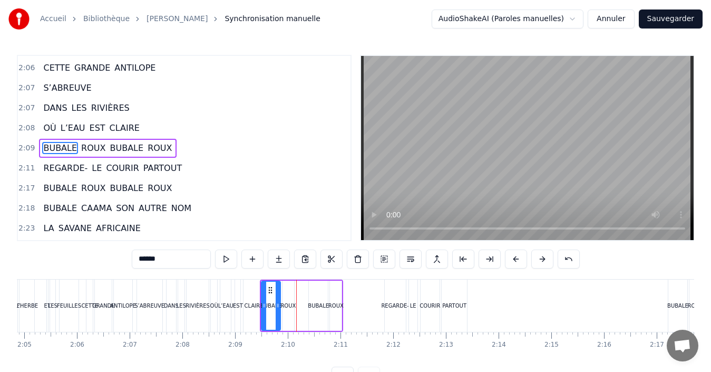
click at [392, 307] on div "REGARDE-" at bounding box center [394, 306] width 27 height 8
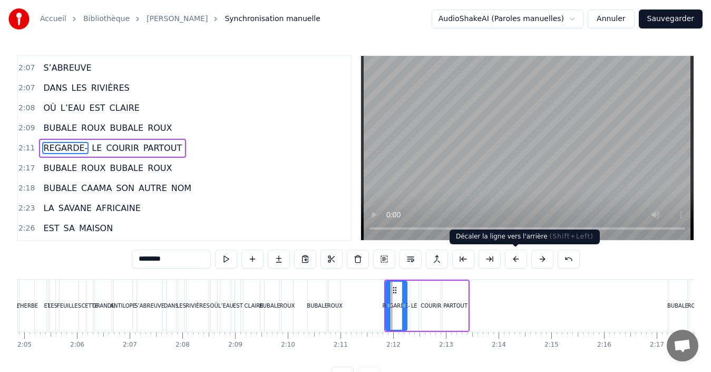
click at [519, 264] on button at bounding box center [516, 258] width 22 height 19
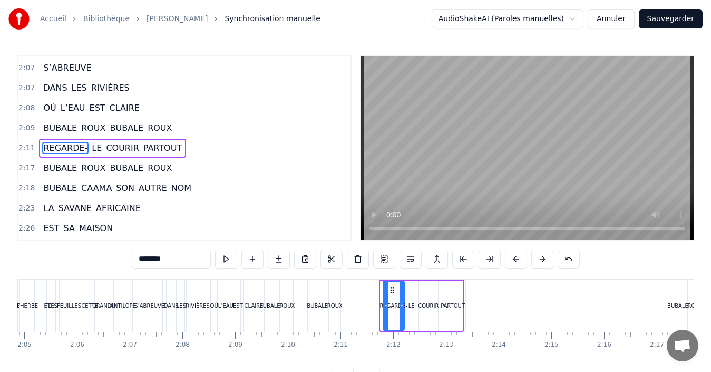
click at [519, 264] on button at bounding box center [516, 258] width 22 height 19
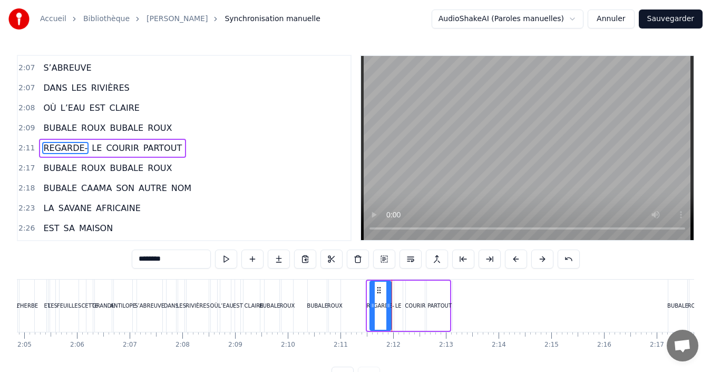
click at [519, 264] on button at bounding box center [516, 258] width 22 height 19
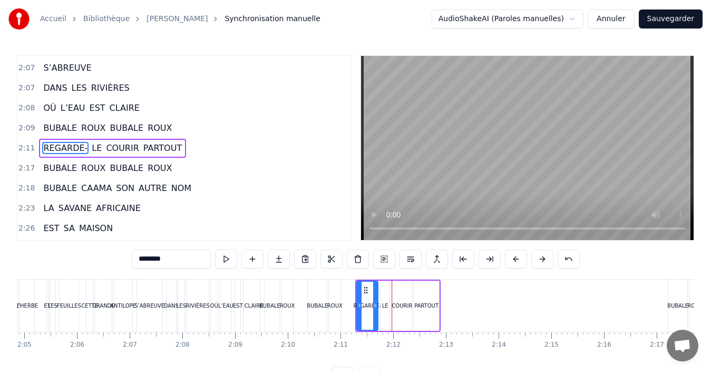
click at [519, 264] on button at bounding box center [516, 258] width 22 height 19
click at [313, 304] on div "BUBALE" at bounding box center [317, 306] width 21 height 8
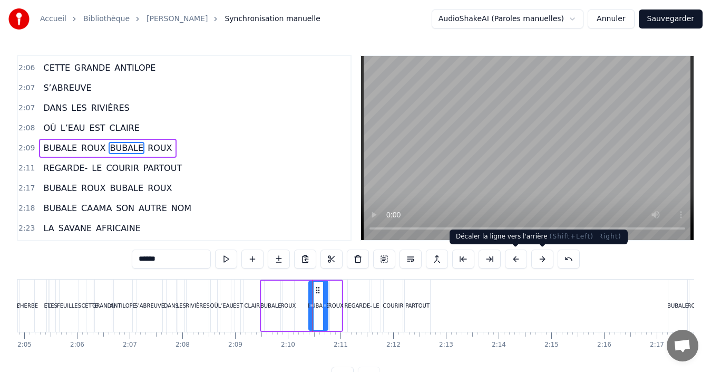
click at [524, 261] on button at bounding box center [516, 258] width 22 height 19
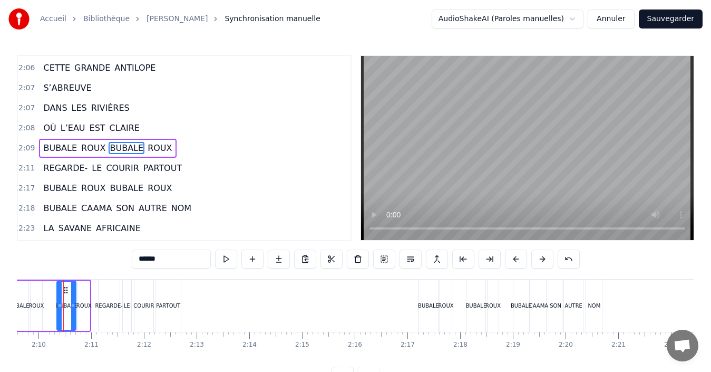
scroll to position [0, 6863]
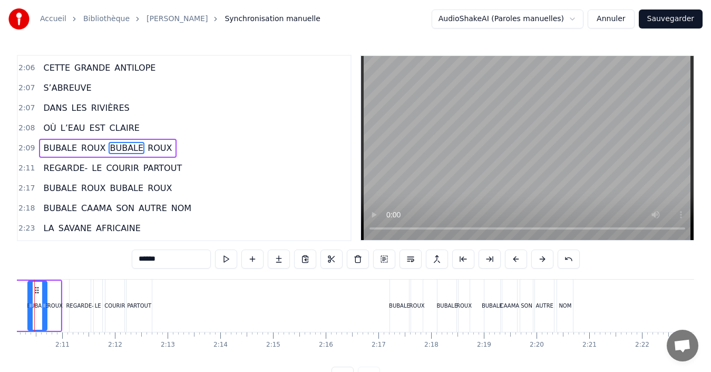
click at [393, 312] on div "BUBALE" at bounding box center [399, 306] width 19 height 52
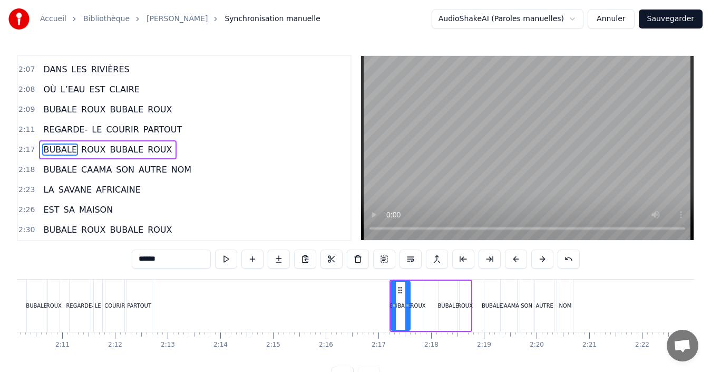
scroll to position [739, 0]
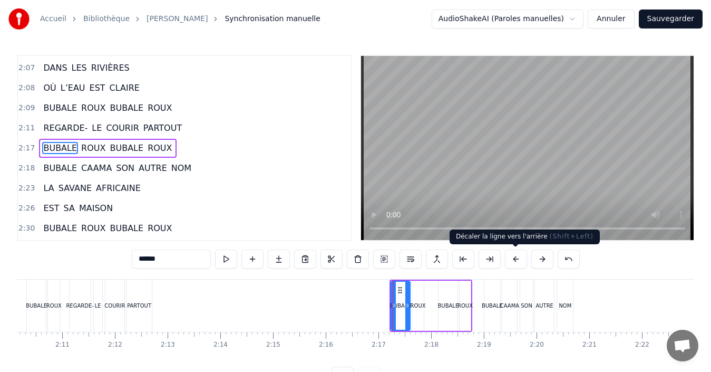
click at [519, 265] on button at bounding box center [516, 258] width 22 height 19
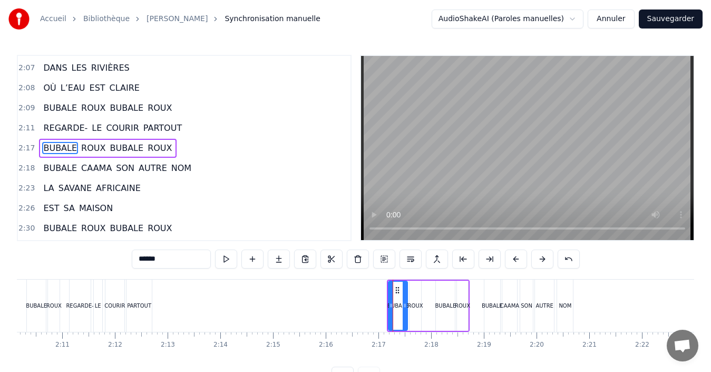
click at [519, 264] on button at bounding box center [516, 258] width 22 height 19
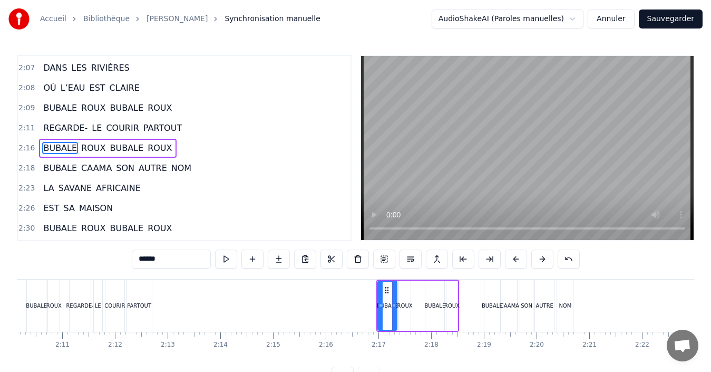
click at [519, 264] on button at bounding box center [516, 258] width 22 height 19
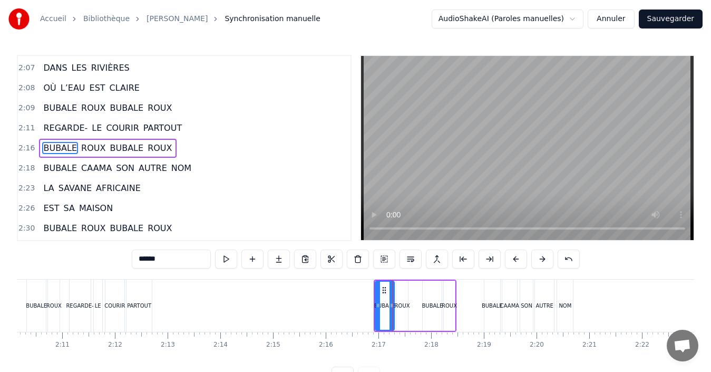
click at [519, 264] on button at bounding box center [516, 258] width 22 height 19
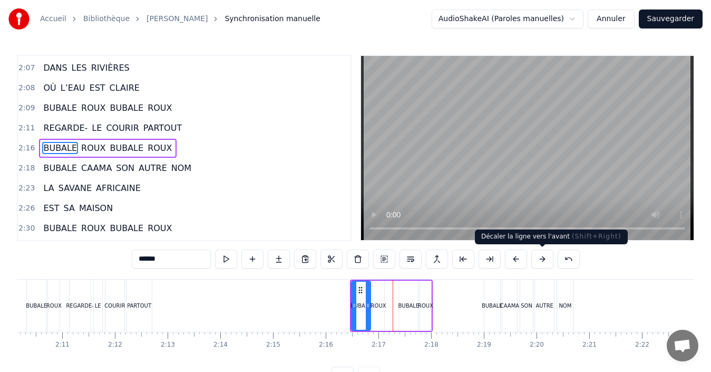
click at [540, 262] on button at bounding box center [543, 258] width 22 height 19
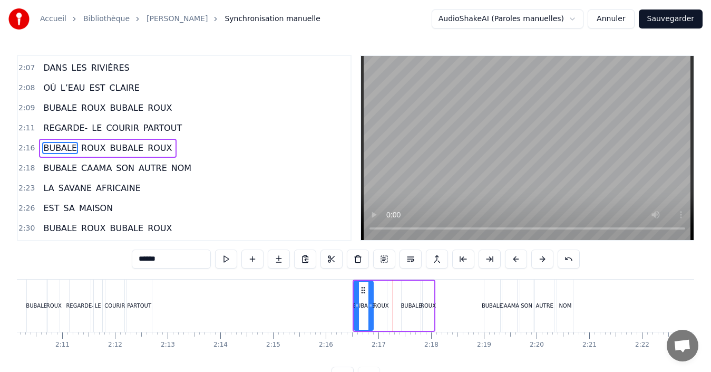
click at [540, 263] on button at bounding box center [543, 258] width 22 height 19
click at [489, 317] on div "BUBALE" at bounding box center [493, 306] width 16 height 52
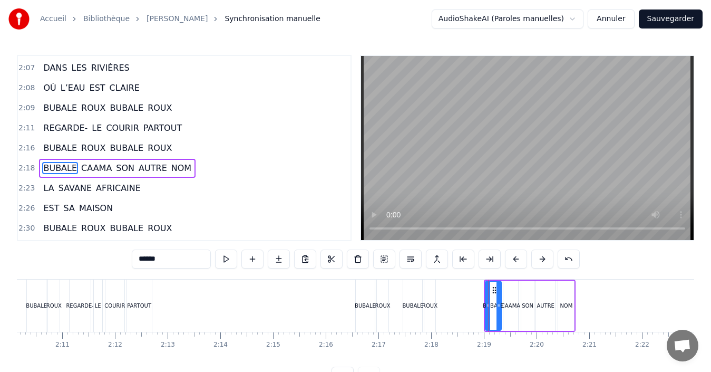
scroll to position [759, 0]
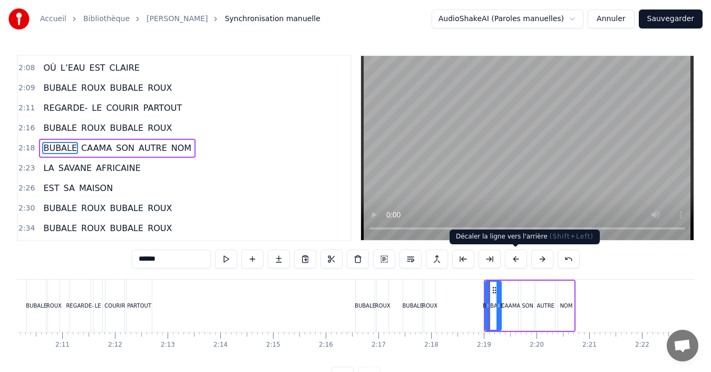
click at [522, 266] on button at bounding box center [516, 258] width 22 height 19
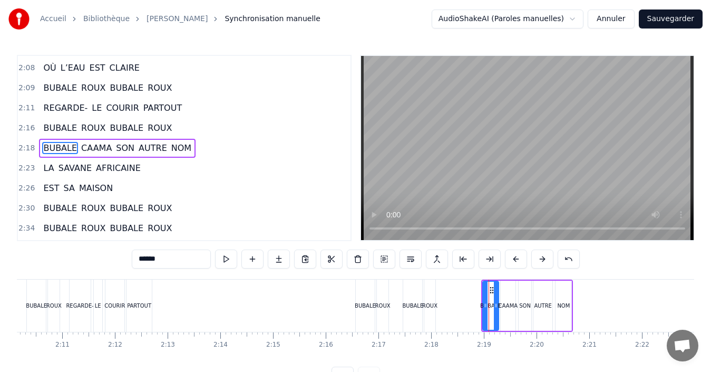
click at [522, 266] on button at bounding box center [516, 258] width 22 height 19
click at [522, 265] on button at bounding box center [516, 258] width 22 height 19
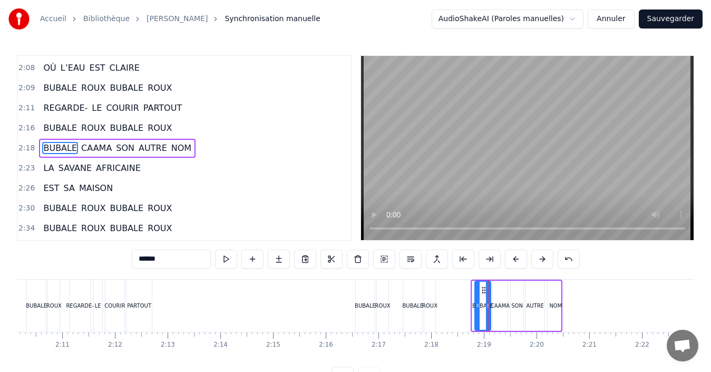
click at [522, 265] on button at bounding box center [516, 258] width 22 height 19
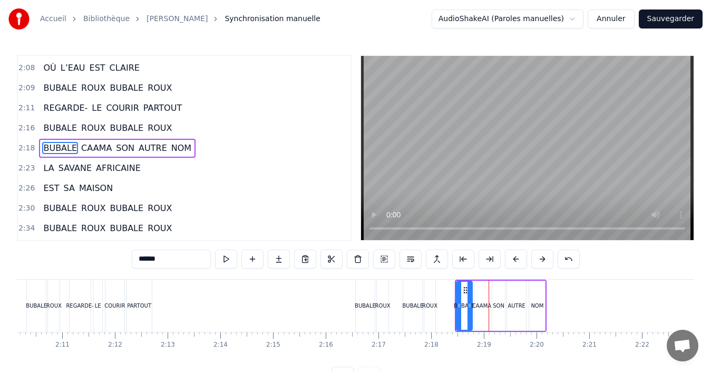
click at [522, 265] on button at bounding box center [516, 258] width 22 height 19
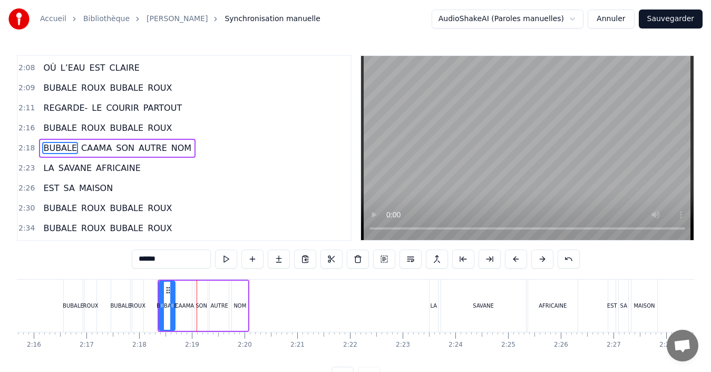
scroll to position [0, 7220]
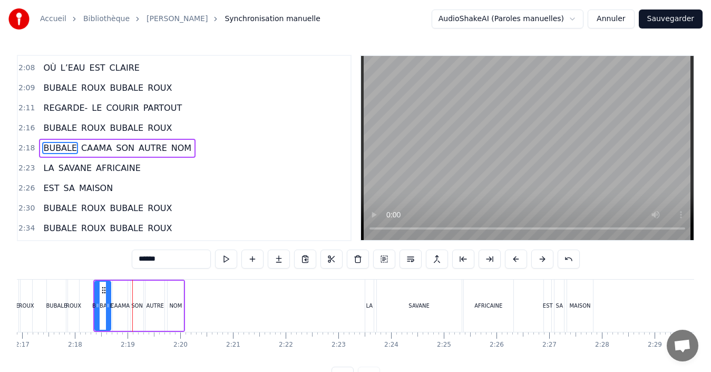
click at [371, 312] on div "LA" at bounding box center [369, 306] width 8 height 52
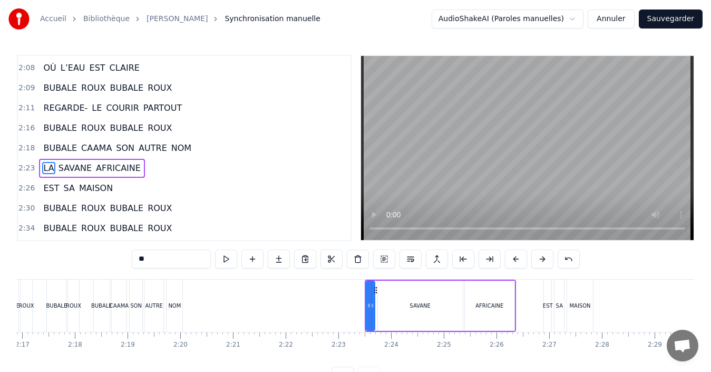
scroll to position [779, 0]
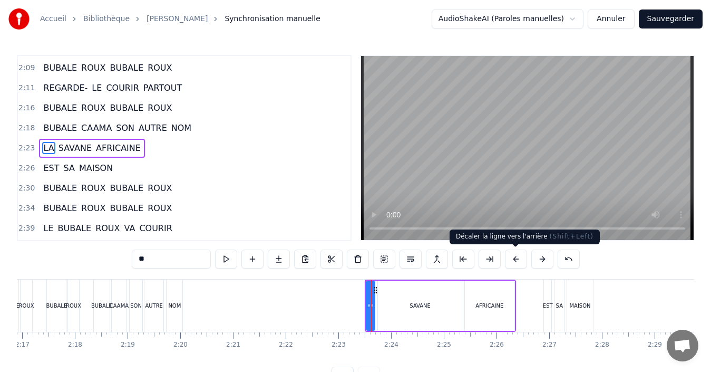
click at [512, 265] on button at bounding box center [516, 258] width 22 height 19
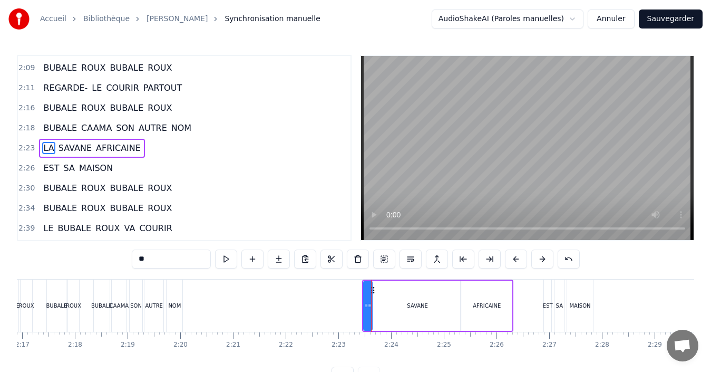
click at [512, 265] on button at bounding box center [516, 258] width 22 height 19
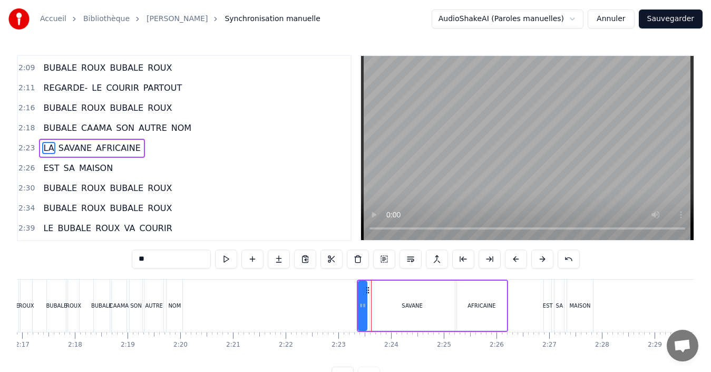
click at [512, 265] on button at bounding box center [516, 258] width 22 height 19
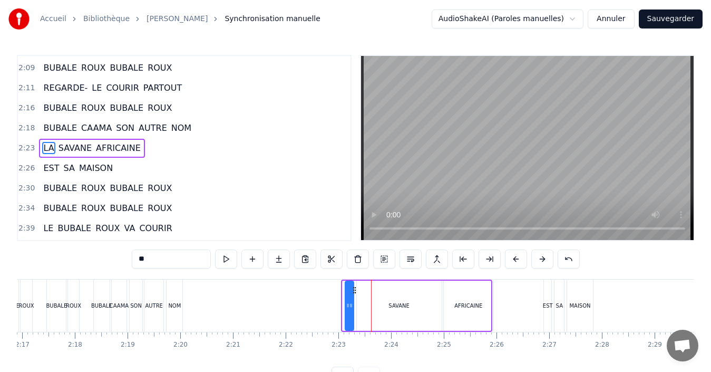
click at [512, 265] on button at bounding box center [516, 258] width 22 height 19
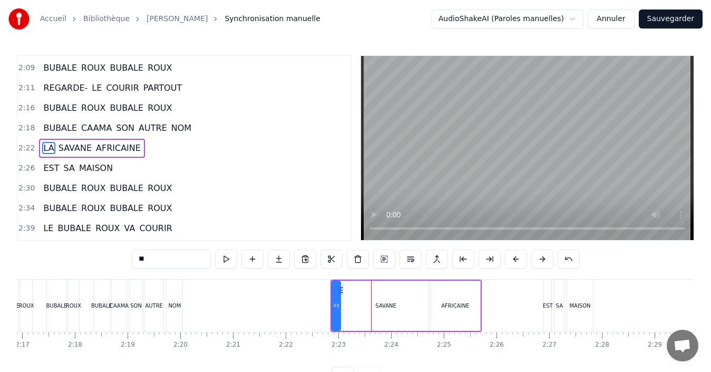
click at [396, 310] on div "SAVANE" at bounding box center [386, 306] width 85 height 50
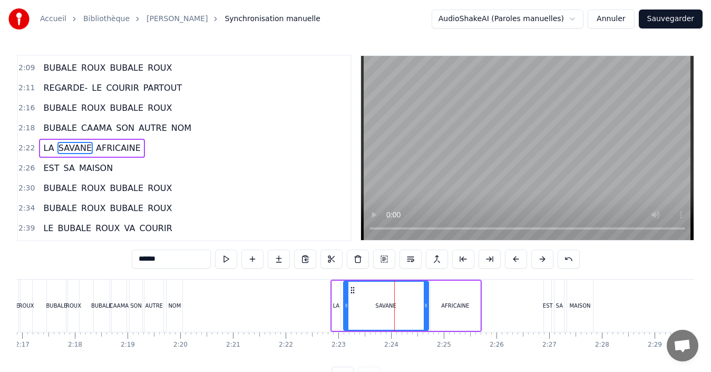
click at [547, 306] on div "EST" at bounding box center [548, 306] width 10 height 8
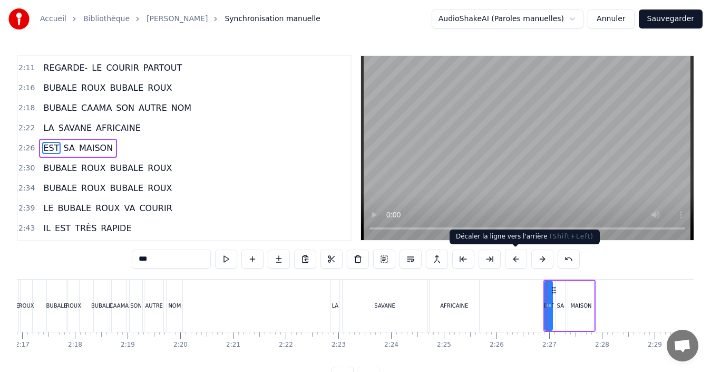
click at [521, 260] on button at bounding box center [516, 258] width 22 height 19
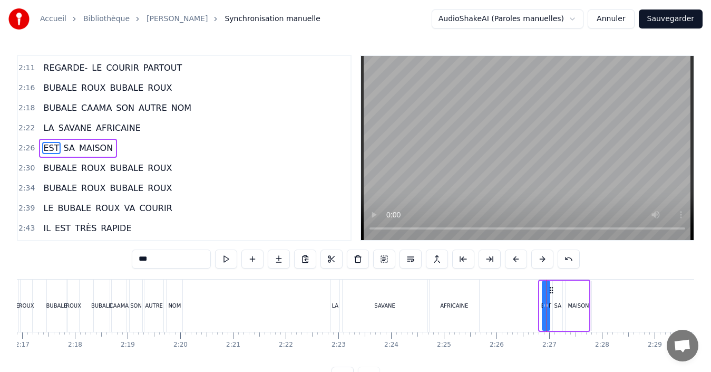
click at [521, 260] on button at bounding box center [516, 258] width 22 height 19
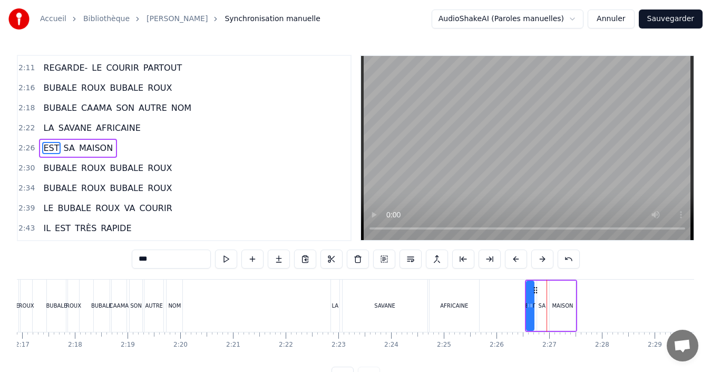
click at [521, 260] on button at bounding box center [516, 258] width 22 height 19
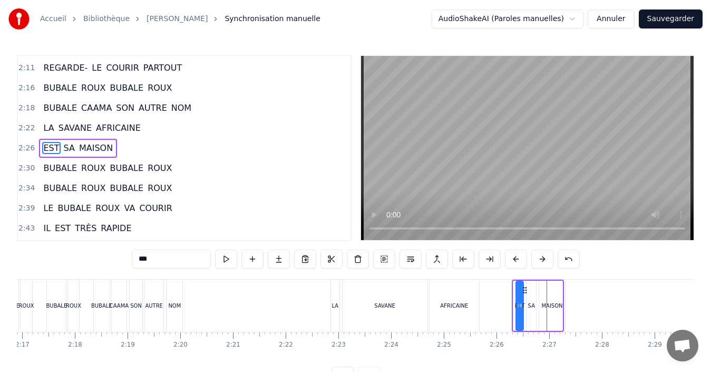
click at [521, 260] on button at bounding box center [516, 258] width 22 height 19
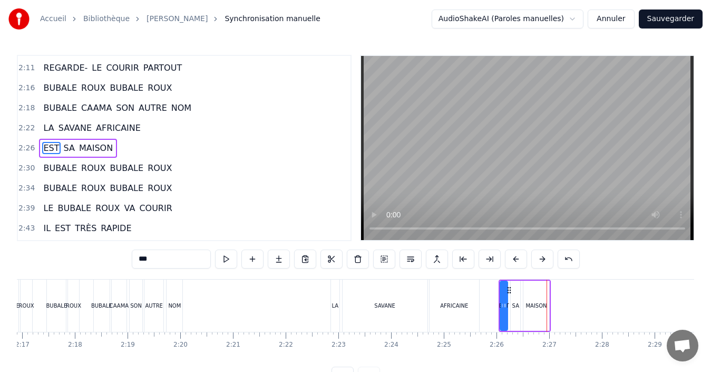
click at [521, 260] on button at bounding box center [516, 258] width 22 height 19
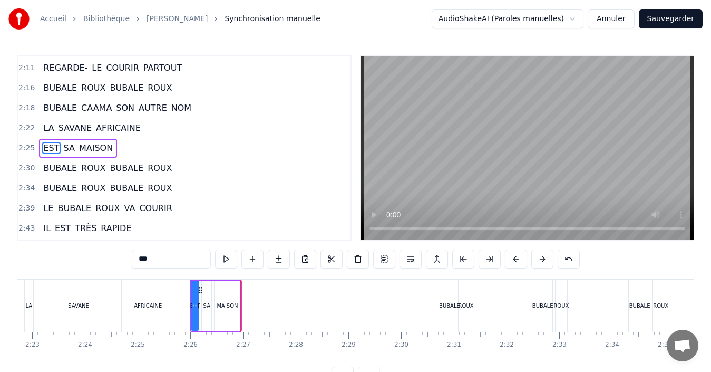
scroll to position [0, 7469]
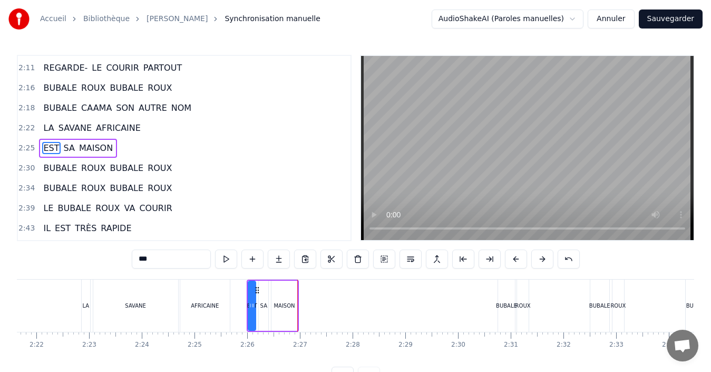
click at [511, 299] on div "BUBALE" at bounding box center [506, 306] width 17 height 52
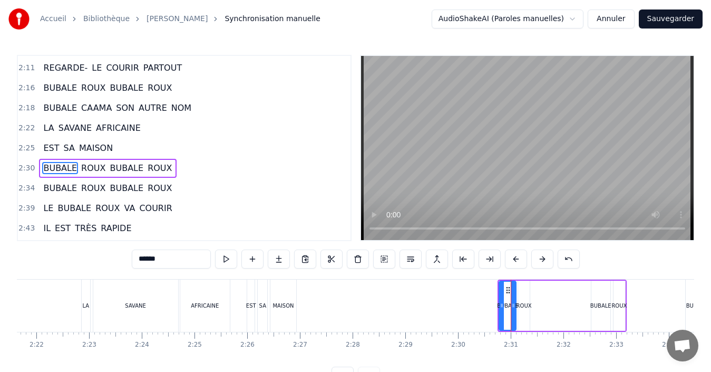
scroll to position [818, 0]
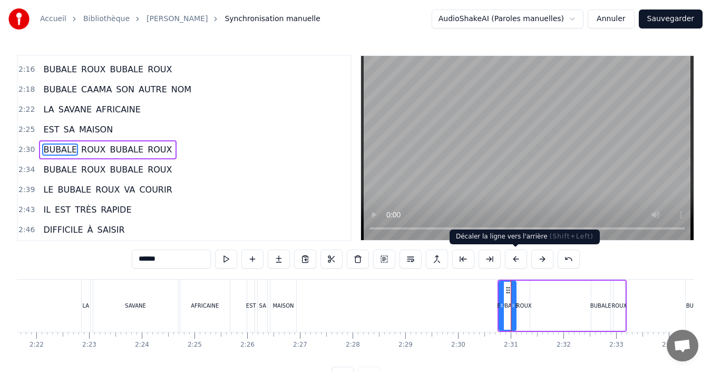
click at [517, 266] on button at bounding box center [516, 258] width 22 height 19
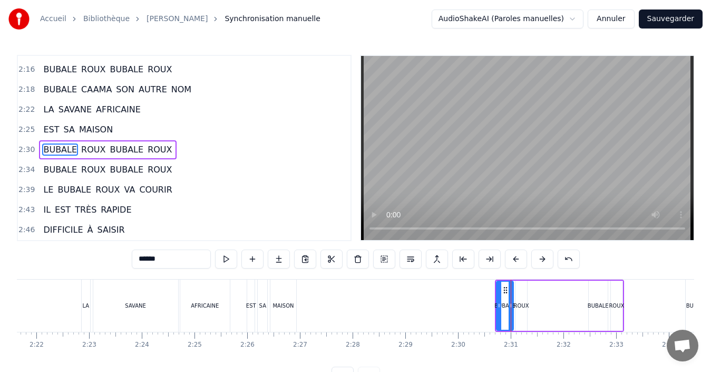
click at [518, 265] on button at bounding box center [516, 258] width 22 height 19
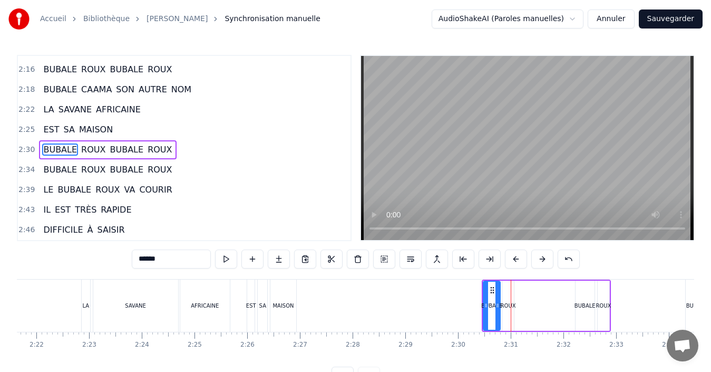
click at [518, 265] on button at bounding box center [516, 258] width 22 height 19
click at [519, 265] on button at bounding box center [516, 258] width 22 height 19
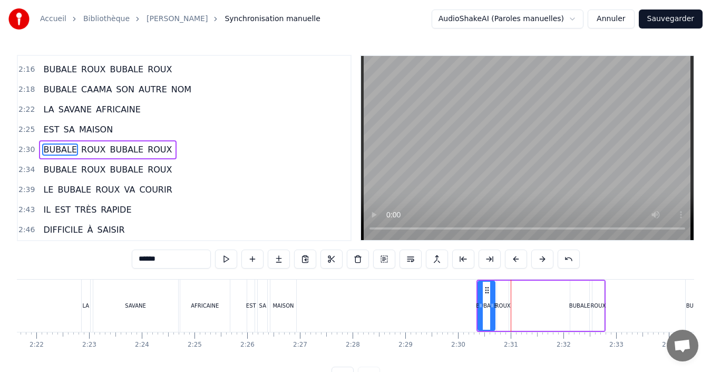
click at [519, 265] on button at bounding box center [516, 258] width 22 height 19
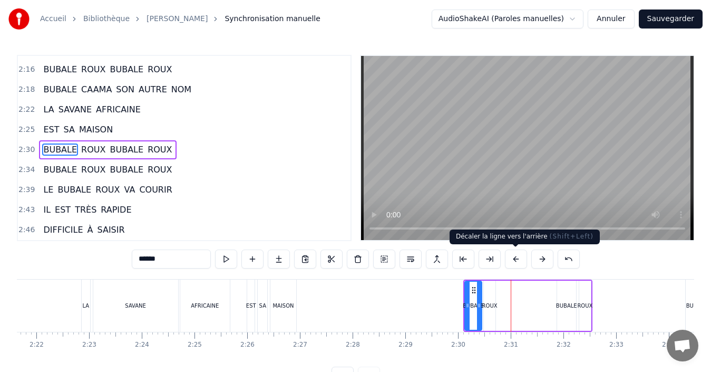
click at [515, 265] on button at bounding box center [516, 258] width 22 height 19
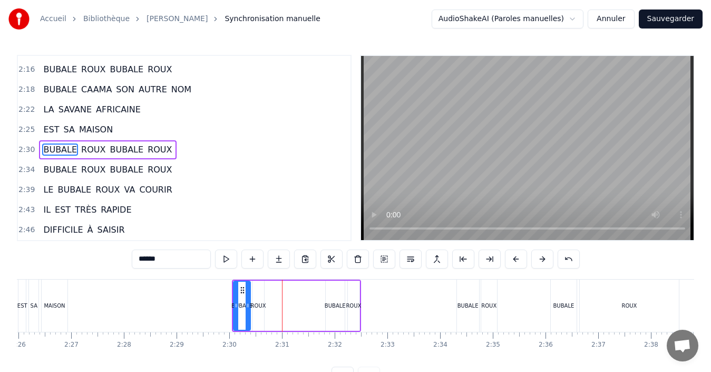
scroll to position [0, 7712]
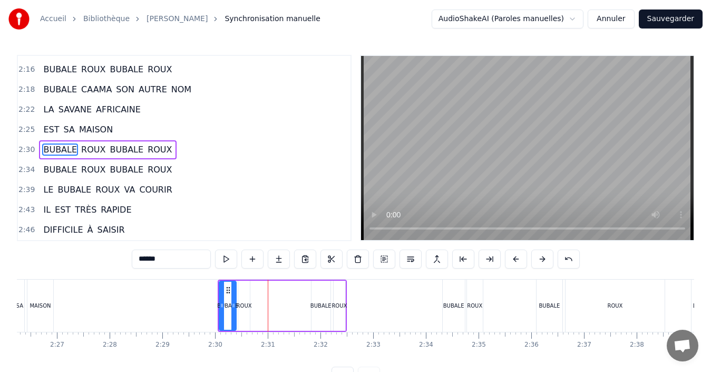
click at [467, 301] on div "ROUX" at bounding box center [475, 306] width 17 height 52
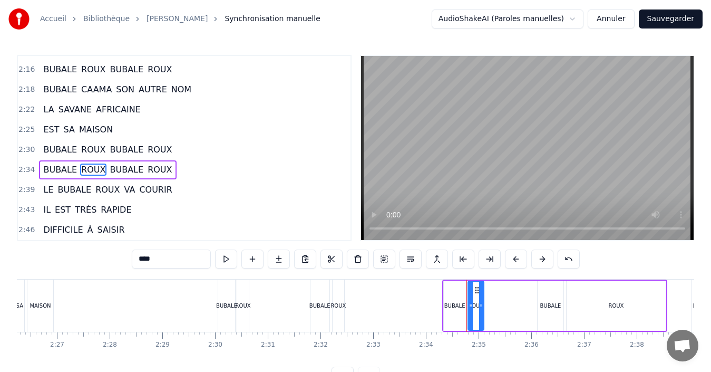
click at [524, 258] on button at bounding box center [516, 258] width 22 height 19
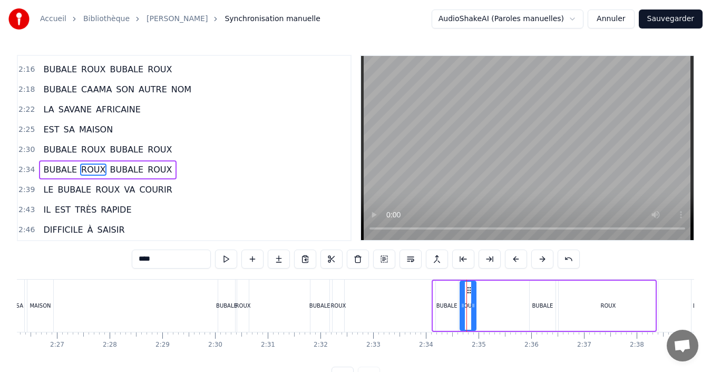
click at [524, 258] on button at bounding box center [516, 258] width 22 height 19
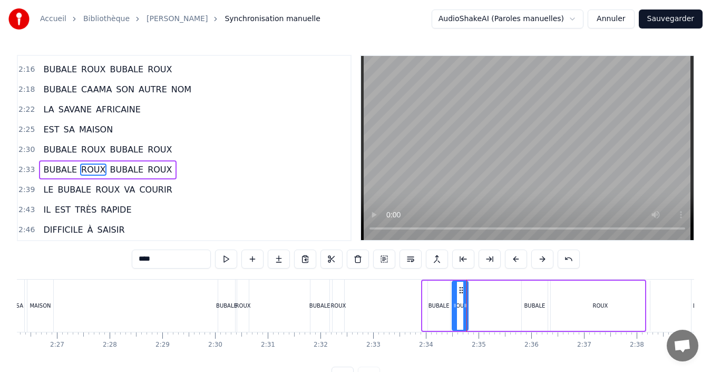
click at [524, 258] on button at bounding box center [516, 258] width 22 height 19
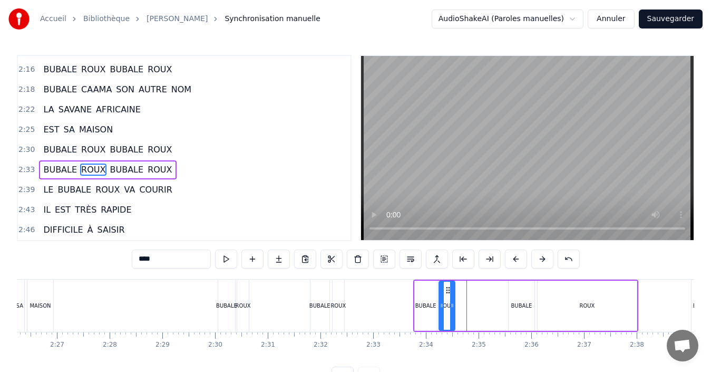
click at [524, 258] on button at bounding box center [516, 258] width 22 height 19
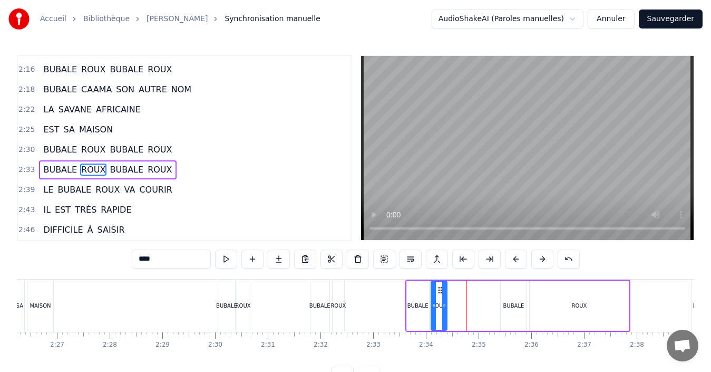
click at [524, 258] on button at bounding box center [516, 258] width 22 height 19
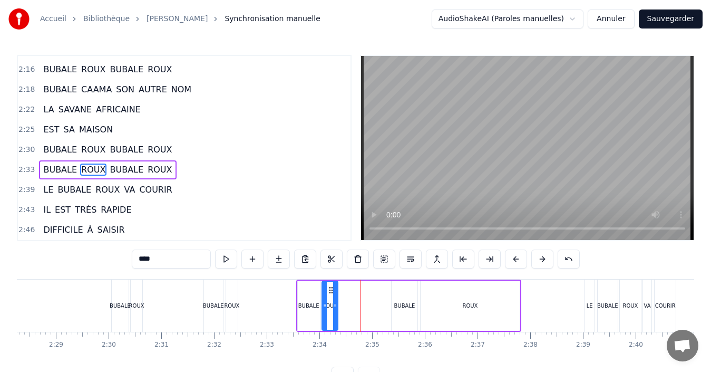
scroll to position [0, 7869]
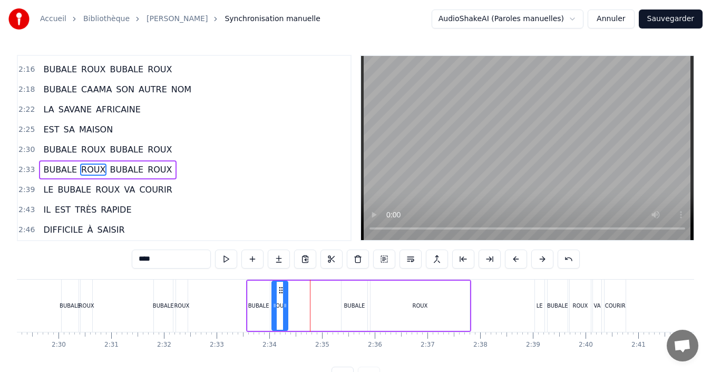
click at [539, 306] on div "LE" at bounding box center [540, 306] width 6 height 8
type input "**"
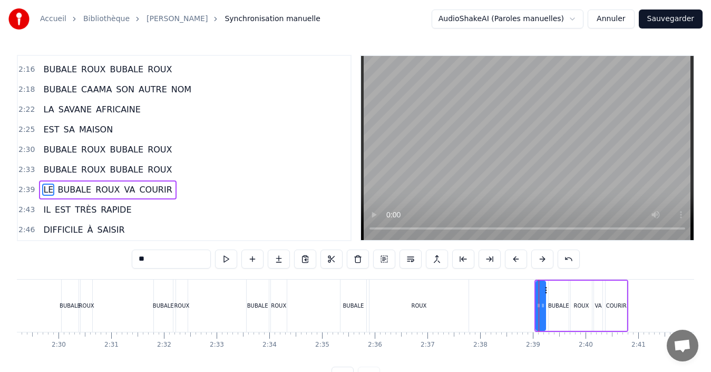
scroll to position [4, 0]
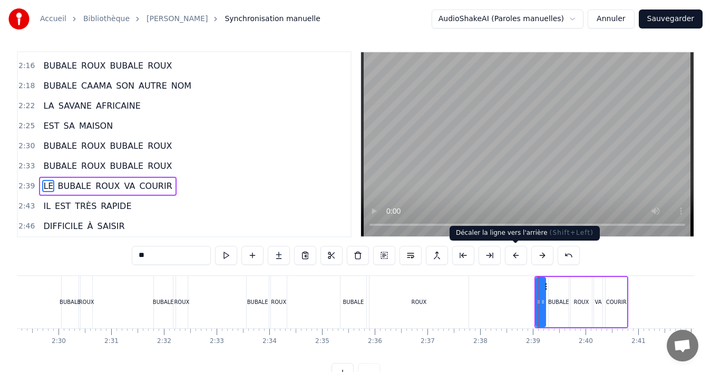
click at [518, 257] on button at bounding box center [516, 255] width 22 height 19
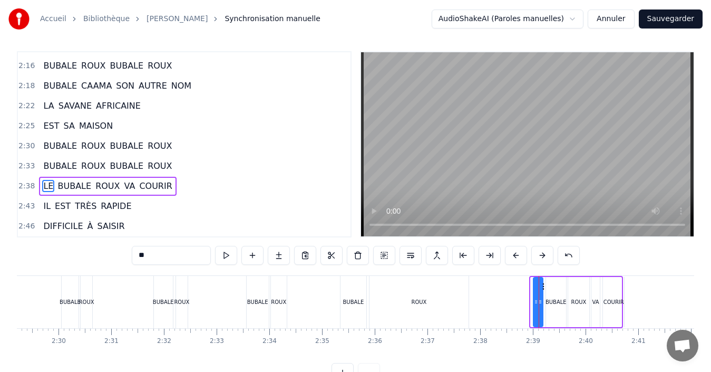
click at [518, 257] on button at bounding box center [516, 255] width 22 height 19
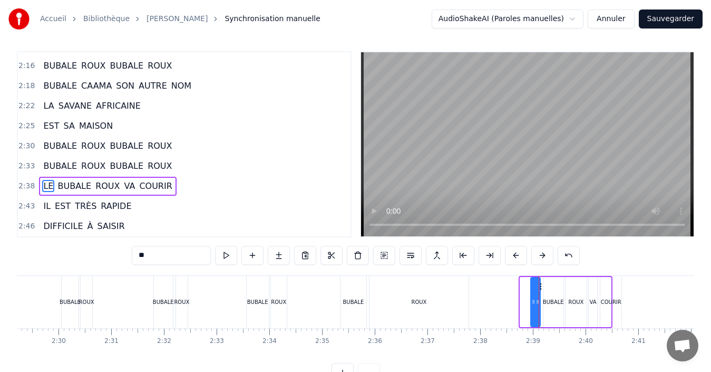
click at [518, 257] on button at bounding box center [516, 255] width 22 height 19
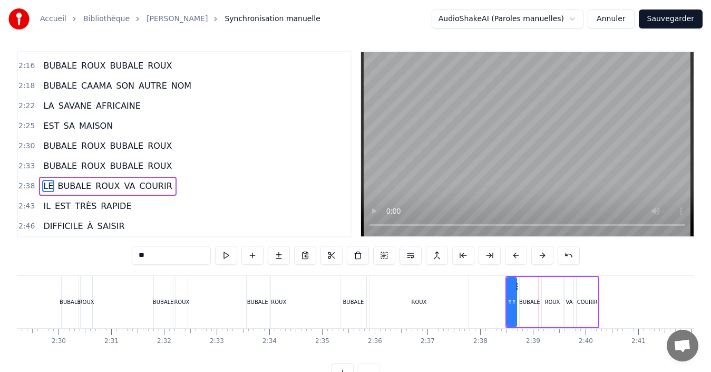
click at [518, 257] on button at bounding box center [516, 255] width 22 height 19
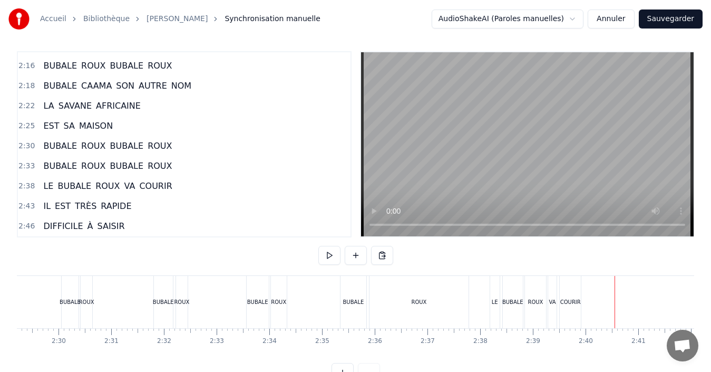
click at [494, 313] on div "LE" at bounding box center [494, 302] width 9 height 52
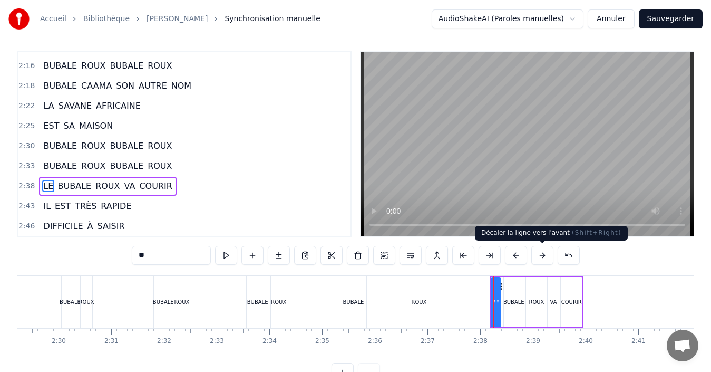
click at [543, 262] on button at bounding box center [543, 255] width 22 height 19
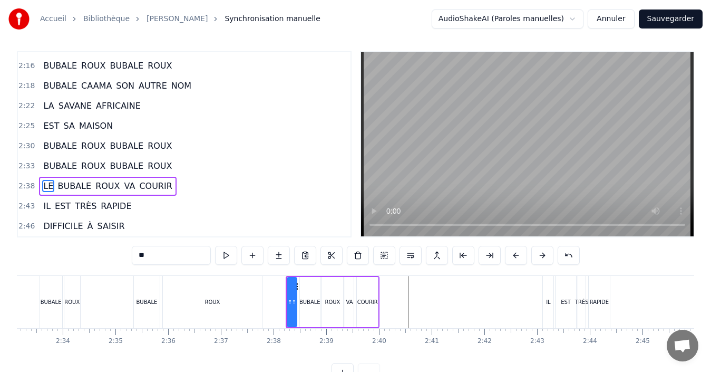
scroll to position [0, 8076]
click at [544, 311] on div "IL" at bounding box center [548, 302] width 11 height 52
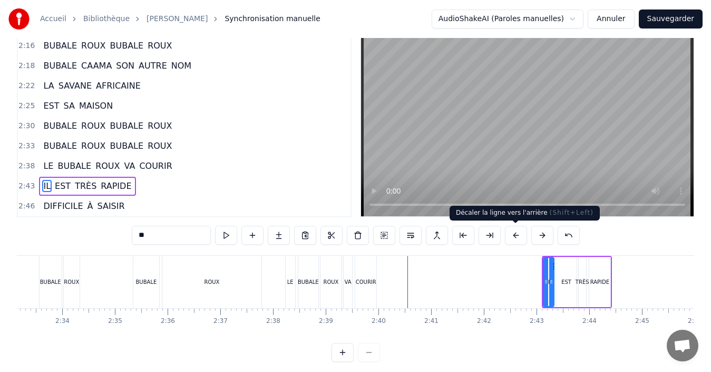
click at [518, 237] on button at bounding box center [516, 235] width 22 height 19
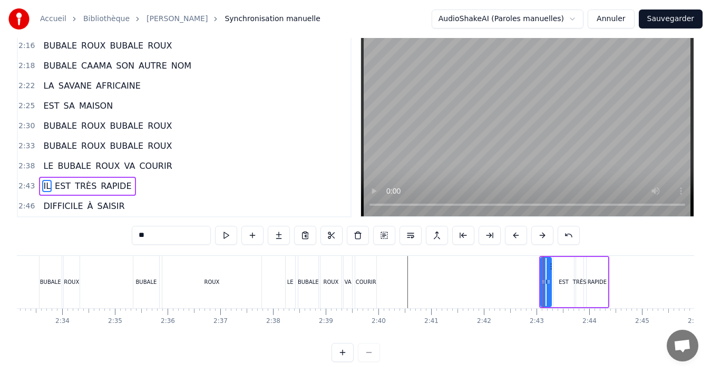
click at [518, 235] on button at bounding box center [516, 235] width 22 height 19
click at [518, 236] on button at bounding box center [516, 235] width 22 height 19
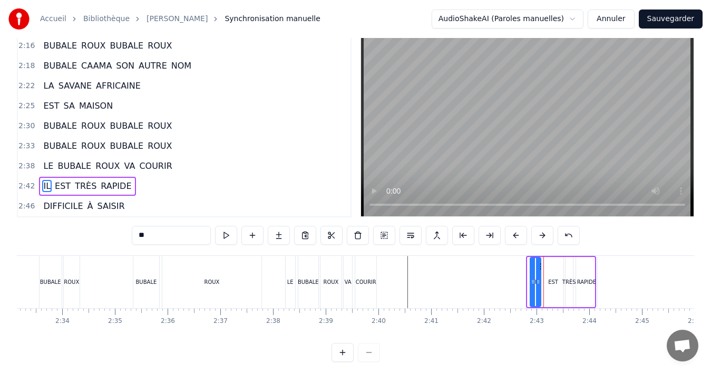
click at [518, 236] on button at bounding box center [516, 235] width 22 height 19
click at [517, 243] on button at bounding box center [516, 235] width 22 height 19
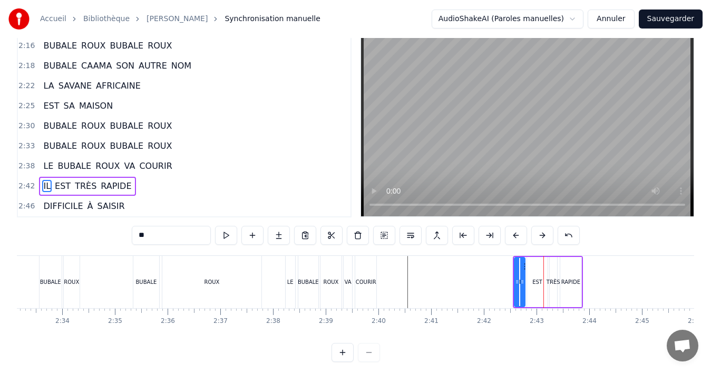
click at [517, 243] on button at bounding box center [516, 235] width 22 height 19
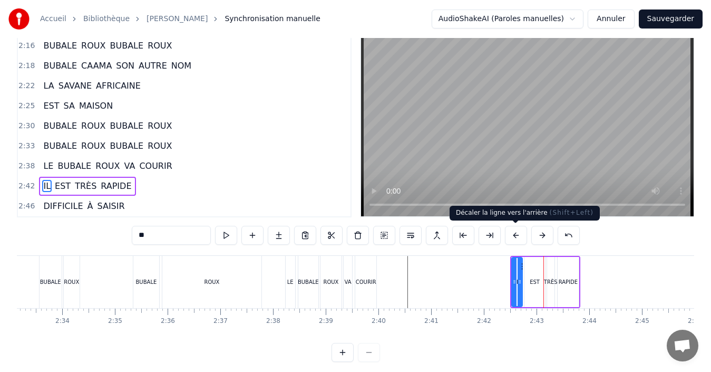
click at [519, 237] on button at bounding box center [516, 235] width 22 height 19
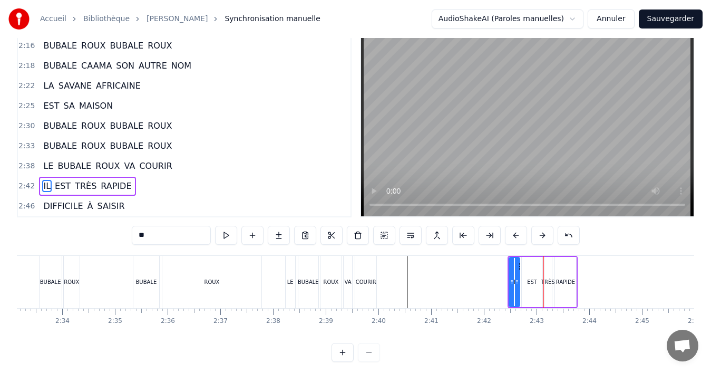
click at [519, 237] on button at bounding box center [516, 235] width 22 height 19
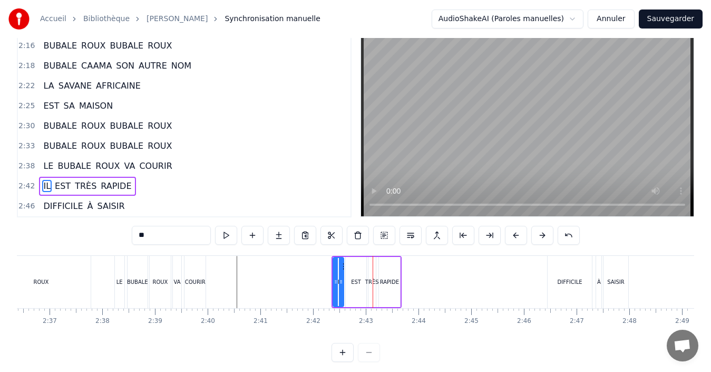
click at [575, 286] on div "DIFFICILE" at bounding box center [570, 282] width 44 height 52
type input "*********"
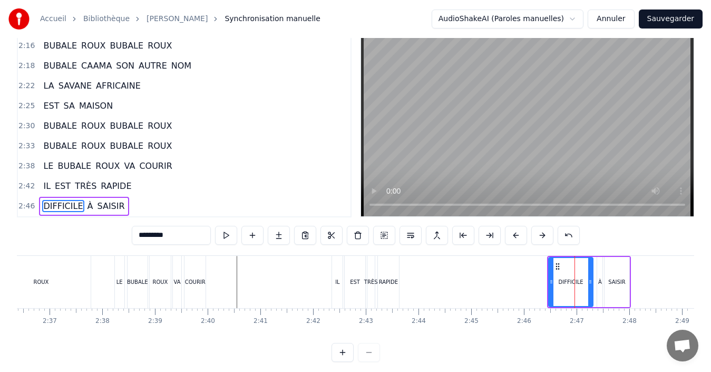
scroll to position [40, 0]
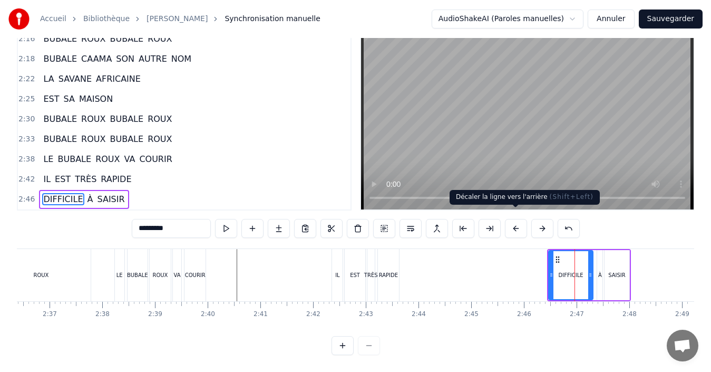
click at [521, 224] on button at bounding box center [516, 228] width 22 height 19
click at [521, 223] on button at bounding box center [516, 228] width 22 height 19
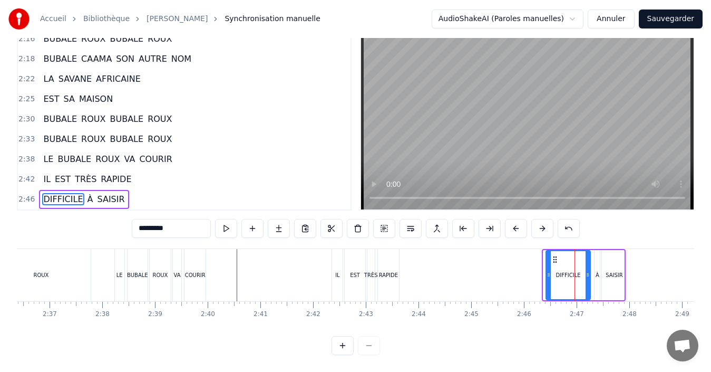
click at [521, 221] on button at bounding box center [516, 228] width 22 height 19
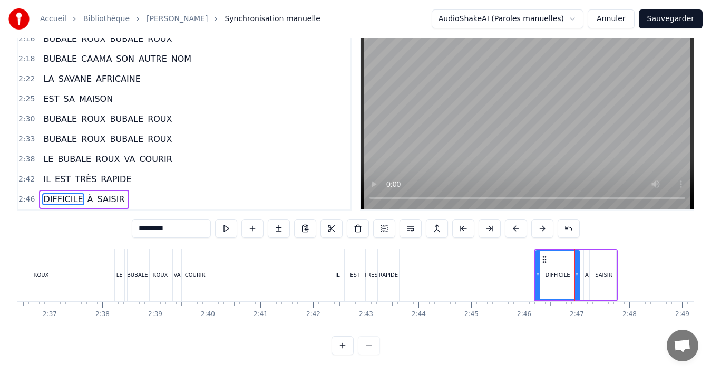
click at [521, 221] on button at bounding box center [516, 228] width 22 height 19
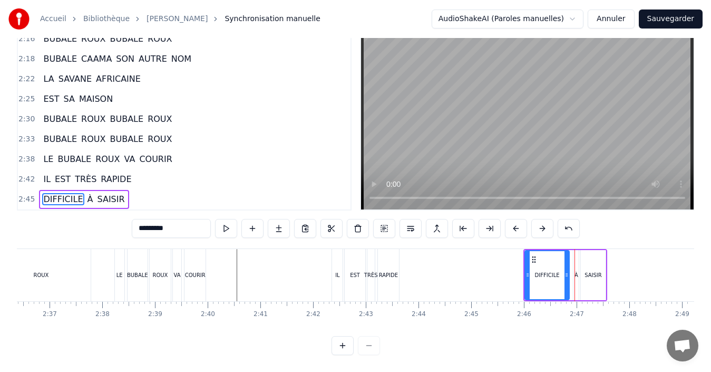
click at [521, 221] on button at bounding box center [516, 228] width 22 height 19
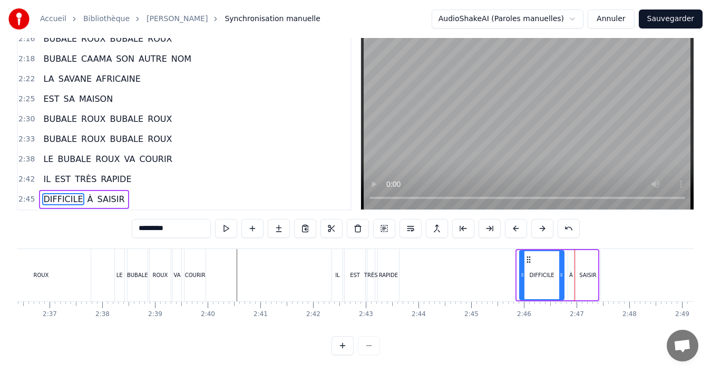
click at [521, 221] on button at bounding box center [516, 228] width 22 height 19
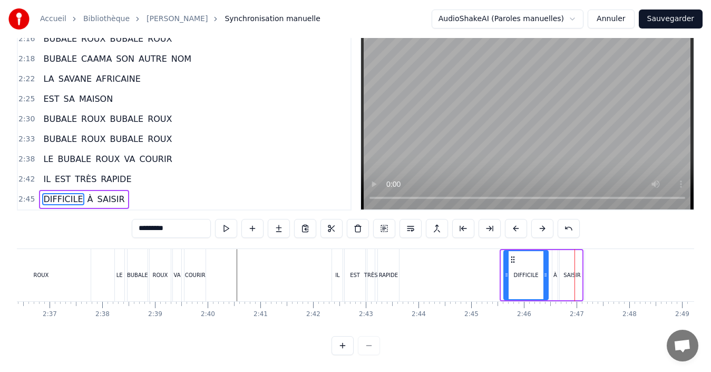
click at [521, 221] on button at bounding box center [516, 228] width 22 height 19
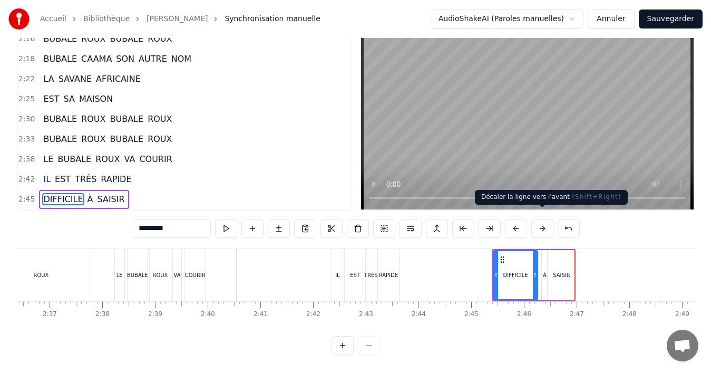
click at [545, 226] on button at bounding box center [543, 228] width 22 height 19
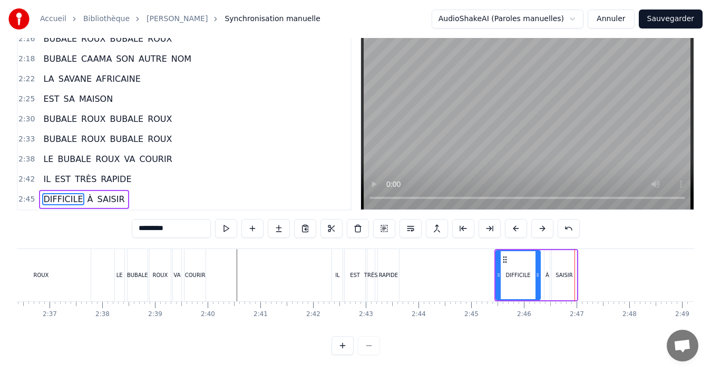
click at [667, 18] on button "Sauvegarder" at bounding box center [671, 18] width 64 height 19
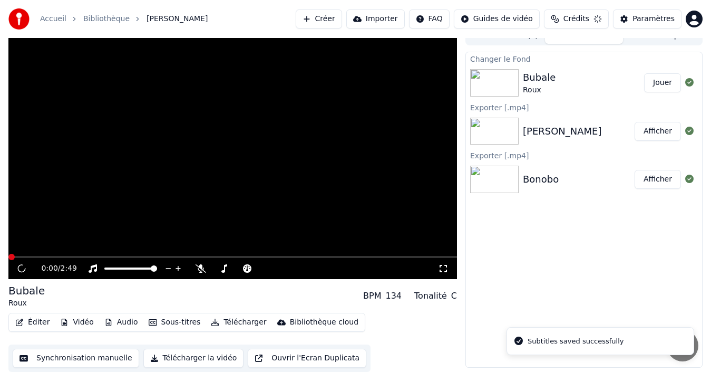
scroll to position [12, 0]
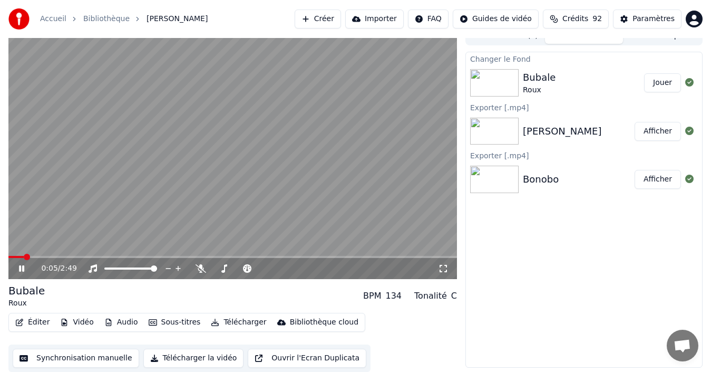
click at [23, 270] on icon at bounding box center [21, 268] width 5 height 6
click at [105, 360] on button "Synchronisation manuelle" at bounding box center [76, 358] width 127 height 19
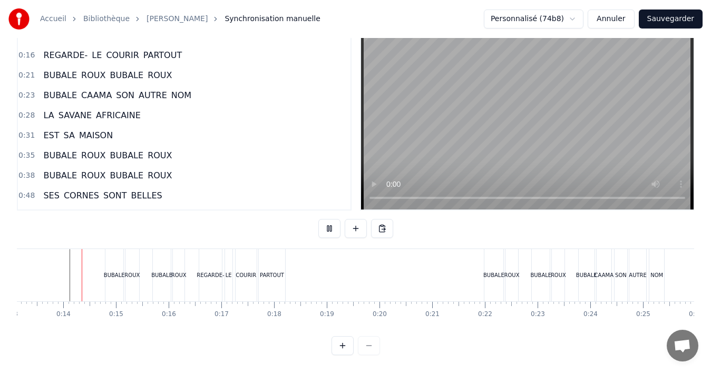
scroll to position [40, 0]
click at [333, 219] on button at bounding box center [330, 228] width 22 height 19
click at [330, 224] on button at bounding box center [330, 228] width 22 height 19
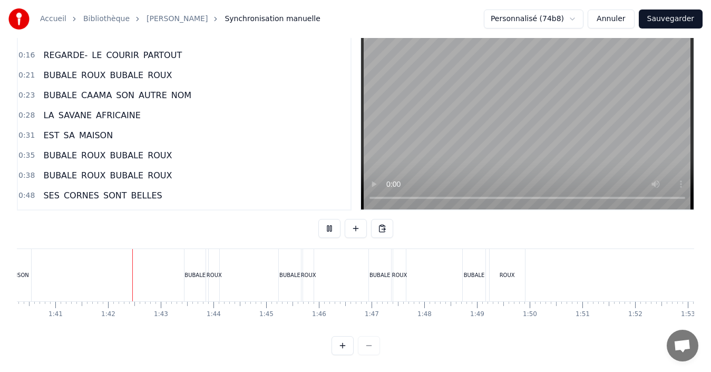
scroll to position [0, 5326]
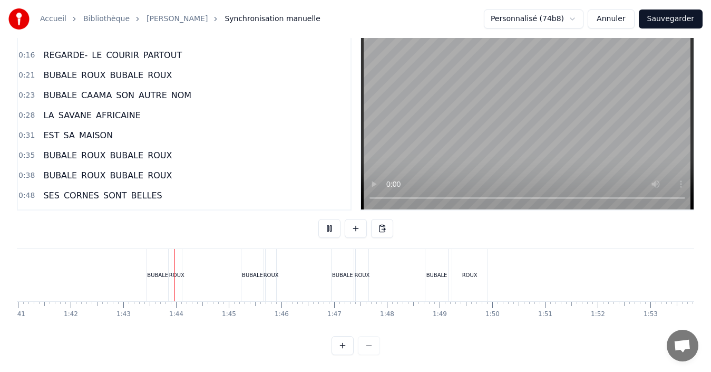
click at [319, 219] on button at bounding box center [330, 228] width 22 height 19
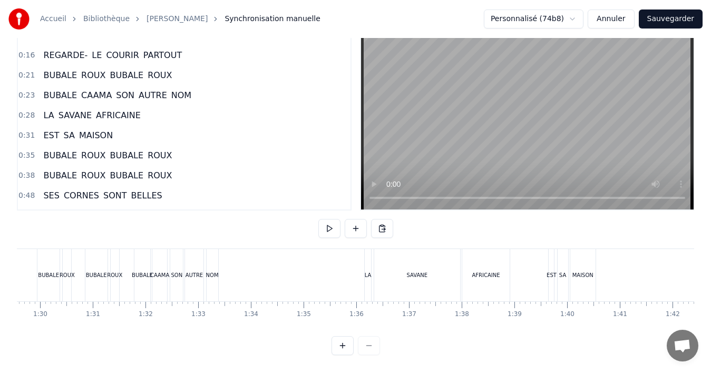
scroll to position [0, 4659]
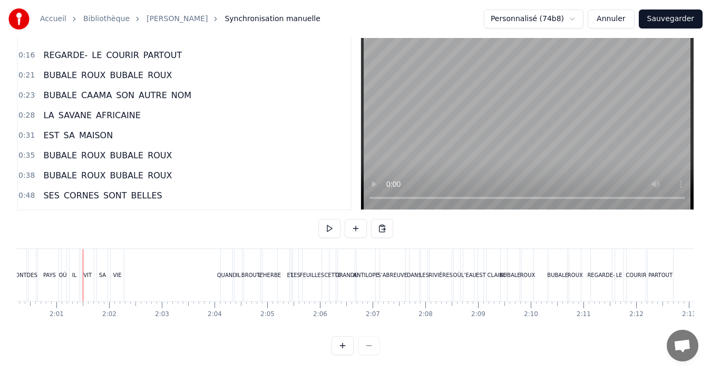
scroll to position [0, 6354]
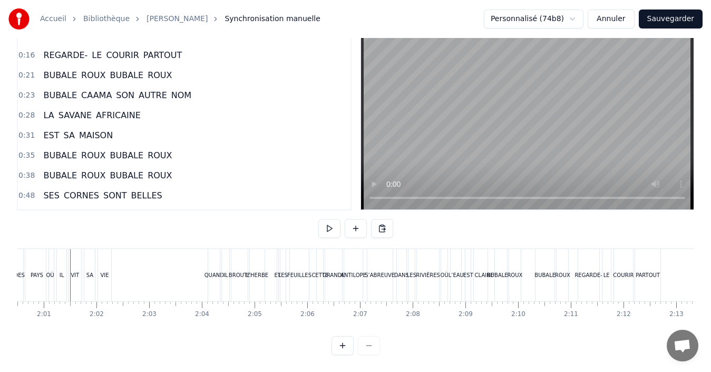
click at [79, 278] on div "VIT" at bounding box center [75, 275] width 13 height 52
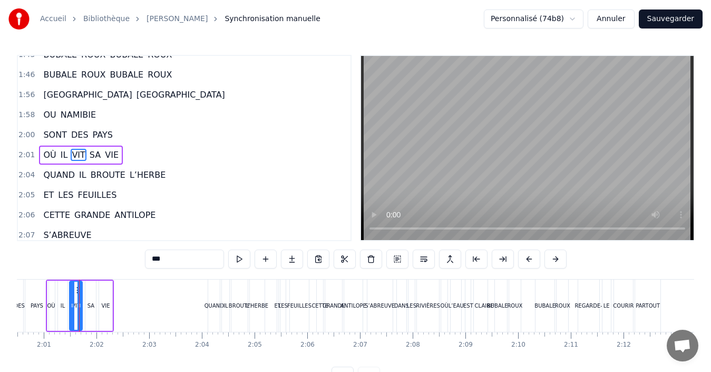
scroll to position [559, 0]
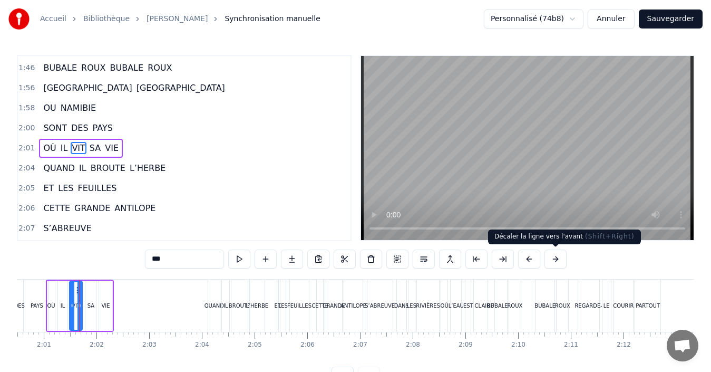
click at [560, 259] on button at bounding box center [556, 258] width 22 height 19
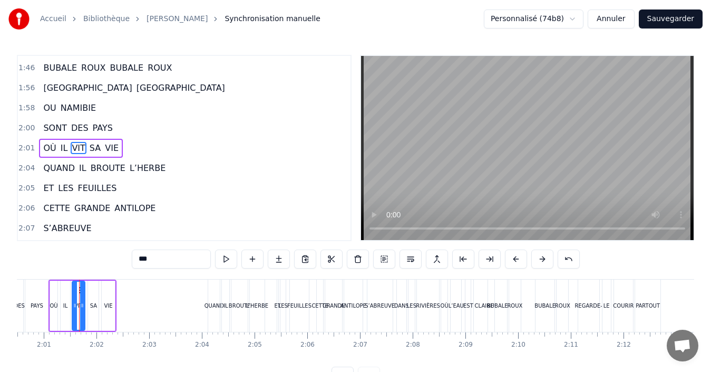
click at [28, 313] on div "PAYS" at bounding box center [36, 306] width 23 height 52
type input "****"
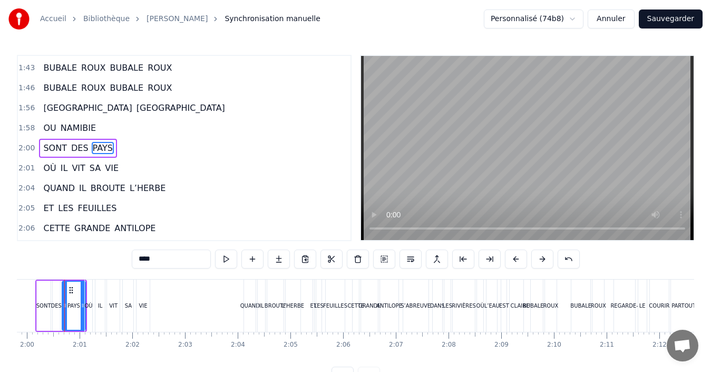
scroll to position [0, 6313]
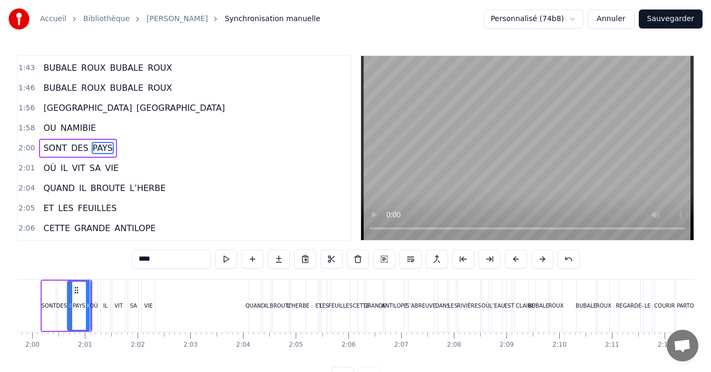
drag, startPoint x: 515, startPoint y: 367, endPoint x: 497, endPoint y: 365, distance: 18.0
click at [497, 358] on div "[PERSON_NAME] REGARDE- LE COURIR PARTOUT BUBALE ROUX BUBALE ROUX BUBALE CAAMA S…" at bounding box center [356, 318] width 678 height 79
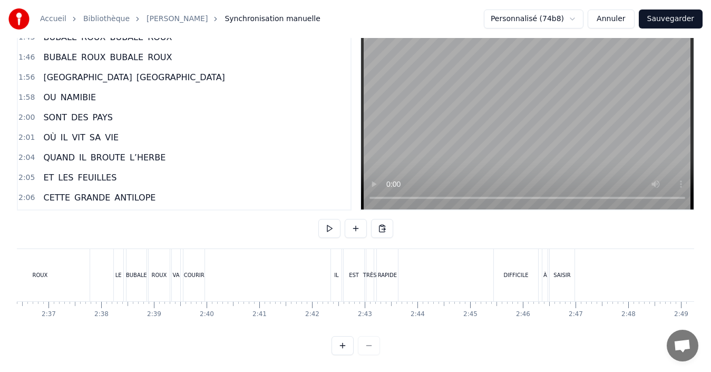
scroll to position [0, 8249]
click at [685, 17] on button "Sauvegarder" at bounding box center [671, 18] width 64 height 19
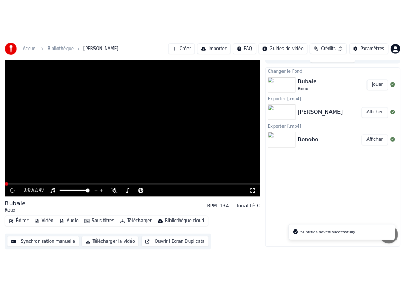
scroll to position [12, 0]
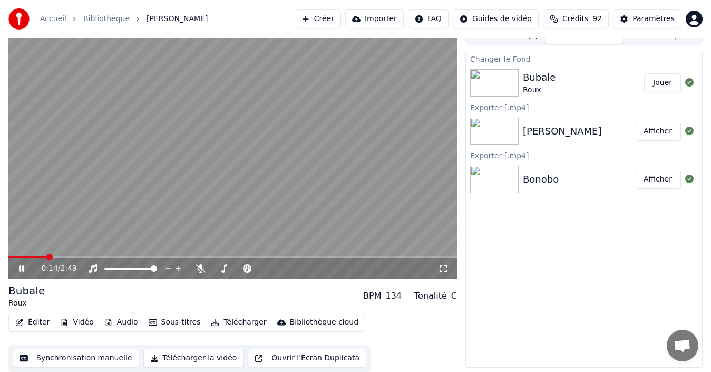
click at [178, 361] on button "Télécharger la vidéo" at bounding box center [193, 358] width 101 height 19
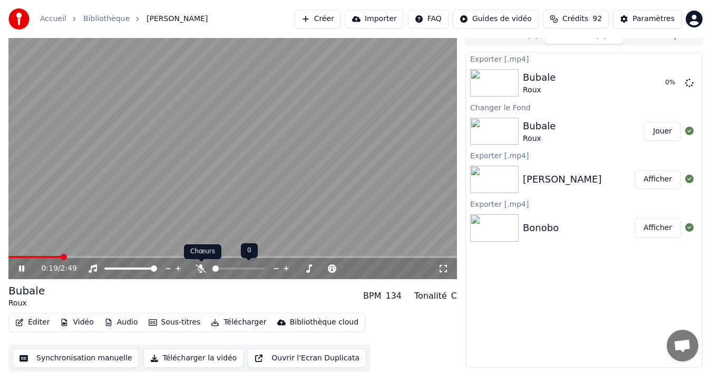
click at [199, 271] on icon at bounding box center [201, 268] width 11 height 8
click at [21, 270] on icon at bounding box center [21, 268] width 5 height 6
